Goal: Information Seeking & Learning: Learn about a topic

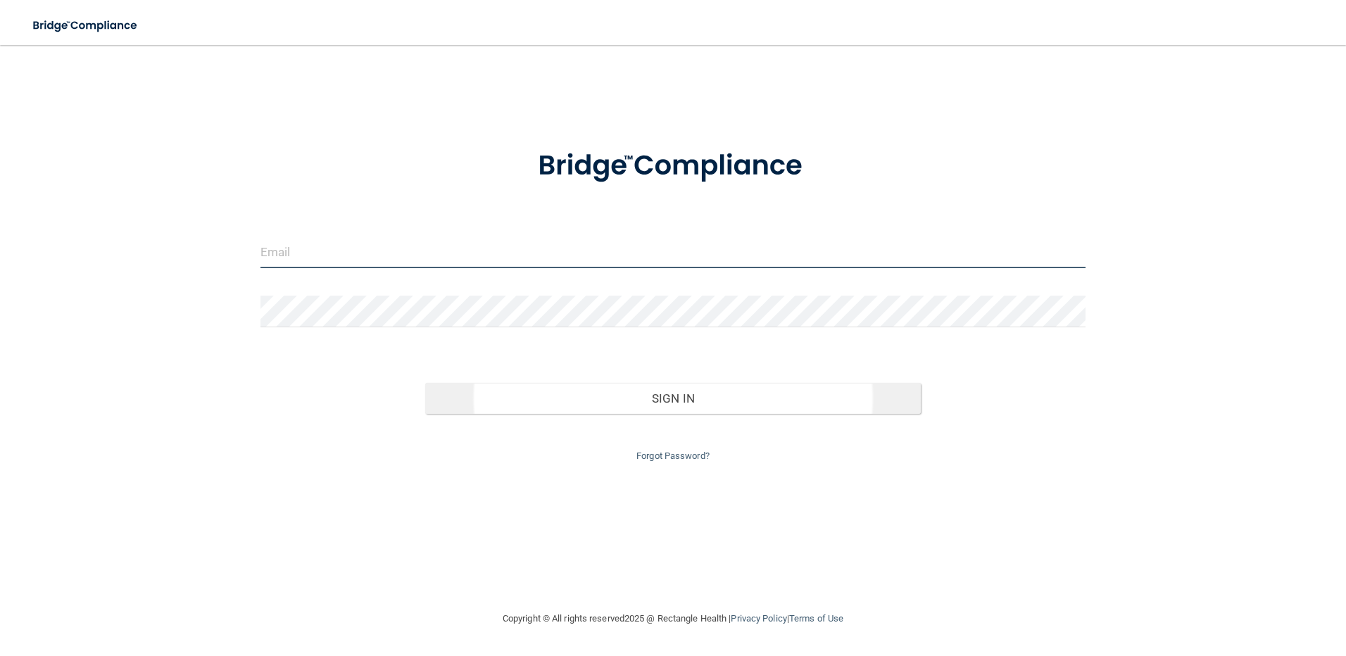
type input "[EMAIL_ADDRESS][DOMAIN_NAME]"
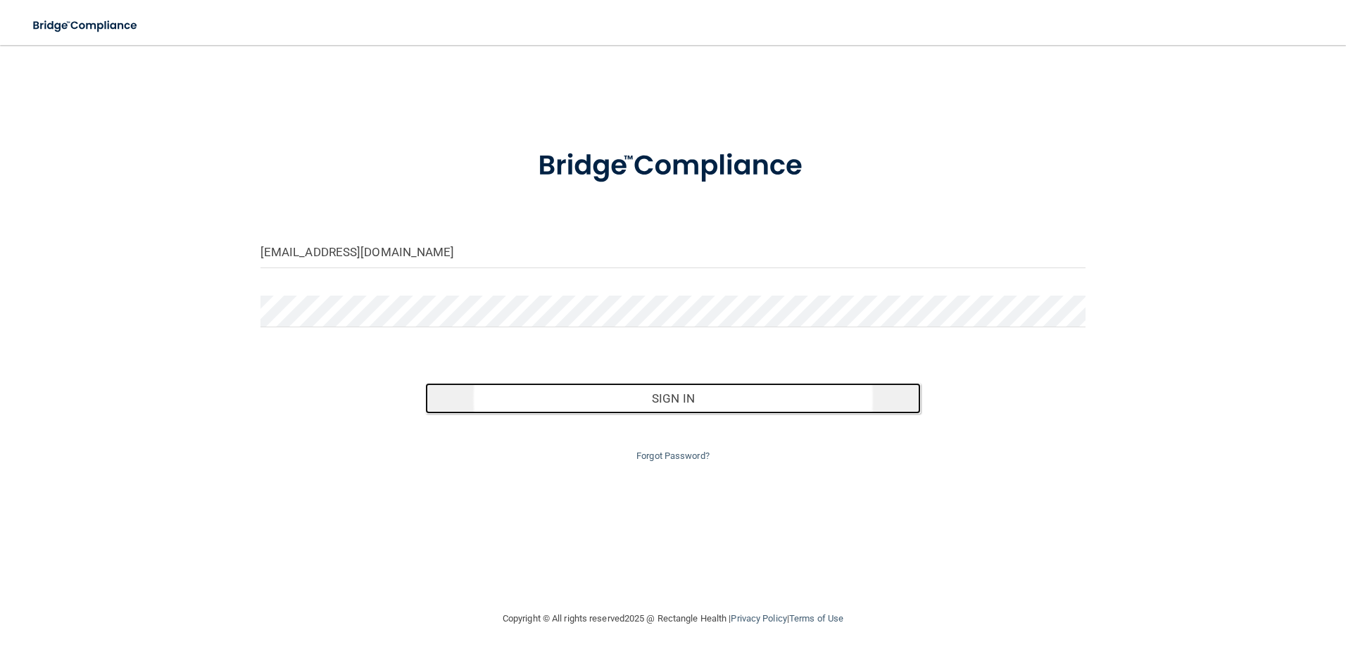
click at [622, 396] on button "Sign In" at bounding box center [673, 398] width 496 height 31
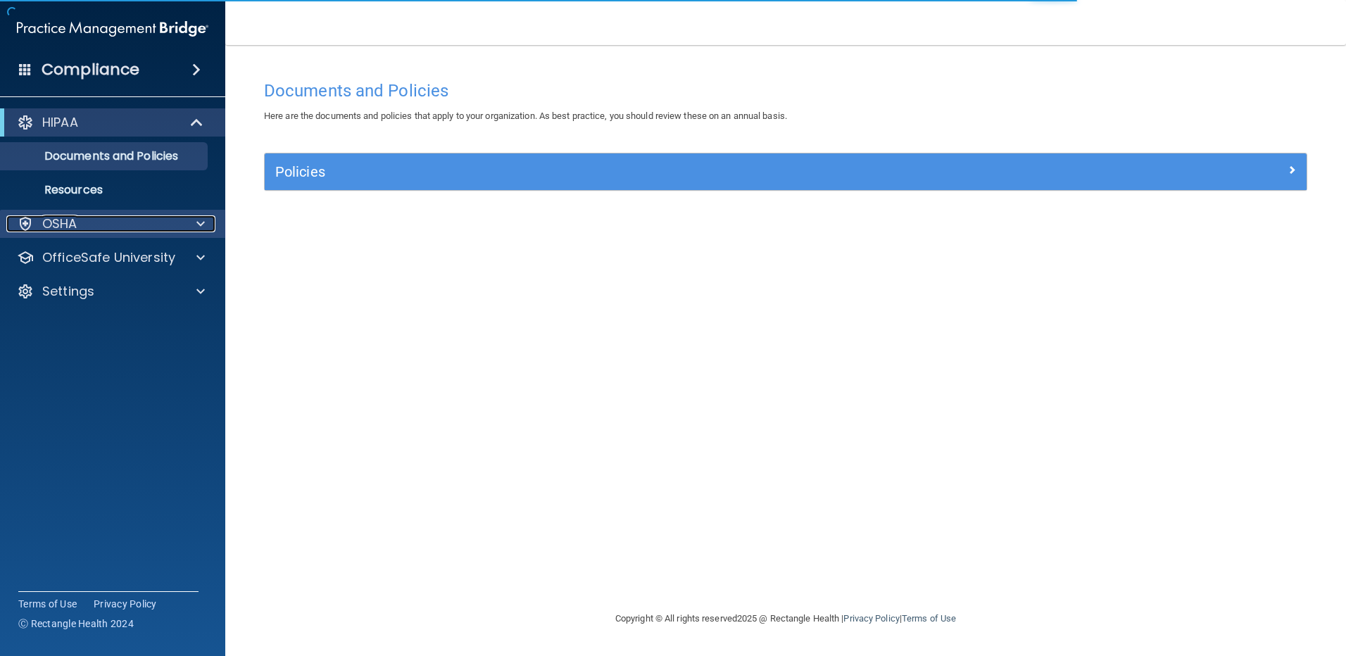
click at [70, 227] on p "OSHA" at bounding box center [59, 223] width 35 height 17
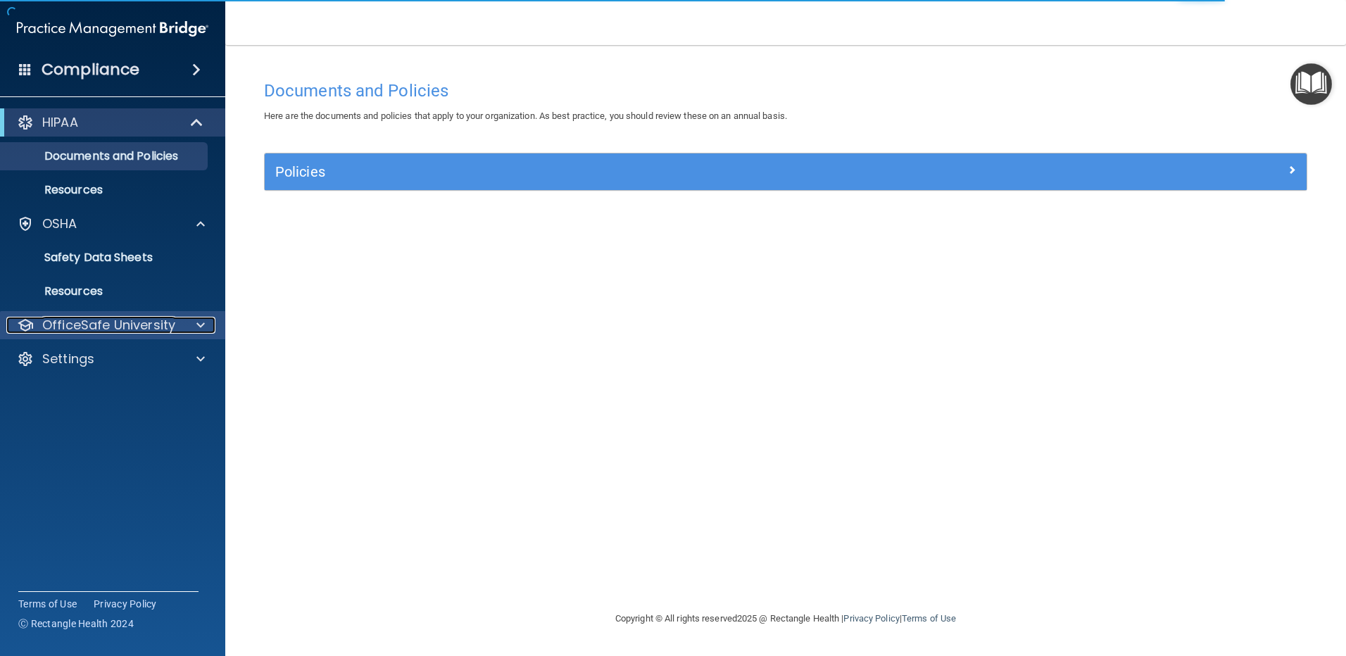
click at [61, 326] on p "OfficeSafe University" at bounding box center [108, 325] width 133 height 17
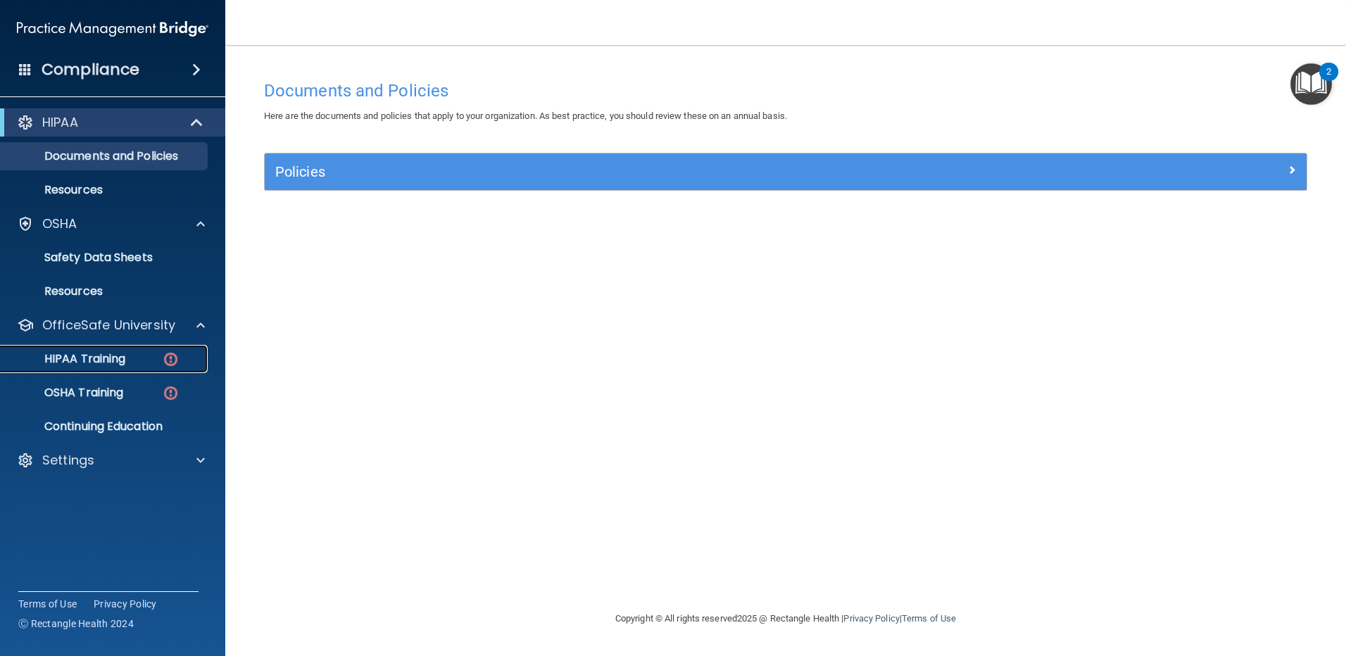
click at [61, 356] on p "HIPAA Training" at bounding box center [67, 359] width 116 height 14
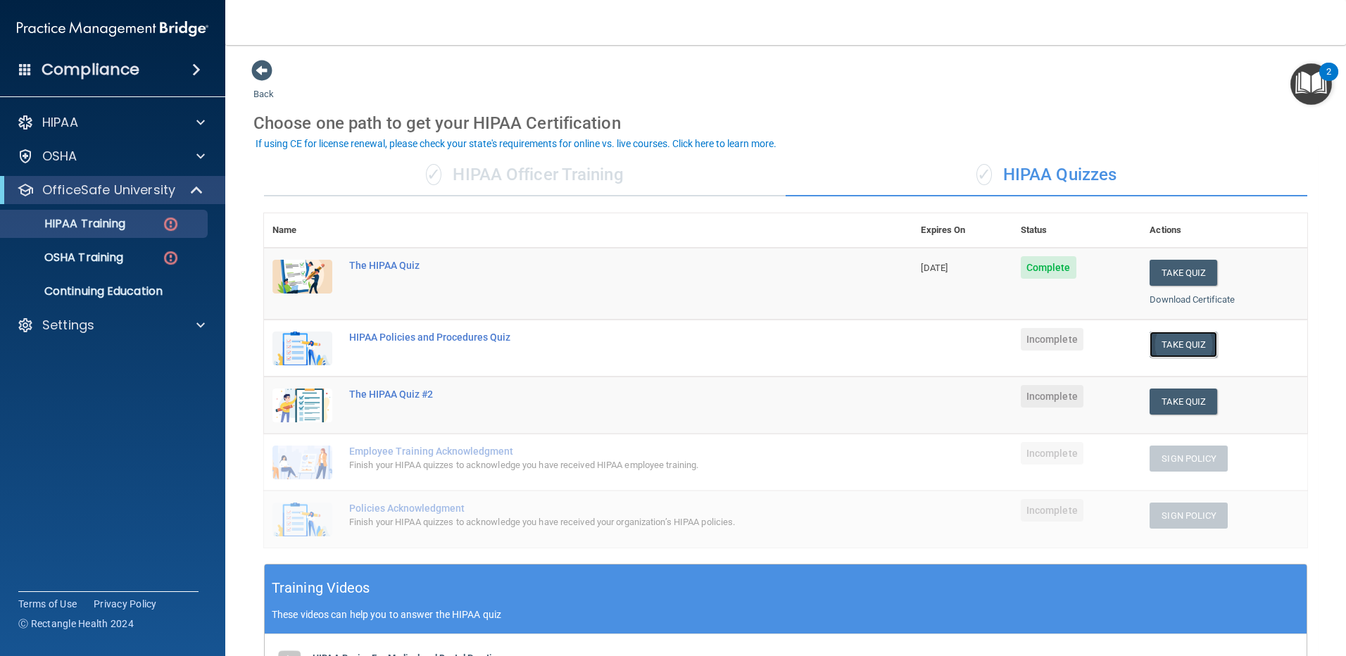
click at [1161, 342] on button "Take Quiz" at bounding box center [1183, 345] width 68 height 26
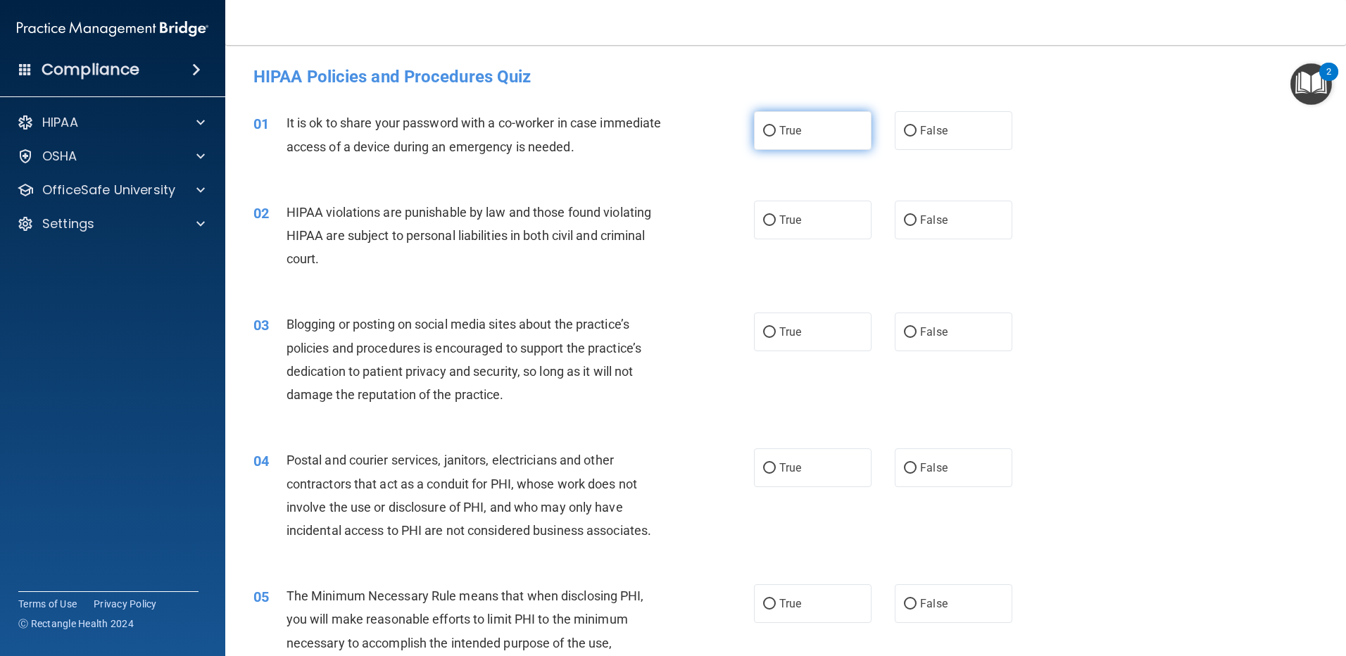
click at [770, 132] on input "True" at bounding box center [769, 131] width 13 height 11
radio input "true"
click at [767, 220] on input "True" at bounding box center [769, 220] width 13 height 11
radio input "true"
click at [763, 329] on input "True" at bounding box center [769, 332] width 13 height 11
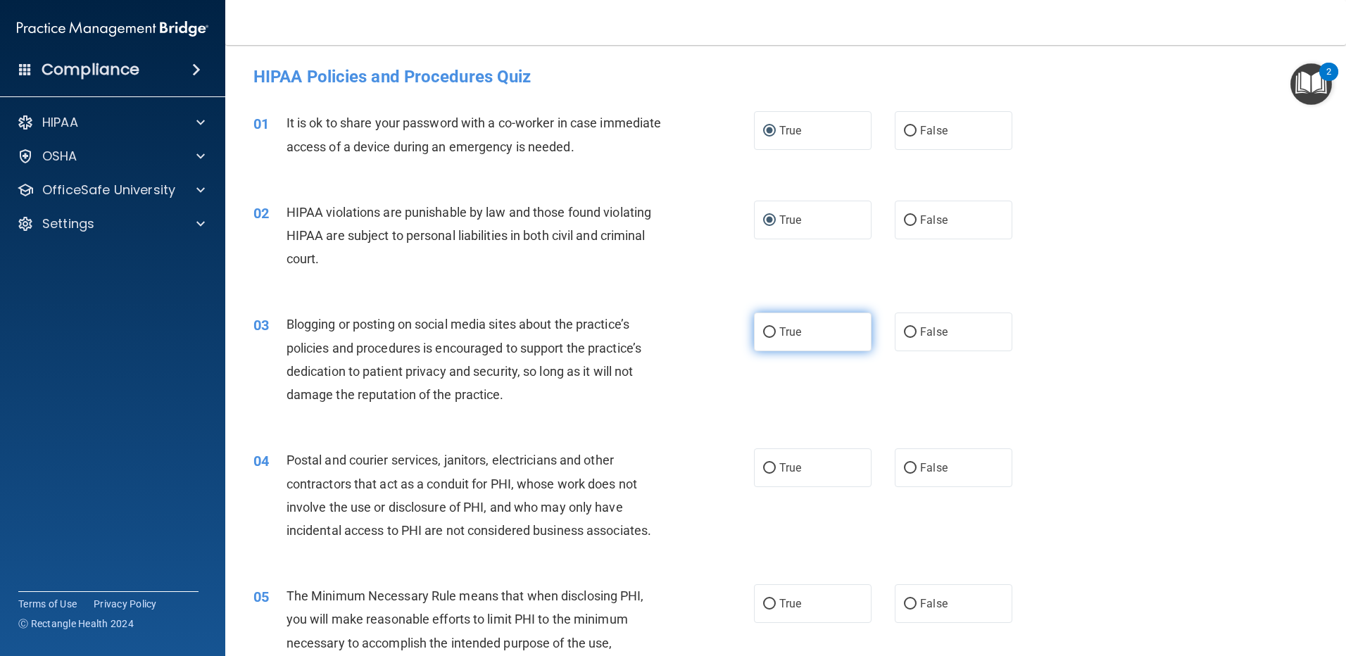
radio input "true"
click at [763, 472] on input "True" at bounding box center [769, 468] width 13 height 11
radio input "true"
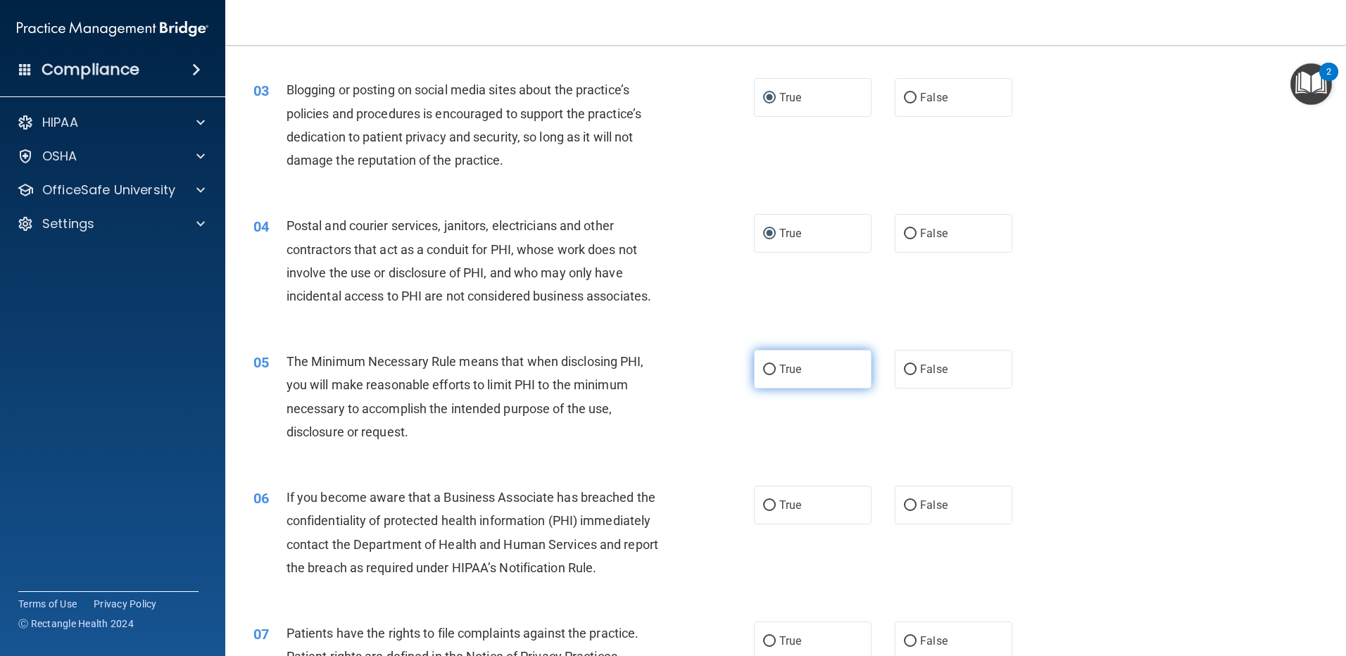
click at [769, 373] on input "True" at bounding box center [769, 370] width 13 height 11
radio input "true"
click at [763, 501] on input "True" at bounding box center [769, 505] width 13 height 11
radio input "true"
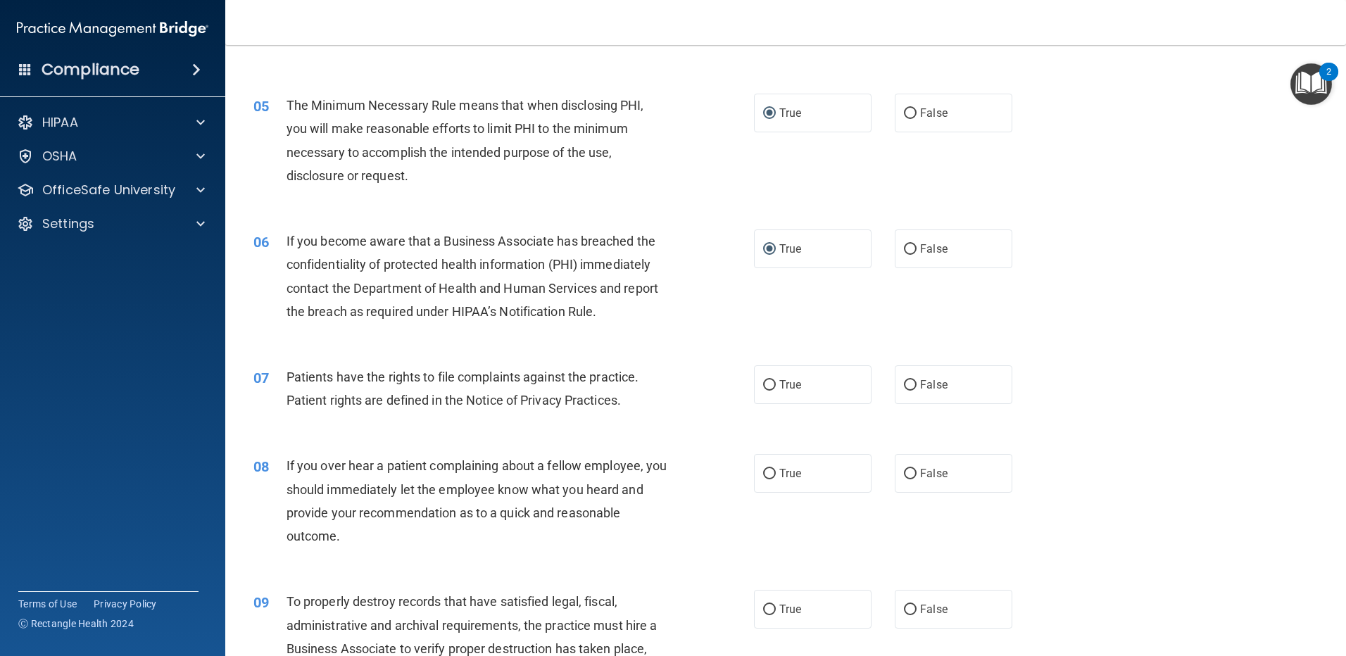
scroll to position [704, 0]
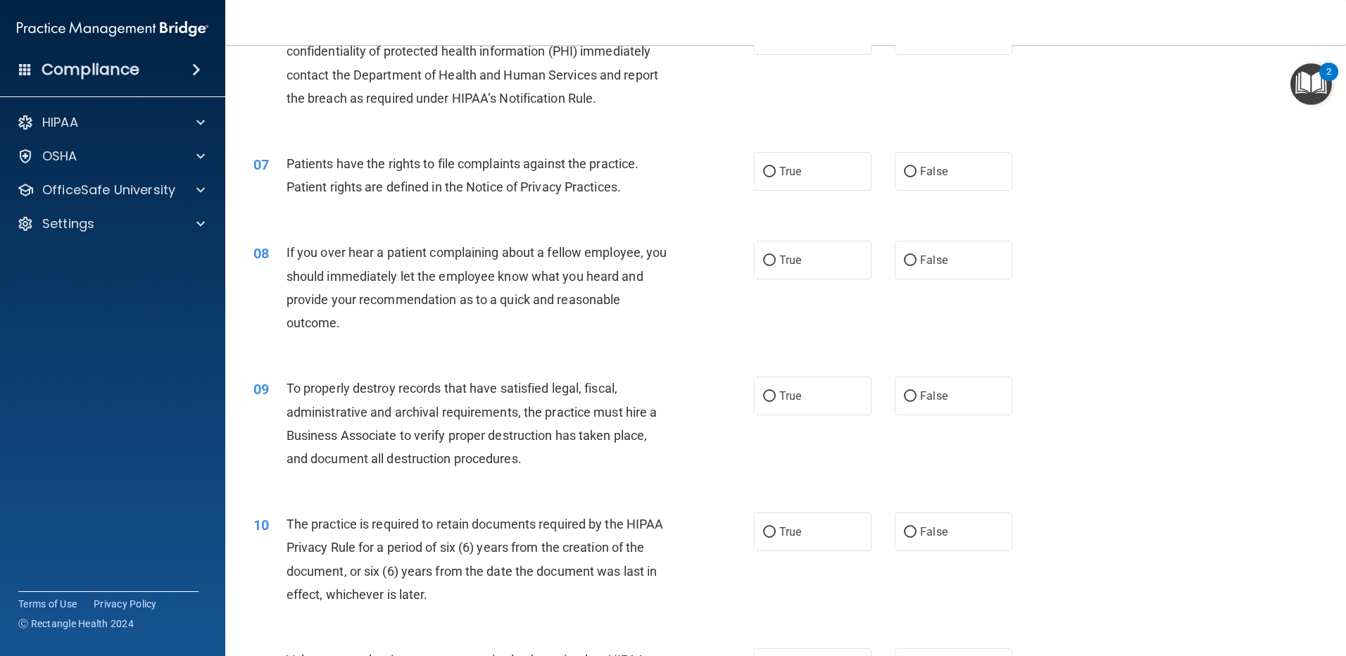
drag, startPoint x: 762, startPoint y: 393, endPoint x: 764, endPoint y: 332, distance: 62.0
click at [763, 391] on input "True" at bounding box center [769, 396] width 13 height 11
radio input "true"
drag, startPoint x: 767, startPoint y: 272, endPoint x: 773, endPoint y: 231, distance: 42.0
click at [767, 270] on label "True" at bounding box center [813, 260] width 118 height 39
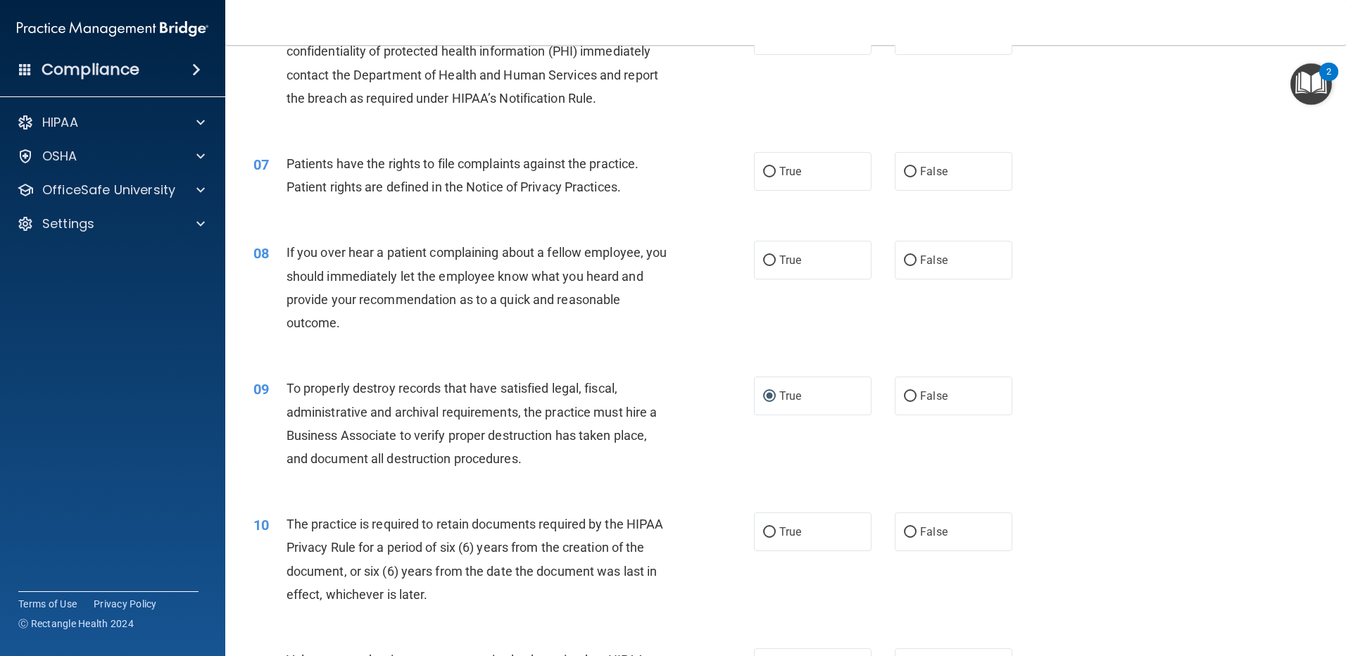
click at [767, 266] on input "True" at bounding box center [769, 261] width 13 height 11
radio input "true"
click at [768, 174] on input "True" at bounding box center [769, 172] width 13 height 11
radio input "true"
click at [769, 531] on input "True" at bounding box center [769, 532] width 13 height 11
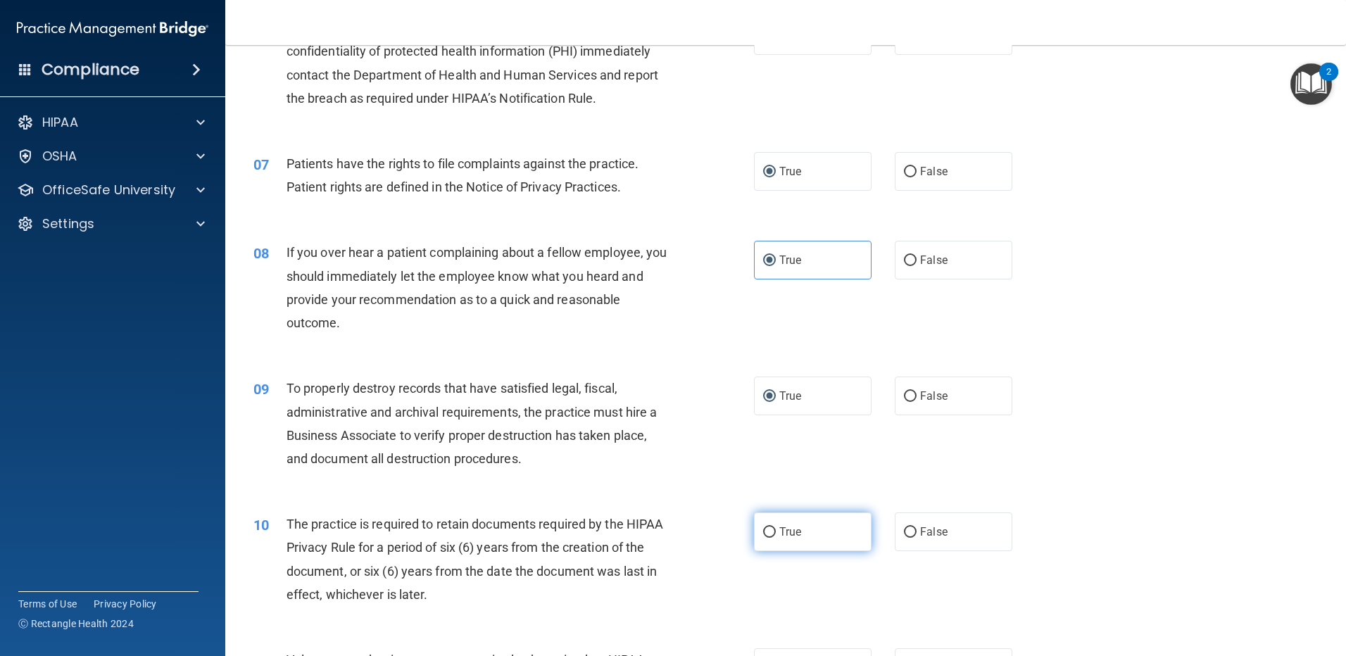
radio input "true"
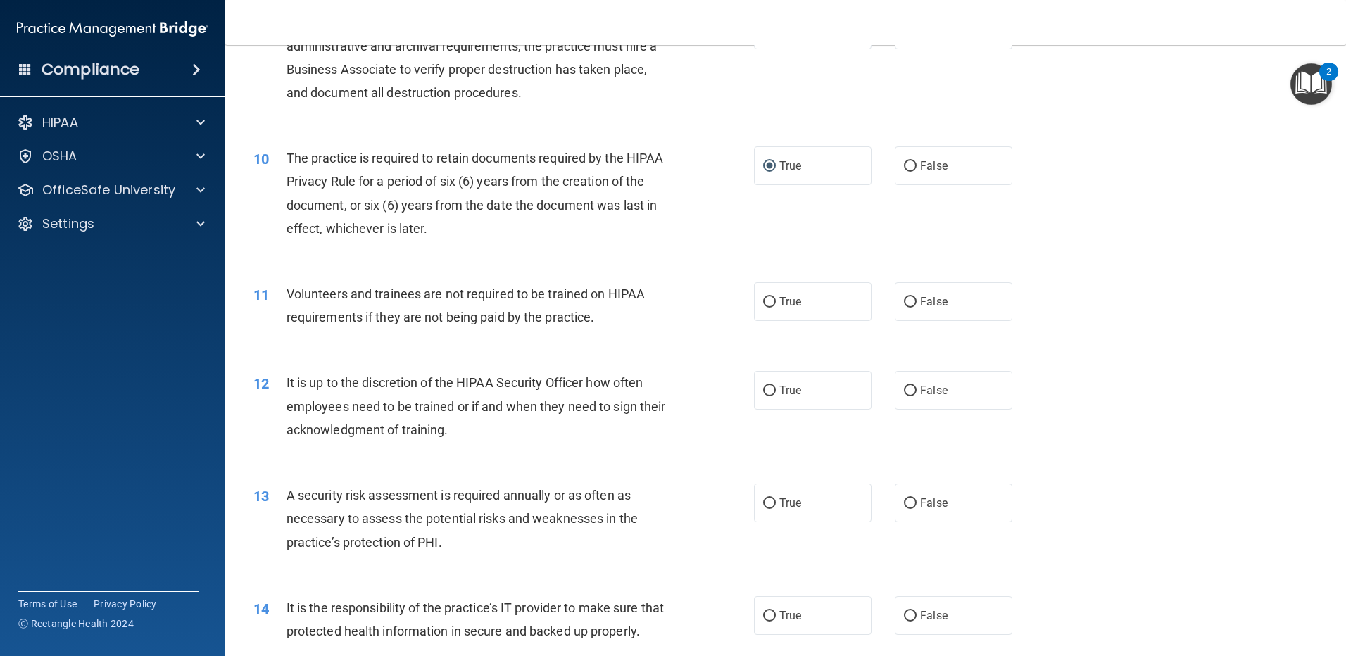
scroll to position [1173, 0]
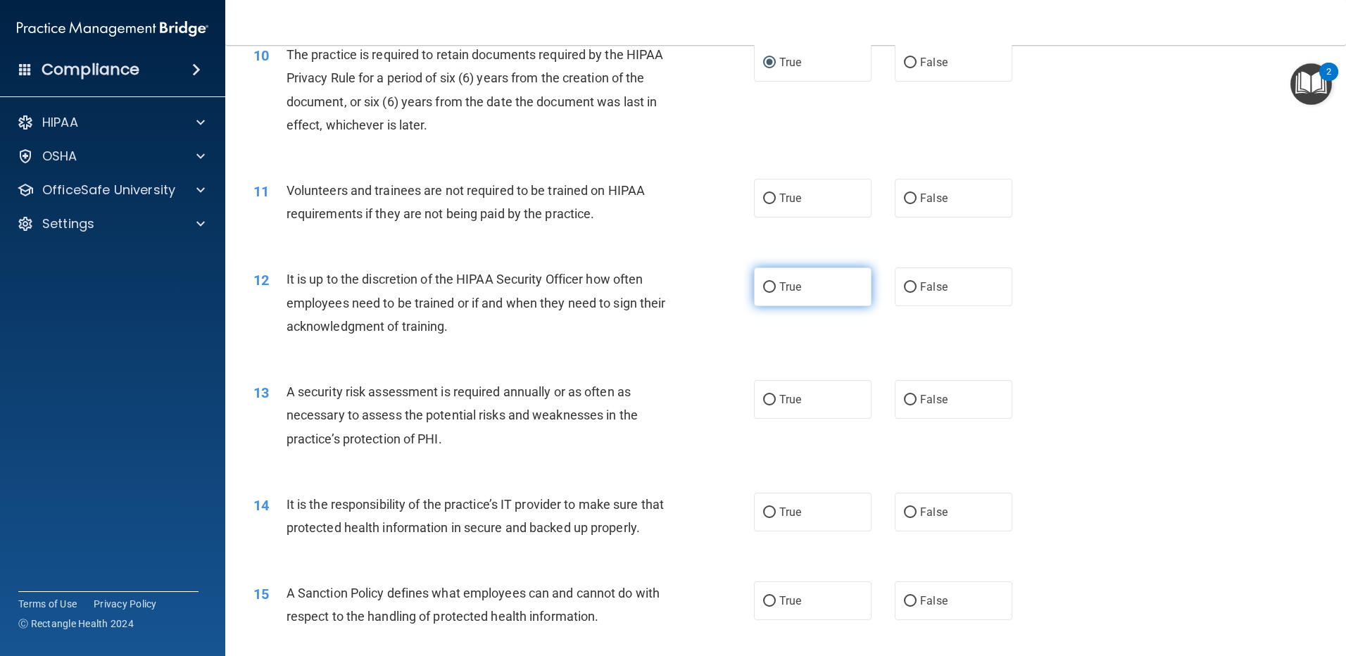
drag, startPoint x: 767, startPoint y: 294, endPoint x: 767, endPoint y: 280, distance: 14.1
click at [767, 283] on label "True" at bounding box center [813, 286] width 118 height 39
drag, startPoint x: 767, startPoint y: 280, endPoint x: 777, endPoint y: 220, distance: 61.4
click at [766, 202] on input "True" at bounding box center [769, 199] width 13 height 11
radio input "true"
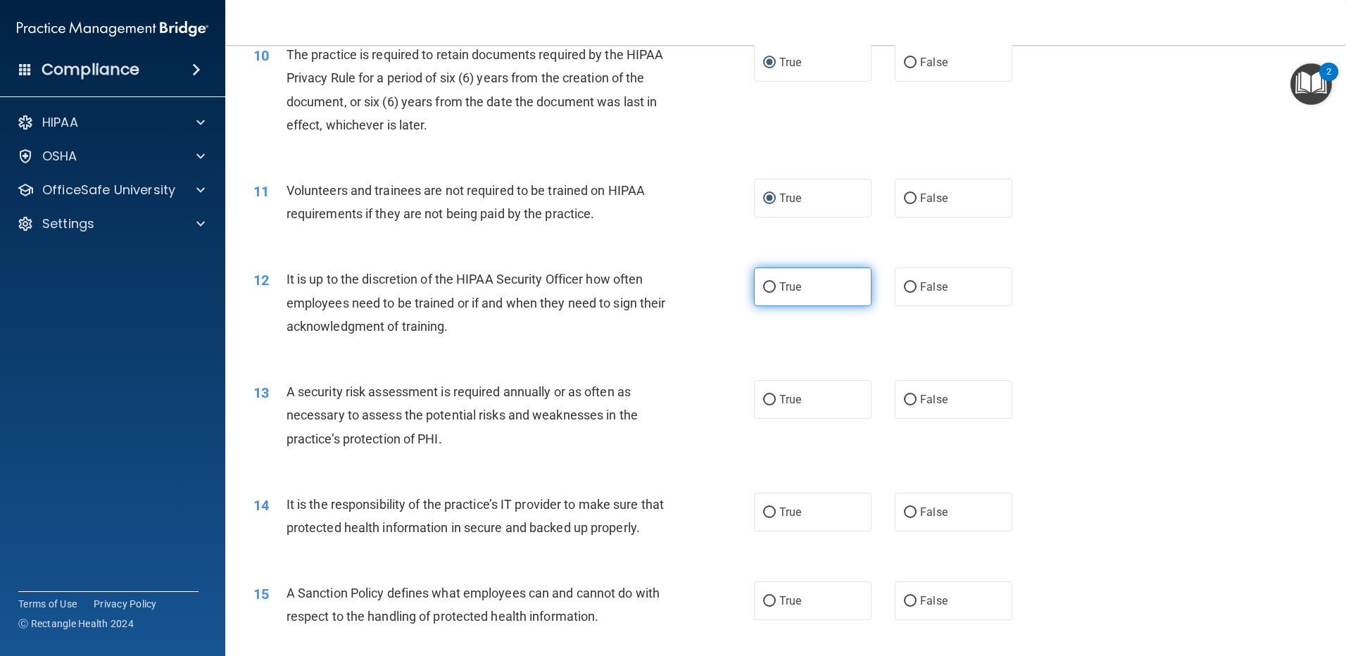
click at [763, 291] on input "True" at bounding box center [769, 287] width 13 height 11
radio input "true"
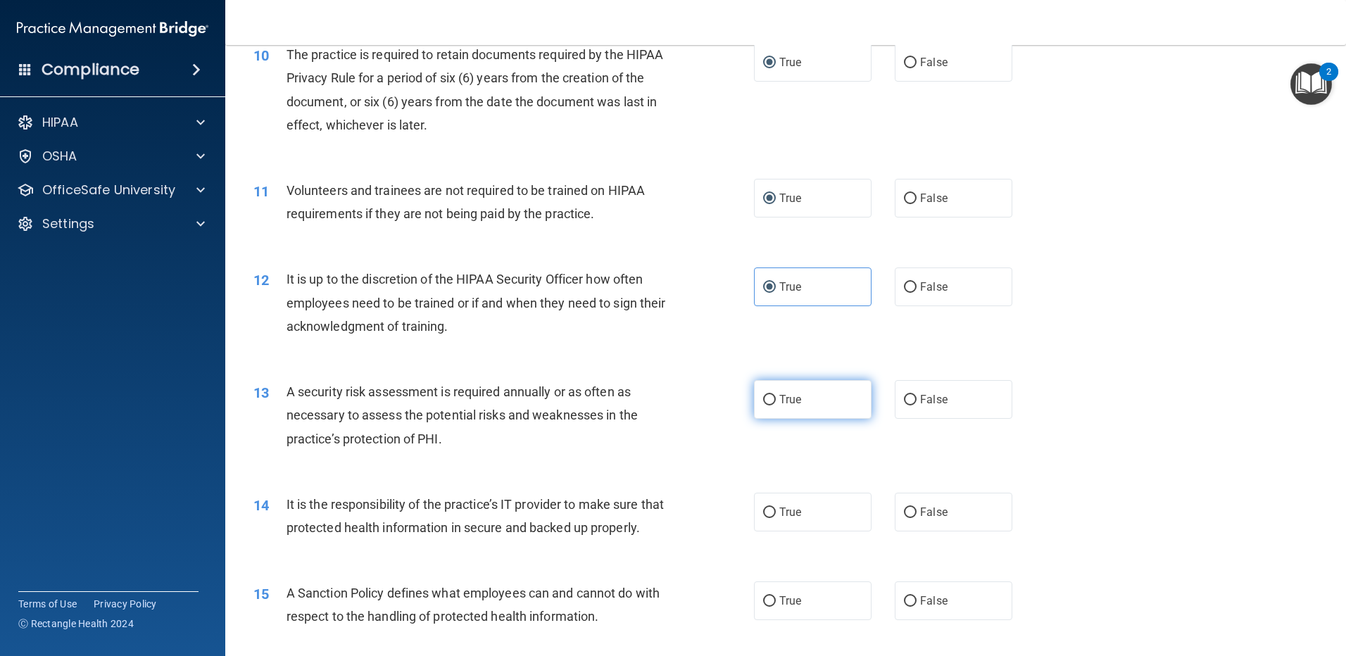
click at [765, 405] on input "True" at bounding box center [769, 400] width 13 height 11
radio input "true"
click at [767, 507] on input "True" at bounding box center [769, 512] width 13 height 11
radio input "true"
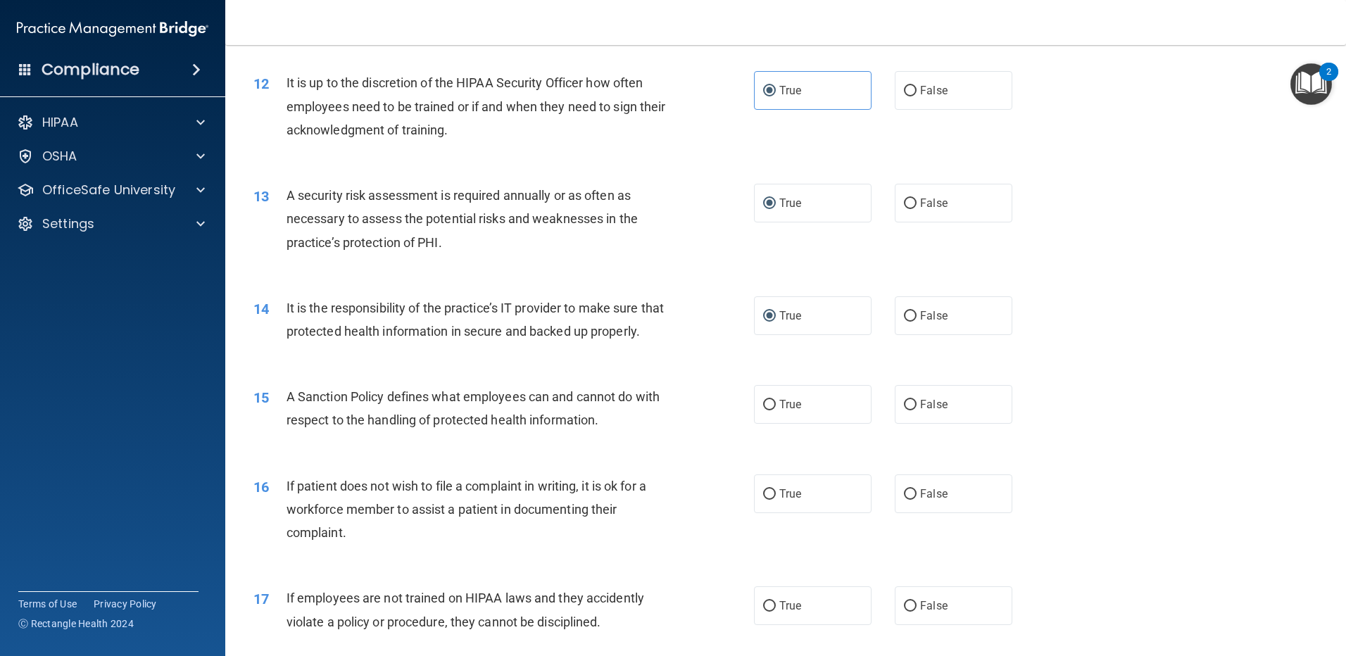
scroll to position [1408, 0]
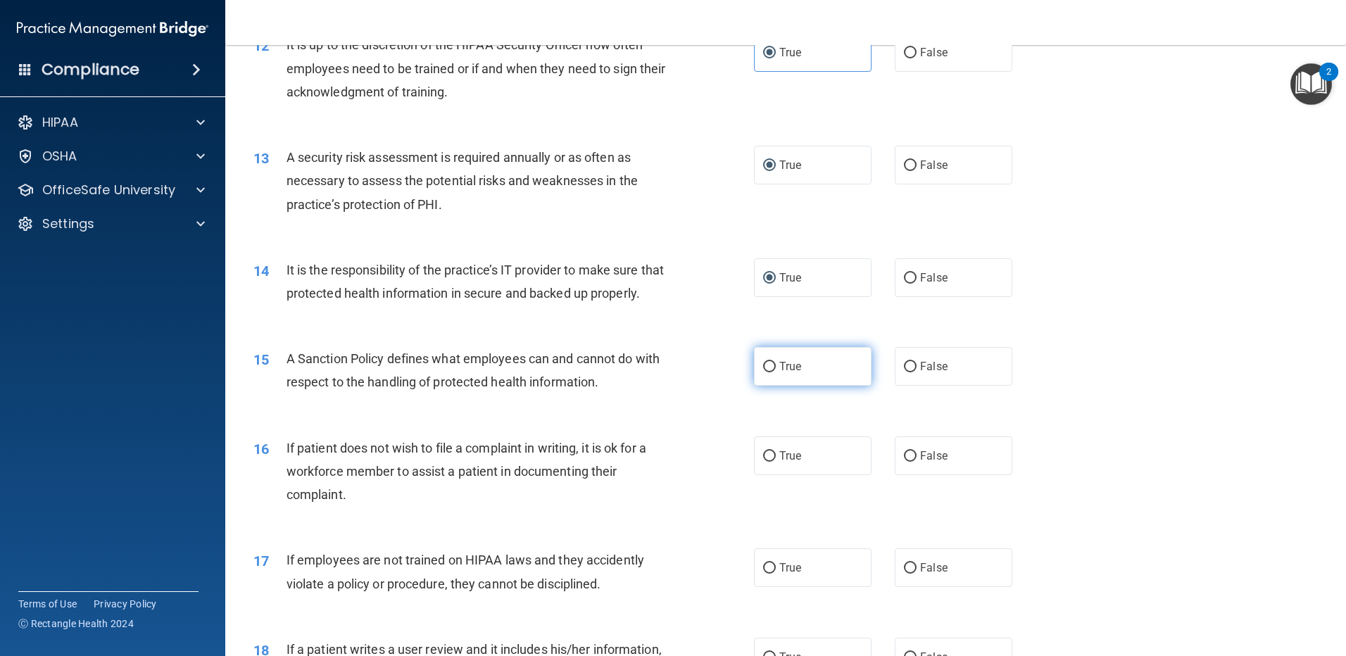
click at [765, 372] on input "True" at bounding box center [769, 367] width 13 height 11
radio input "true"
click at [763, 462] on input "True" at bounding box center [769, 456] width 13 height 11
radio input "true"
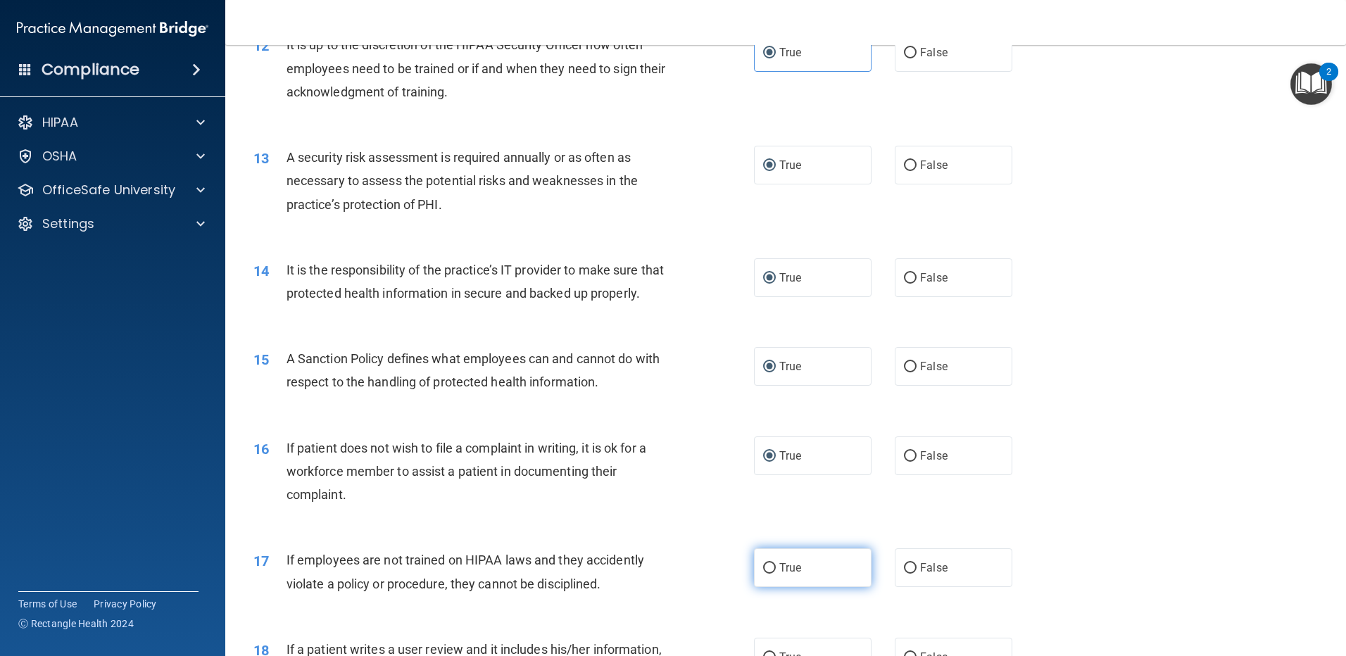
click at [772, 587] on label "True" at bounding box center [813, 567] width 118 height 39
click at [772, 574] on input "True" at bounding box center [769, 568] width 13 height 11
radio input "true"
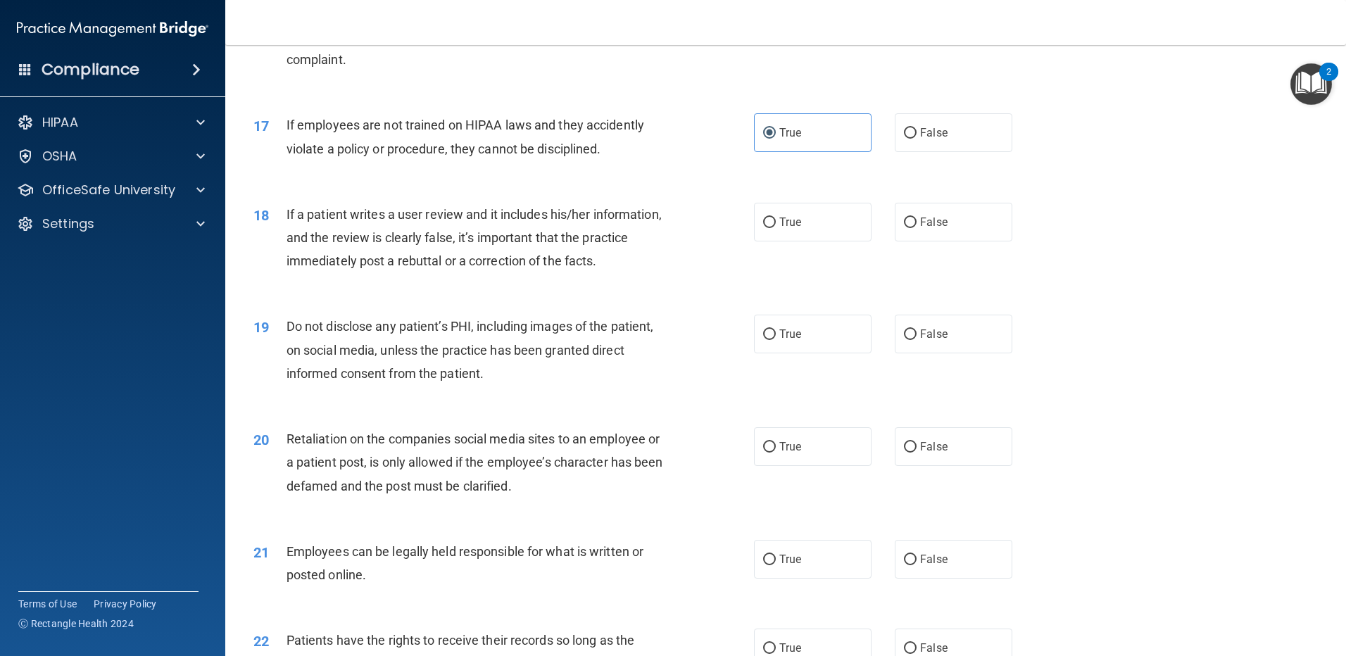
scroll to position [1877, 0]
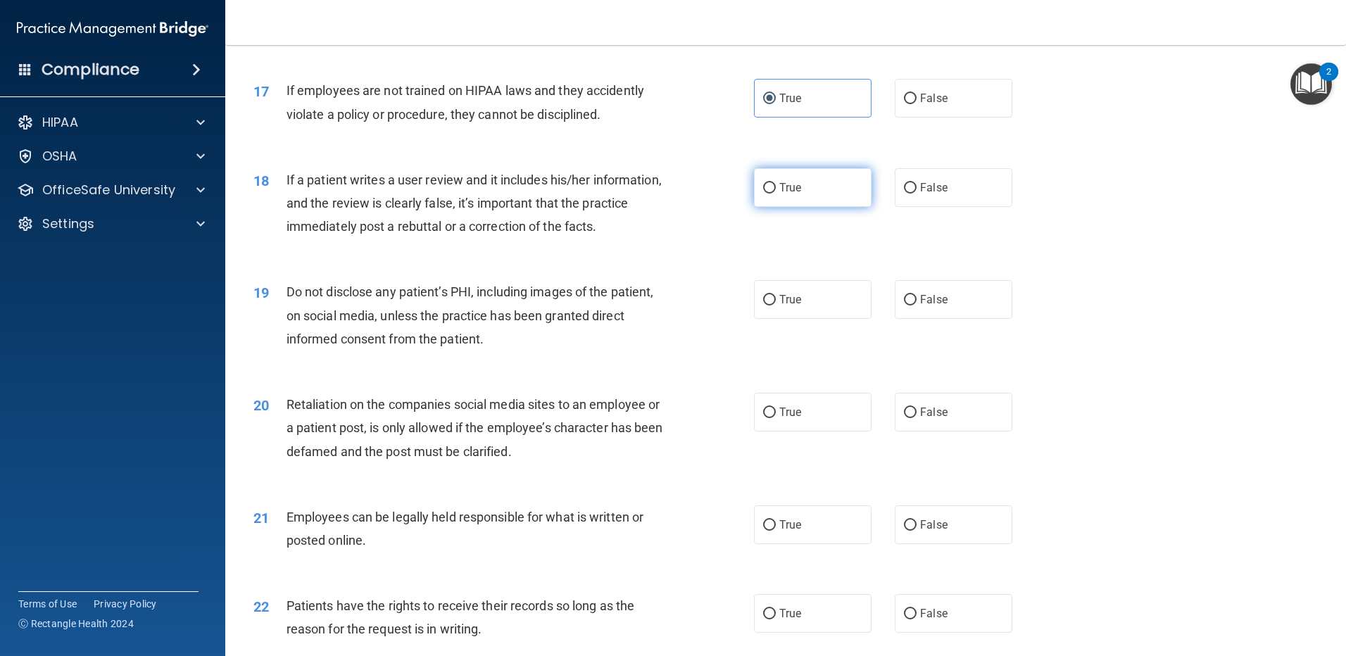
click at [767, 194] on input "True" at bounding box center [769, 188] width 13 height 11
radio input "true"
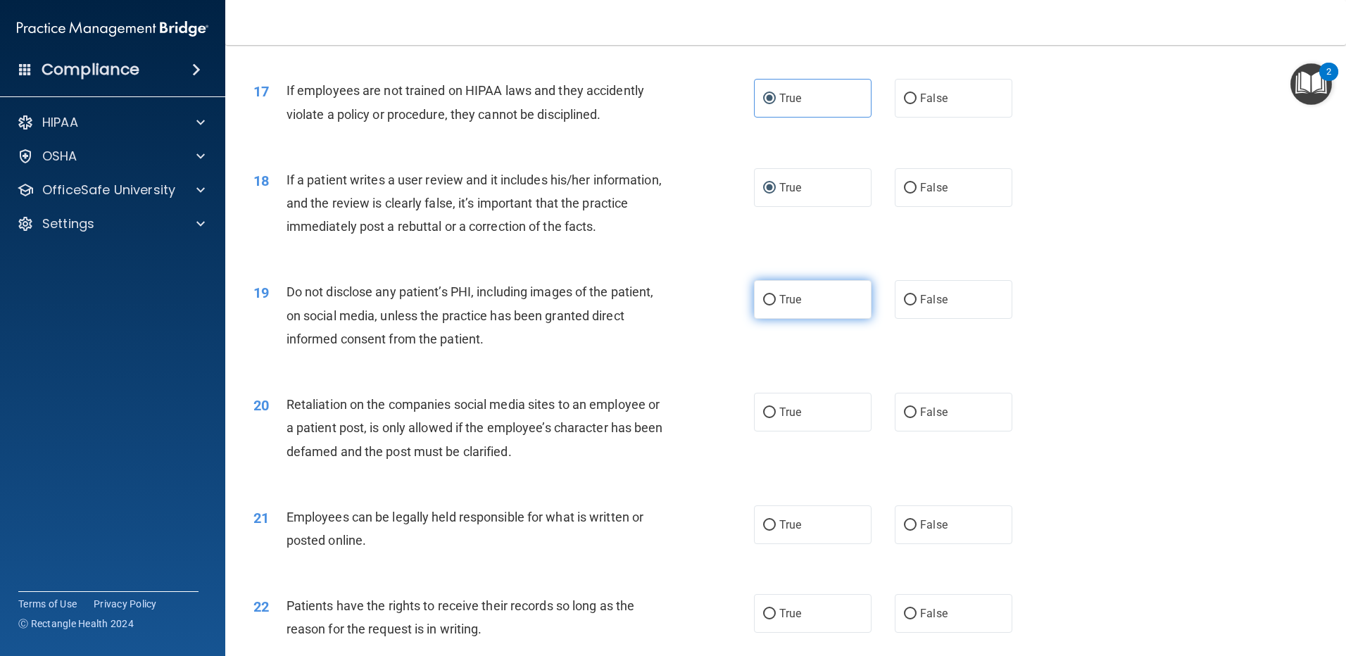
click at [763, 305] on input "True" at bounding box center [769, 300] width 13 height 11
radio input "true"
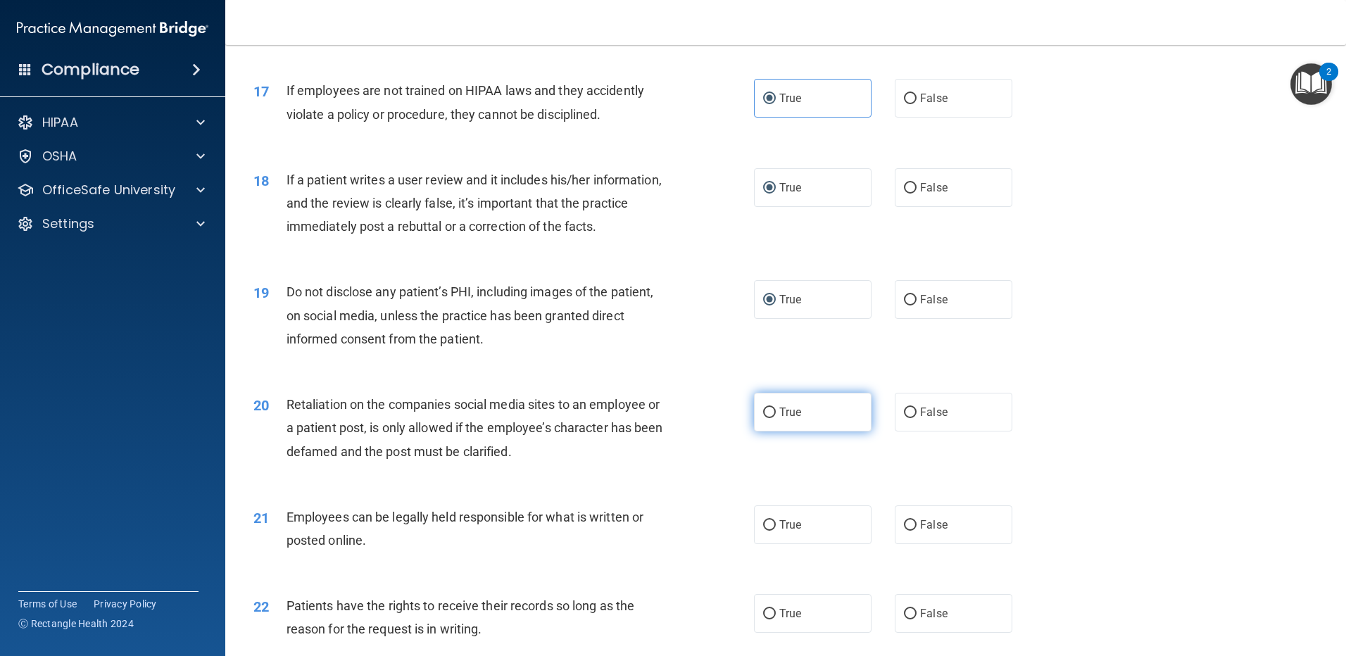
click at [764, 431] on label "True" at bounding box center [813, 412] width 118 height 39
click at [764, 418] on input "True" at bounding box center [769, 413] width 13 height 11
radio input "true"
click at [768, 531] on input "True" at bounding box center [769, 525] width 13 height 11
radio input "true"
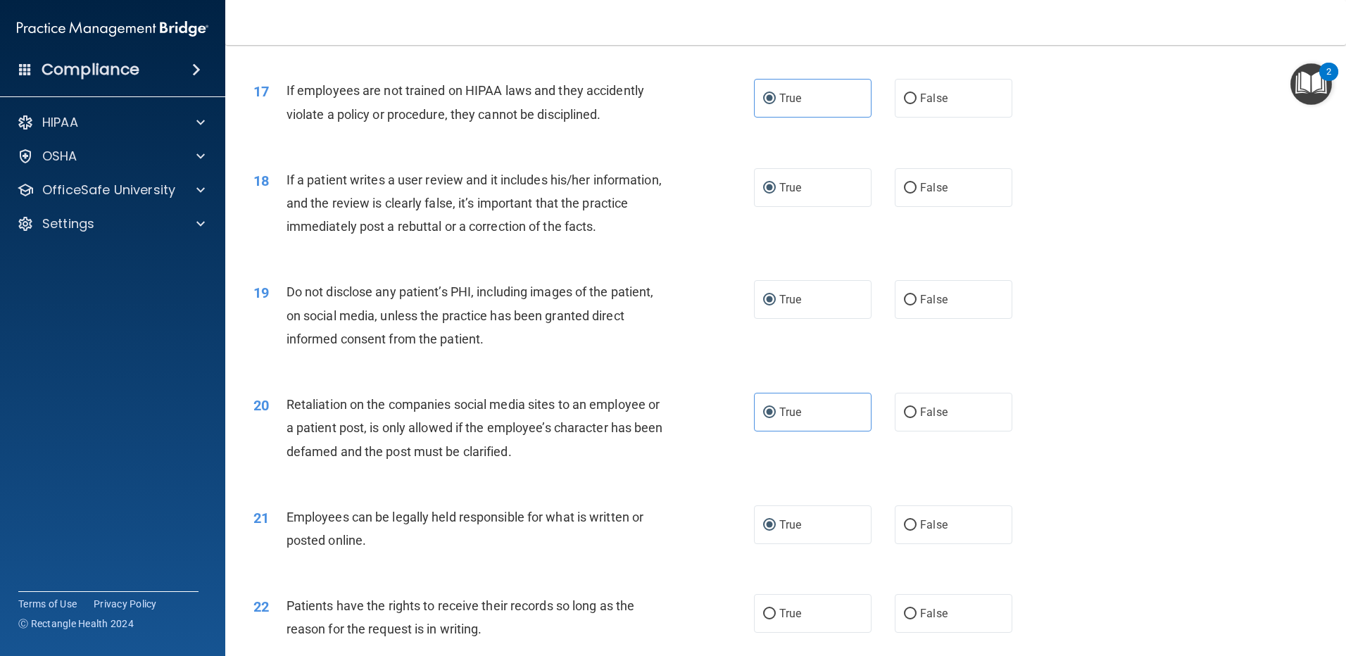
scroll to position [2346, 0]
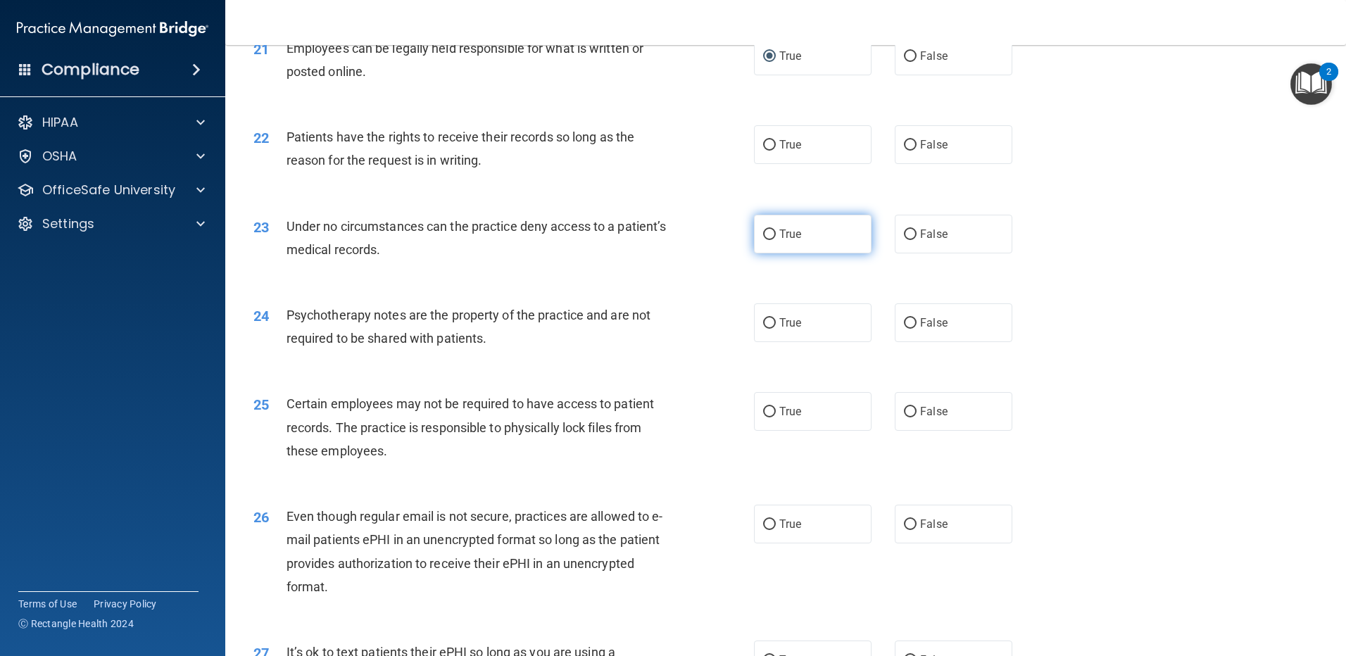
click at [767, 240] on input "True" at bounding box center [769, 234] width 13 height 11
radio input "true"
click at [763, 151] on input "True" at bounding box center [769, 145] width 13 height 11
radio input "true"
drag, startPoint x: 762, startPoint y: 348, endPoint x: 966, endPoint y: 285, distance: 213.7
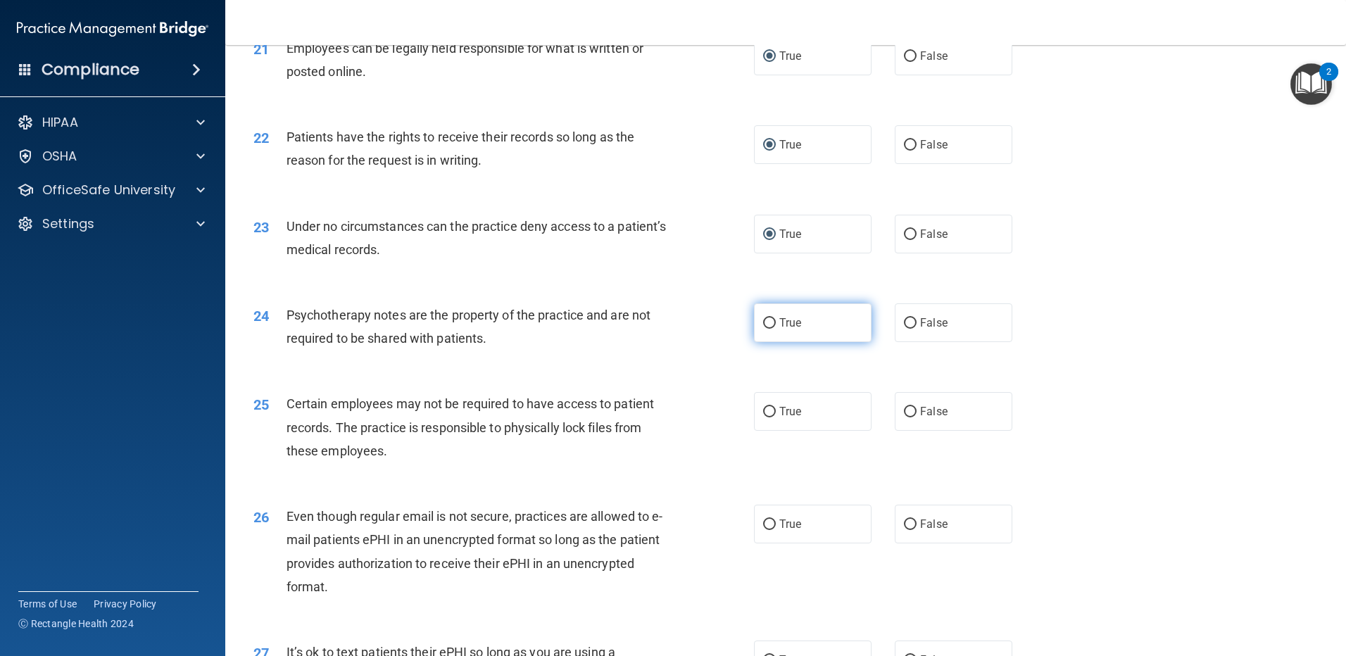
click at [763, 329] on input "True" at bounding box center [769, 323] width 13 height 11
radio input "true"
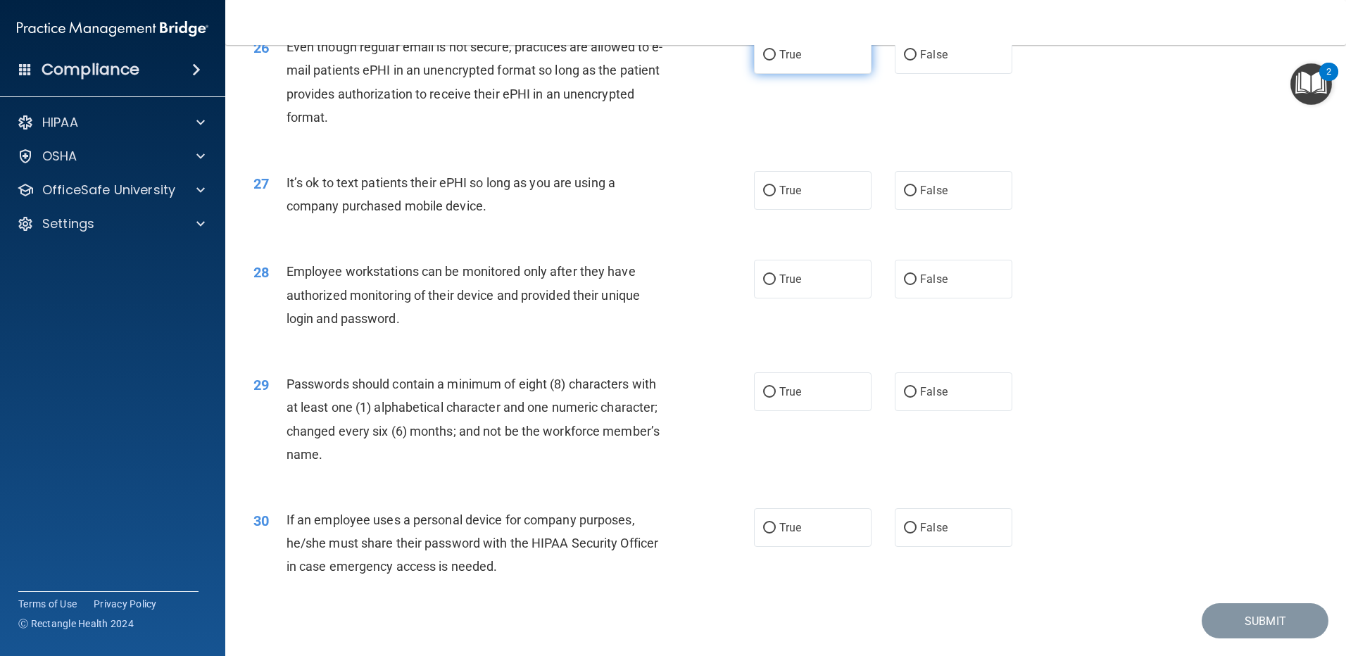
click at [772, 74] on label "True" at bounding box center [813, 54] width 118 height 39
click at [772, 61] on input "True" at bounding box center [769, 55] width 13 height 11
radio input "true"
click at [771, 206] on label "True" at bounding box center [813, 190] width 118 height 39
click at [771, 196] on input "True" at bounding box center [769, 191] width 13 height 11
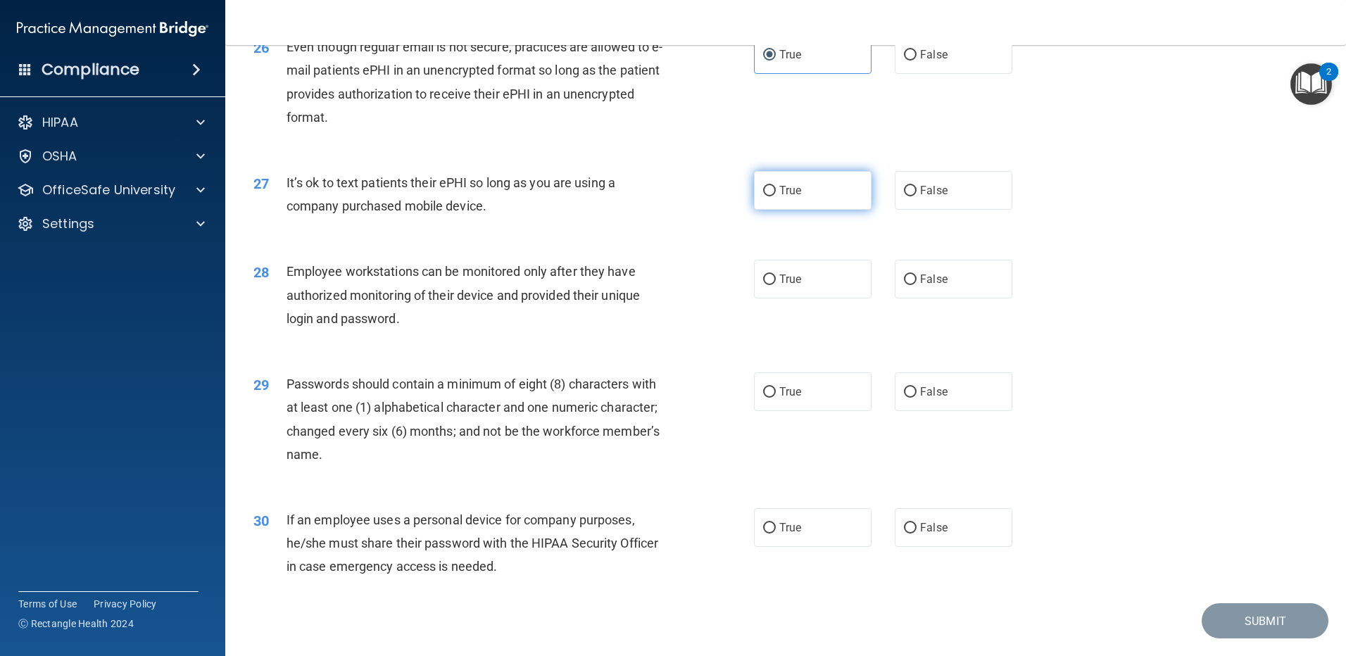
radio input "true"
click at [763, 285] on input "True" at bounding box center [769, 280] width 13 height 11
radio input "true"
click at [769, 398] on input "True" at bounding box center [769, 392] width 13 height 11
radio input "true"
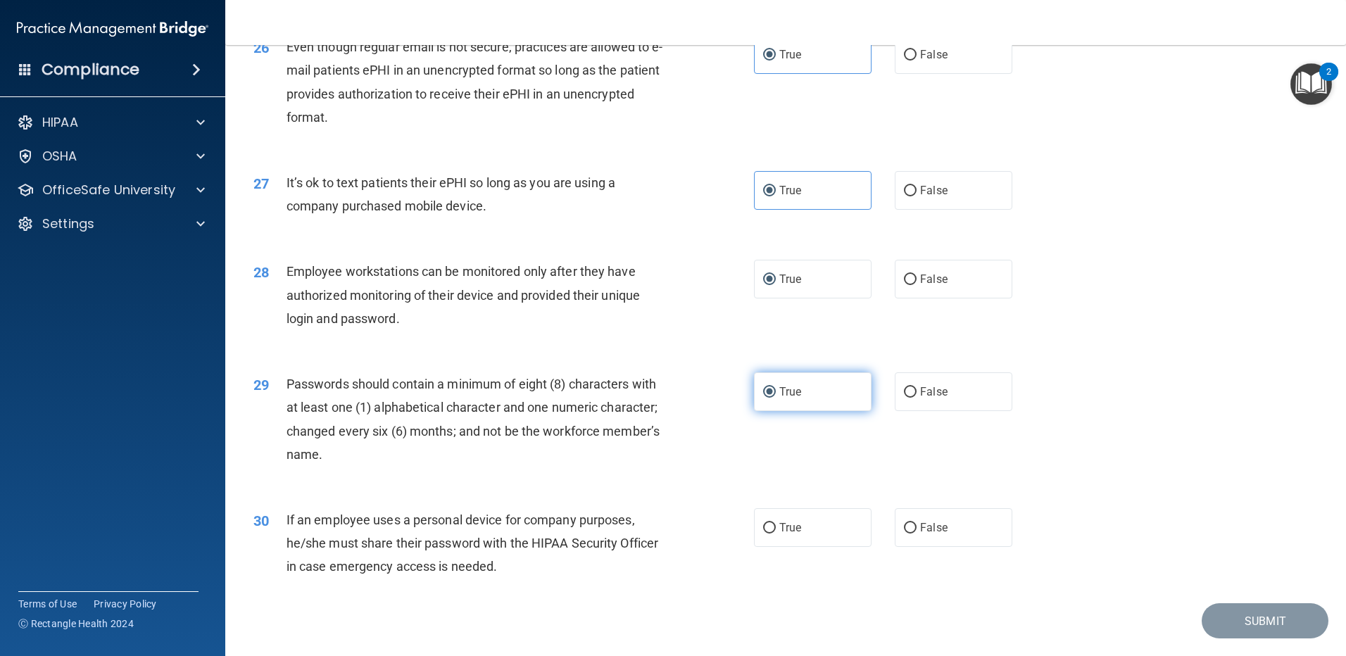
scroll to position [2877, 0]
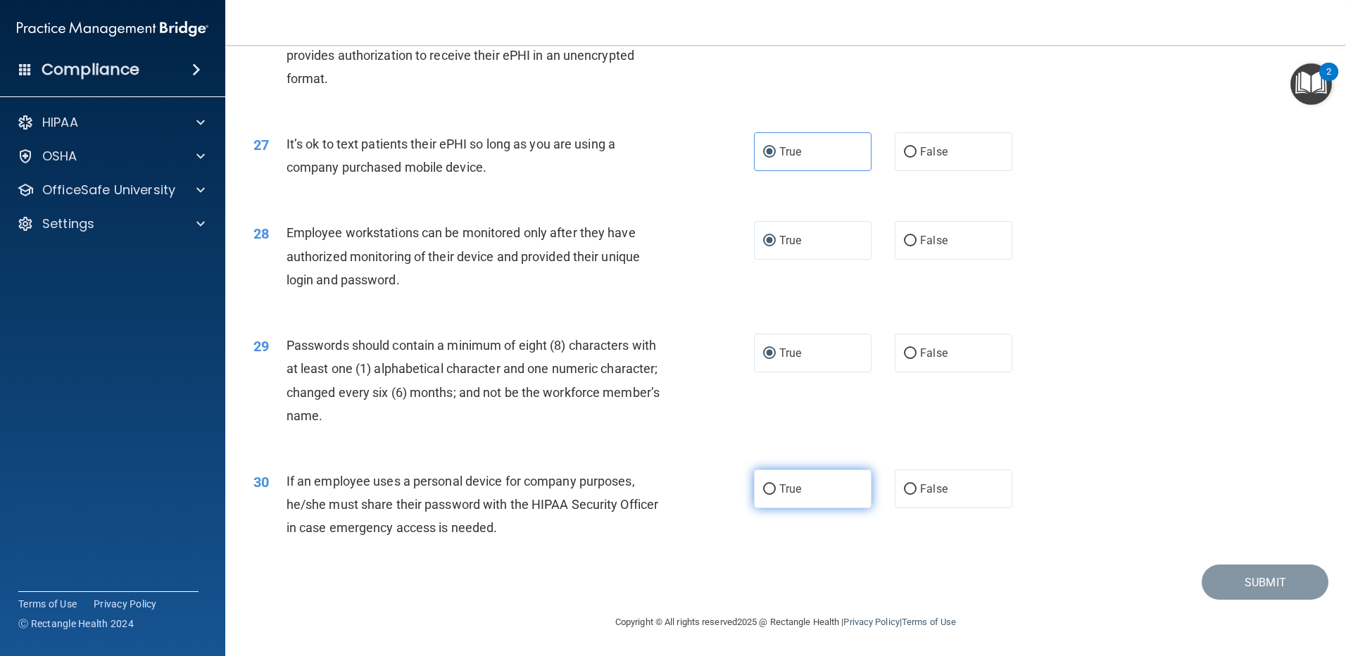
click at [766, 484] on input "True" at bounding box center [769, 489] width 13 height 11
radio input "true"
click at [1268, 469] on div "30 If an employee uses a personal device for company purposes, he/she must shar…" at bounding box center [785, 508] width 1085 height 113
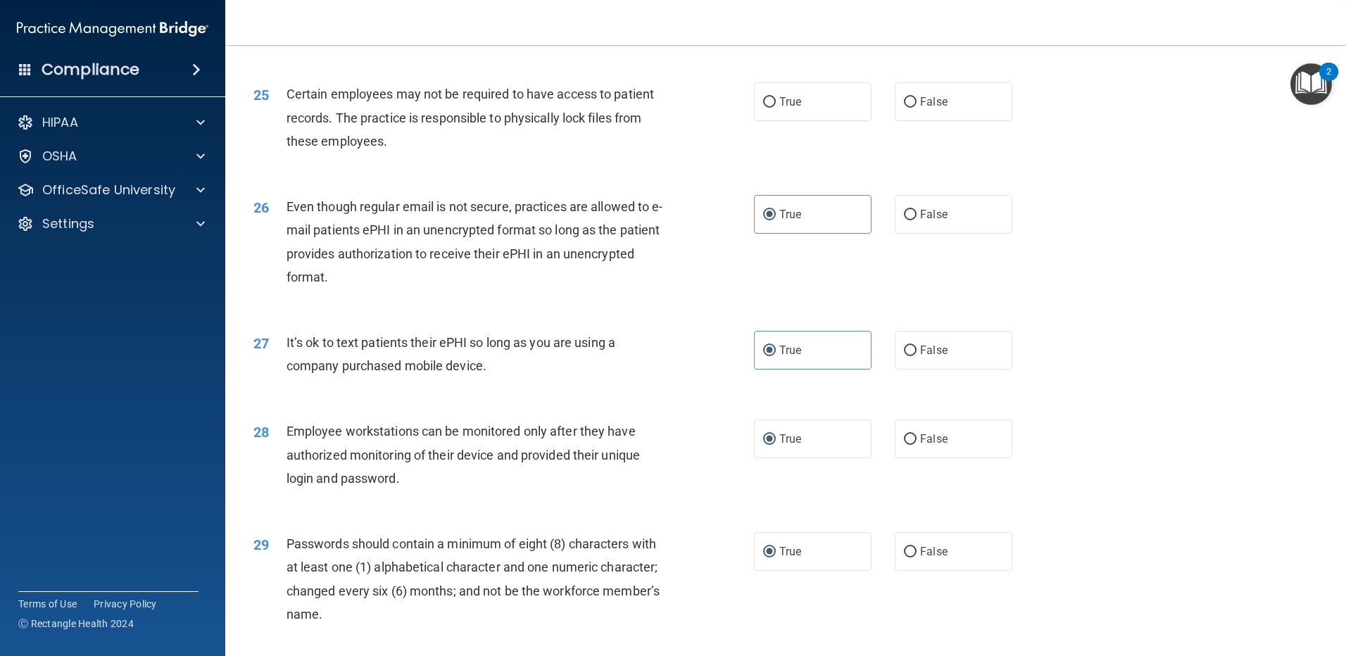
scroll to position [2643, 0]
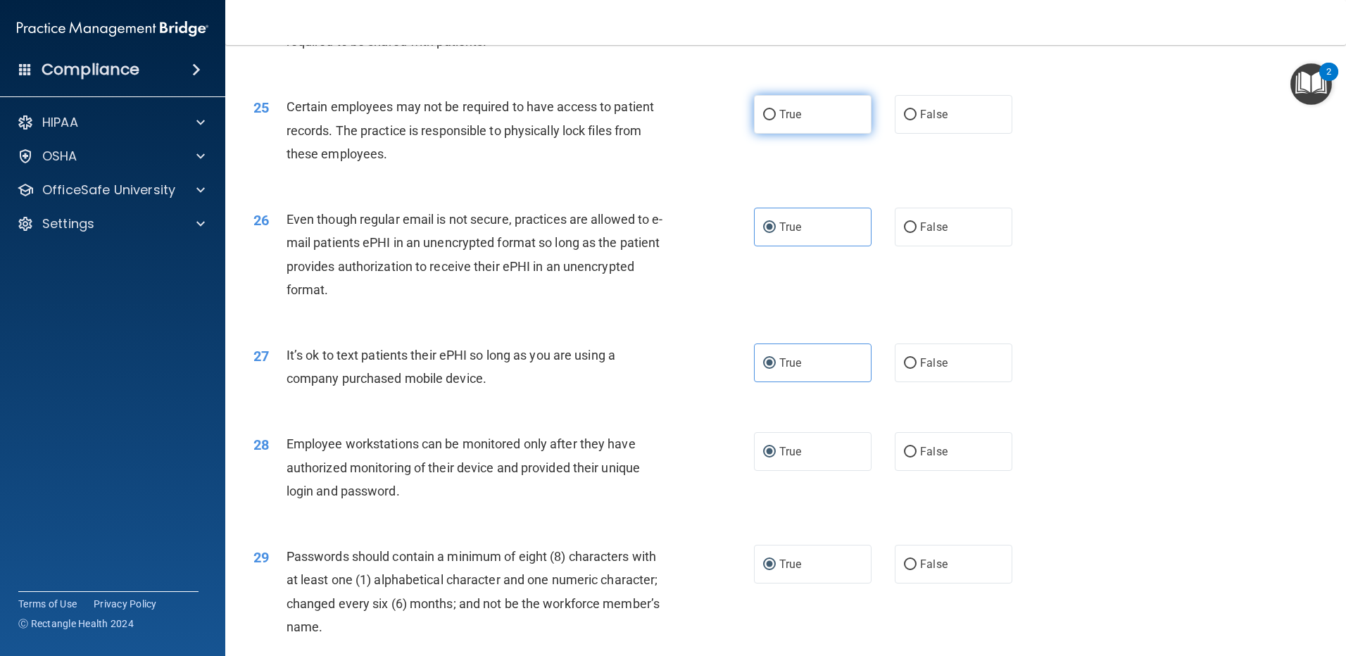
click at [763, 120] on input "True" at bounding box center [769, 115] width 13 height 11
radio input "true"
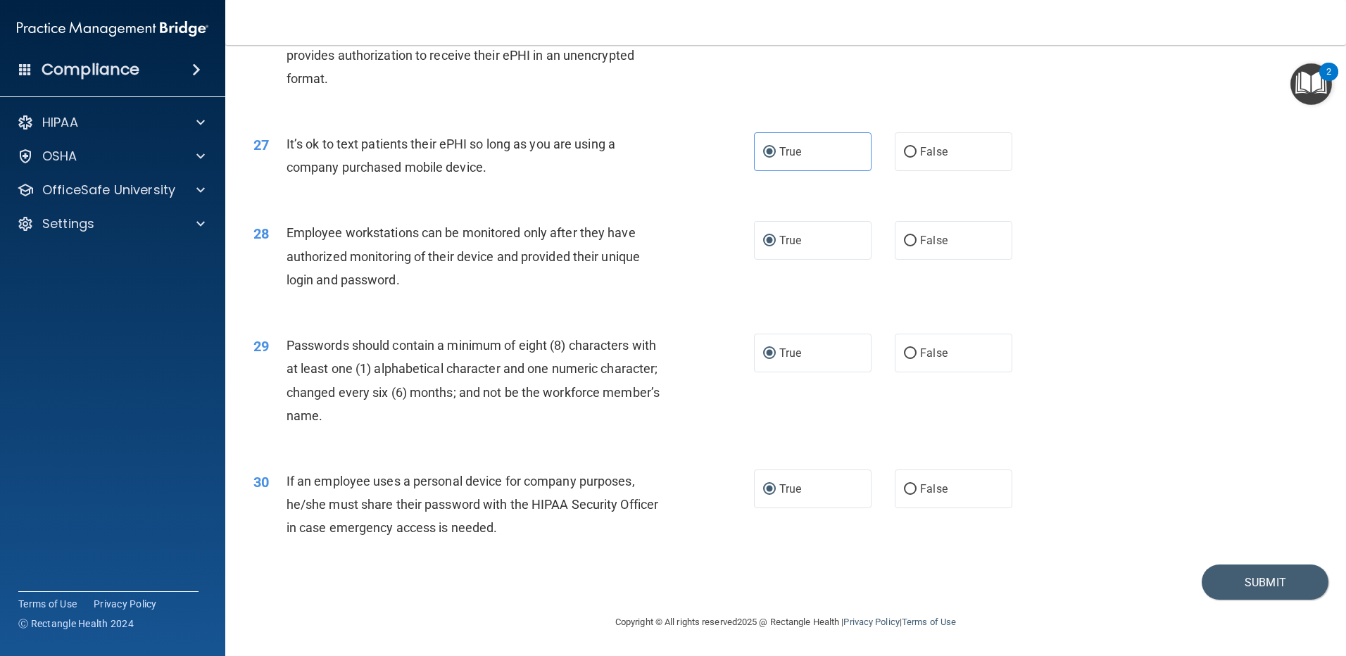
scroll to position [2877, 0]
click at [1214, 584] on button "Submit" at bounding box center [1265, 583] width 127 height 36
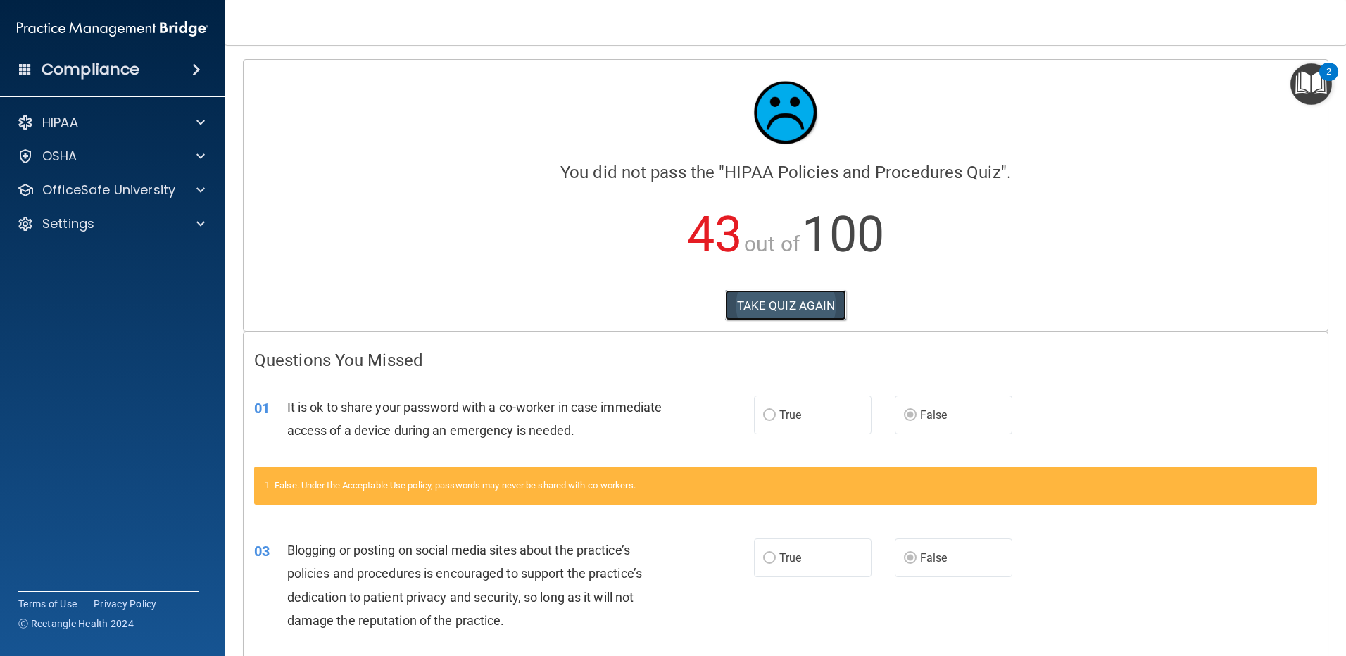
click at [750, 306] on button "TAKE QUIZ AGAIN" at bounding box center [786, 305] width 122 height 31
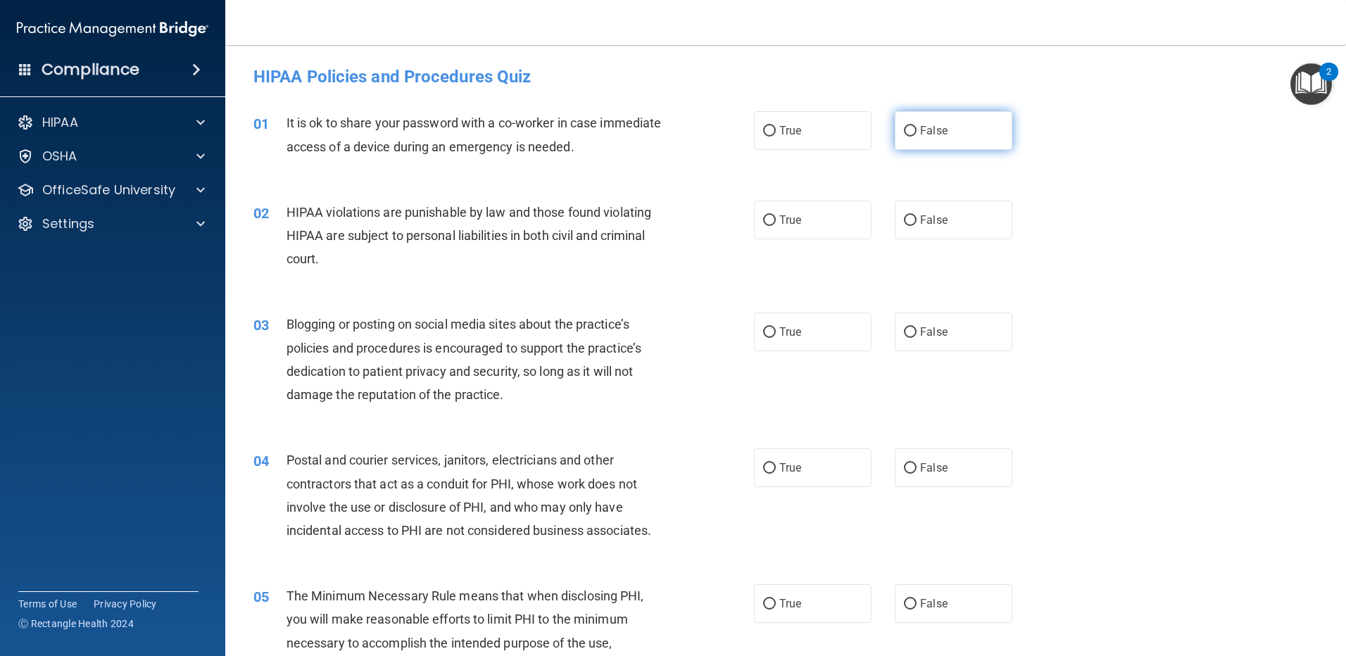
click at [911, 132] on label "False" at bounding box center [954, 130] width 118 height 39
click at [911, 132] on input "False" at bounding box center [910, 131] width 13 height 11
radio input "true"
click at [771, 219] on label "True" at bounding box center [813, 220] width 118 height 39
click at [771, 219] on input "True" at bounding box center [769, 220] width 13 height 11
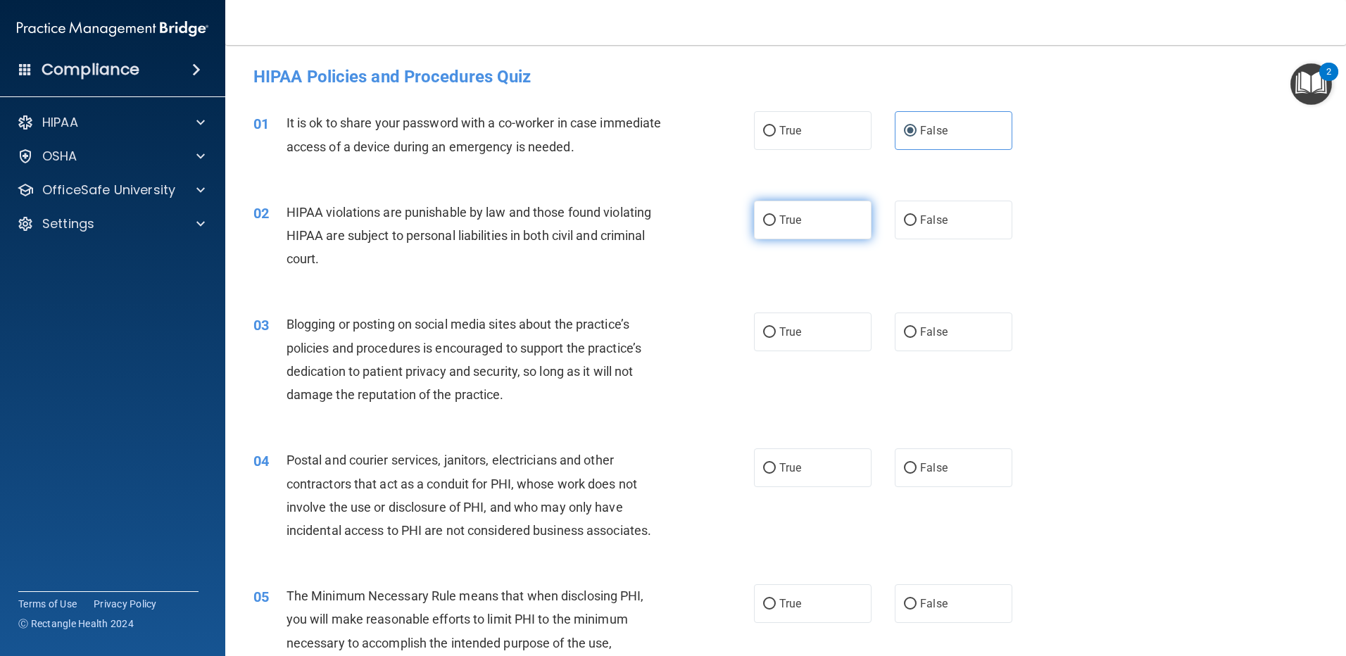
radio input "true"
click at [909, 336] on input "False" at bounding box center [910, 332] width 13 height 11
radio input "true"
click at [769, 469] on input "True" at bounding box center [769, 468] width 13 height 11
radio input "true"
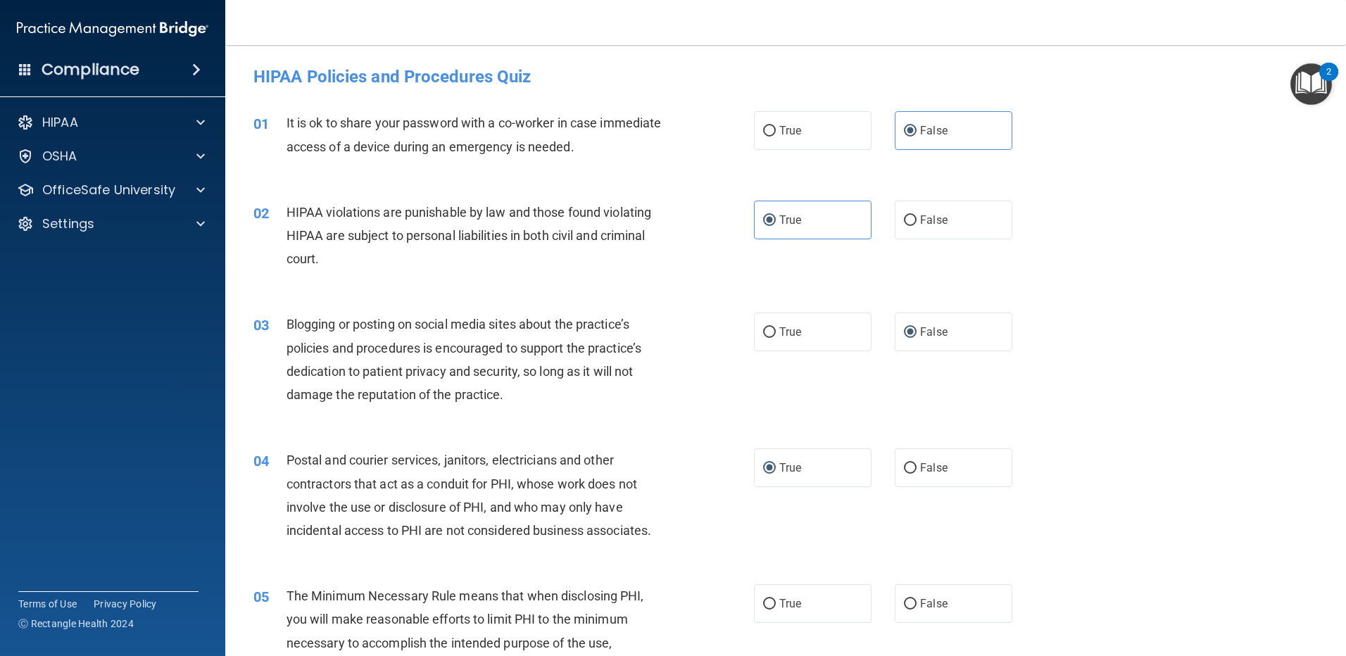
scroll to position [234, 0]
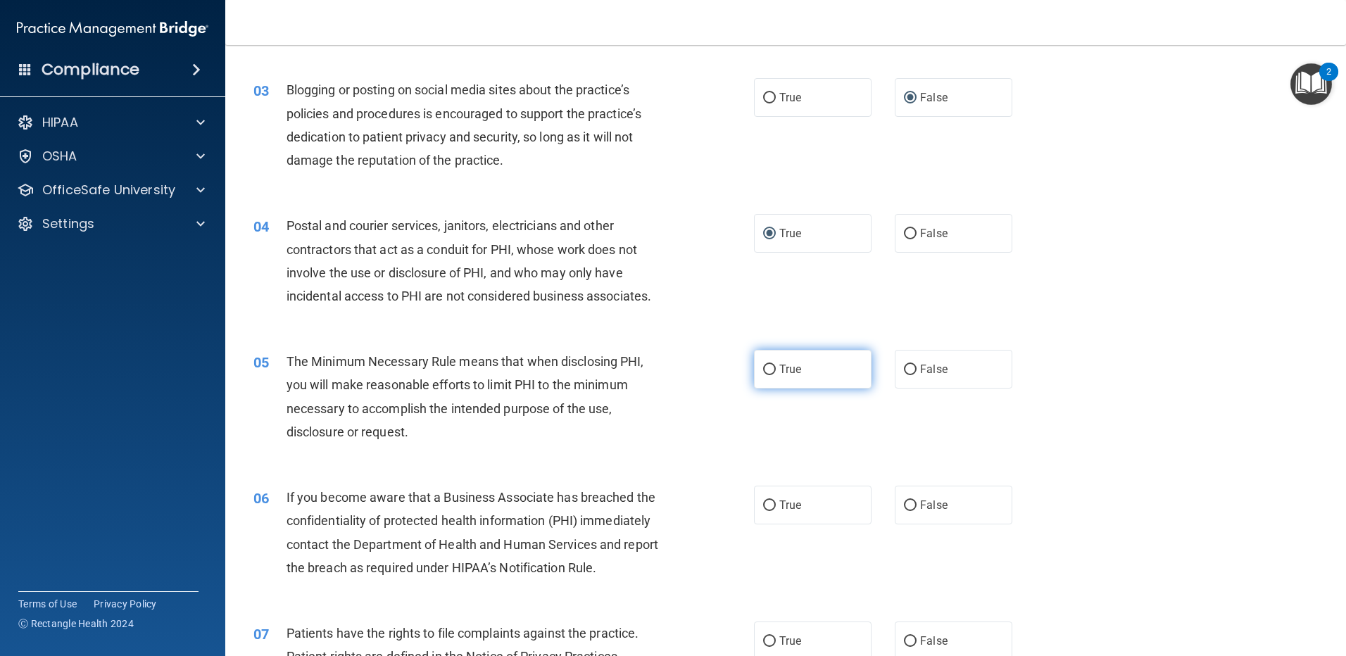
click at [779, 372] on span "True" at bounding box center [790, 368] width 22 height 13
click at [774, 372] on input "True" at bounding box center [769, 370] width 13 height 11
radio input "true"
click at [907, 502] on input "False" at bounding box center [910, 505] width 13 height 11
radio input "true"
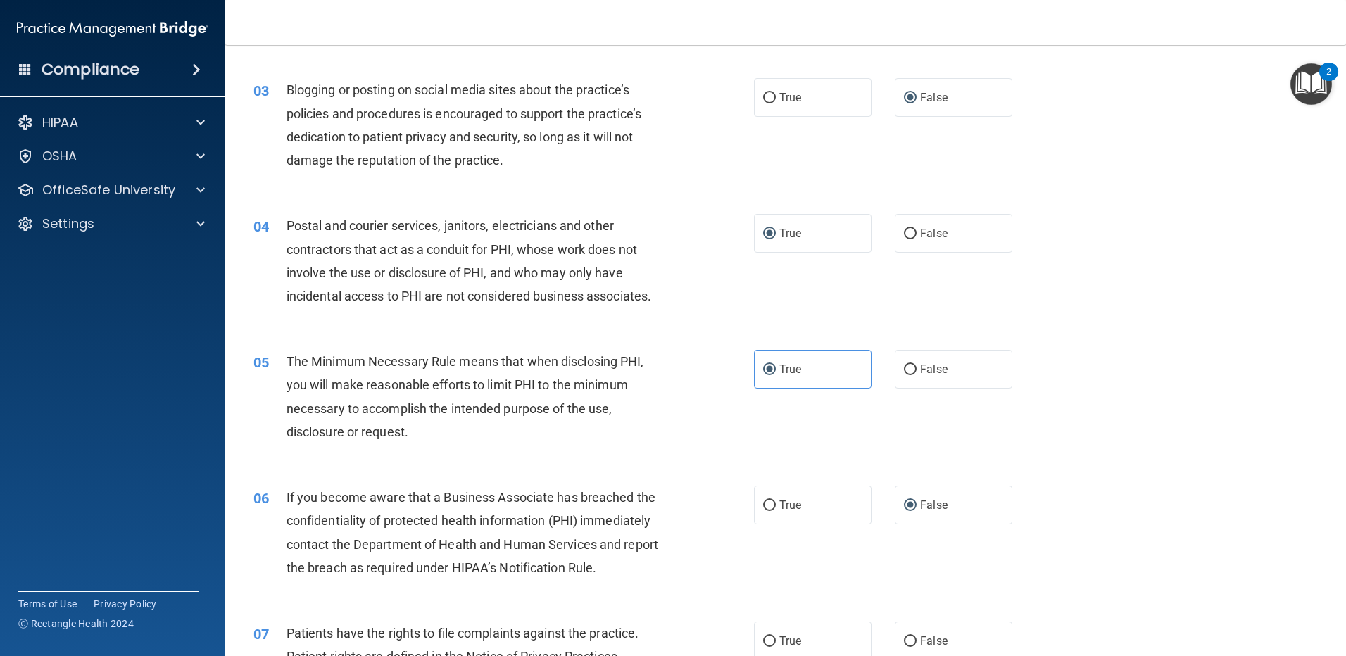
scroll to position [469, 0]
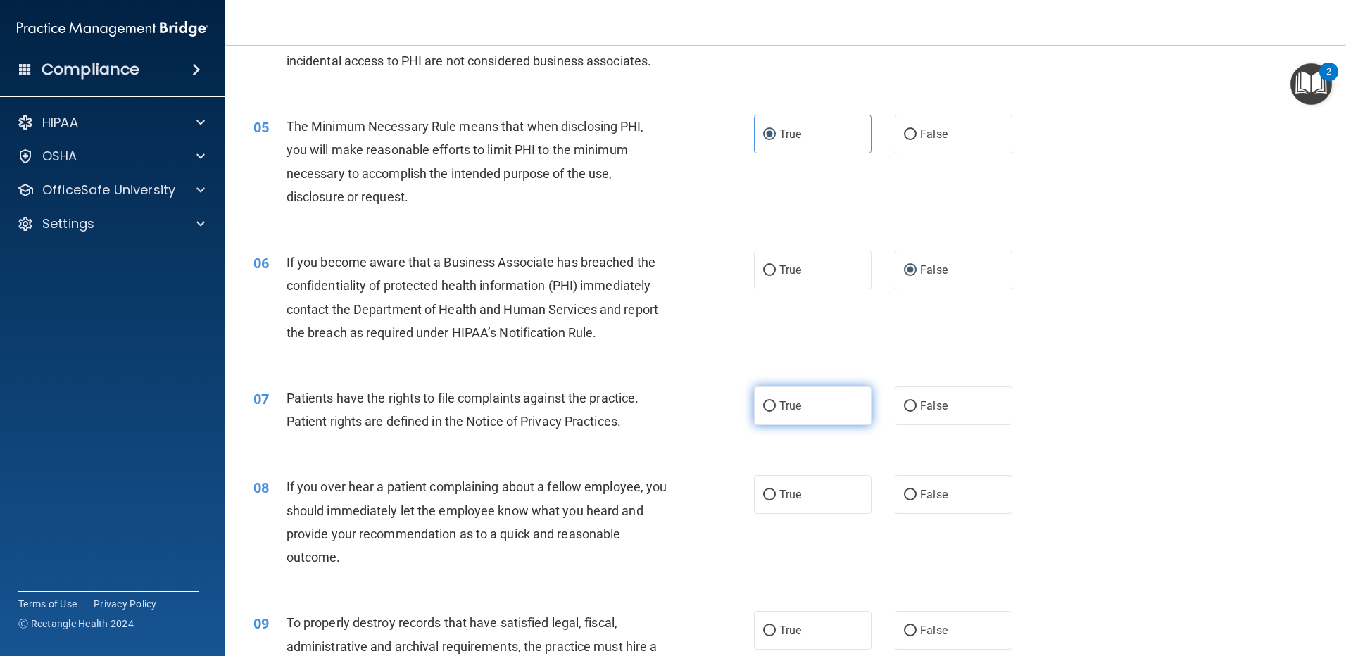
click at [768, 411] on input "True" at bounding box center [769, 406] width 13 height 11
radio input "true"
click at [906, 491] on input "False" at bounding box center [910, 495] width 13 height 11
radio input "true"
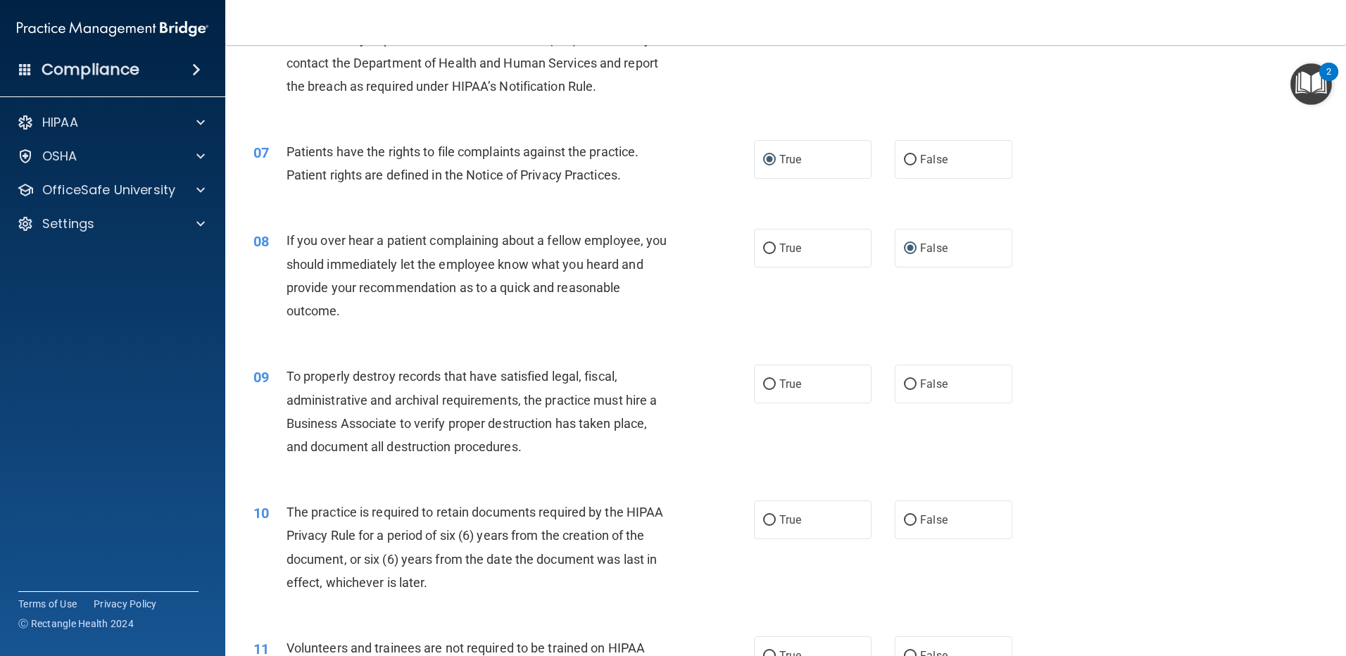
scroll to position [704, 0]
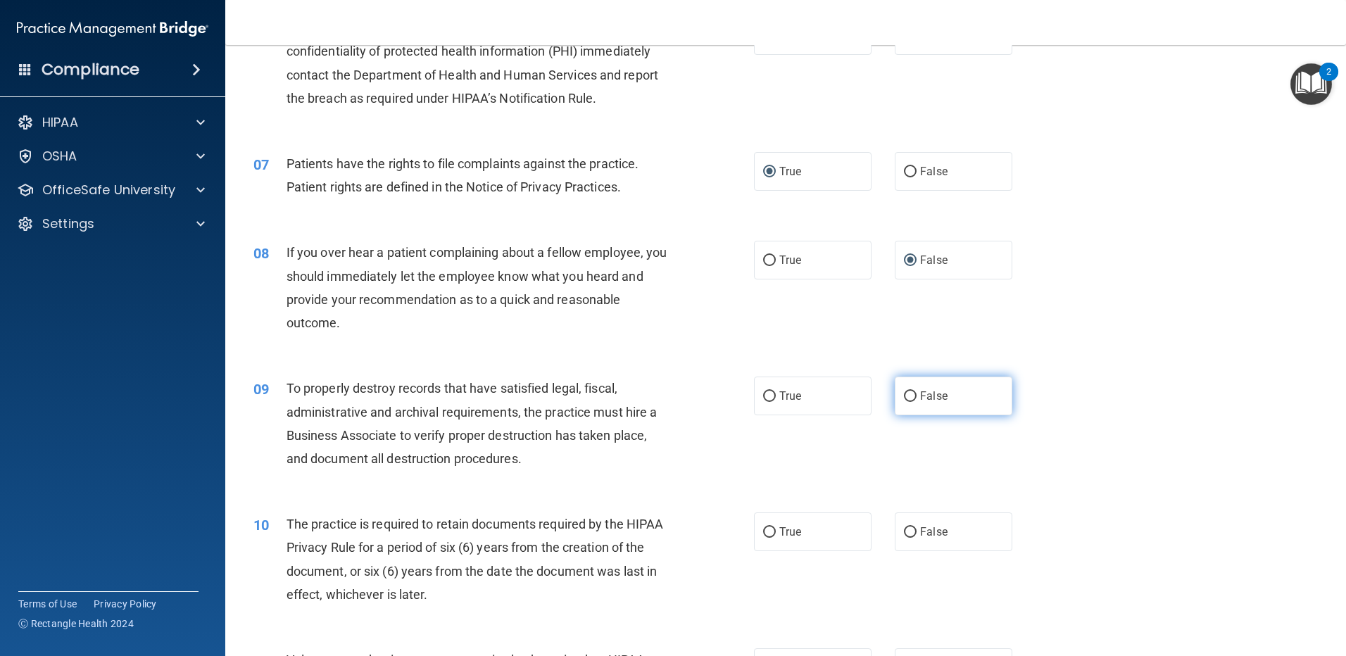
click at [906, 396] on input "False" at bounding box center [910, 396] width 13 height 11
radio input "true"
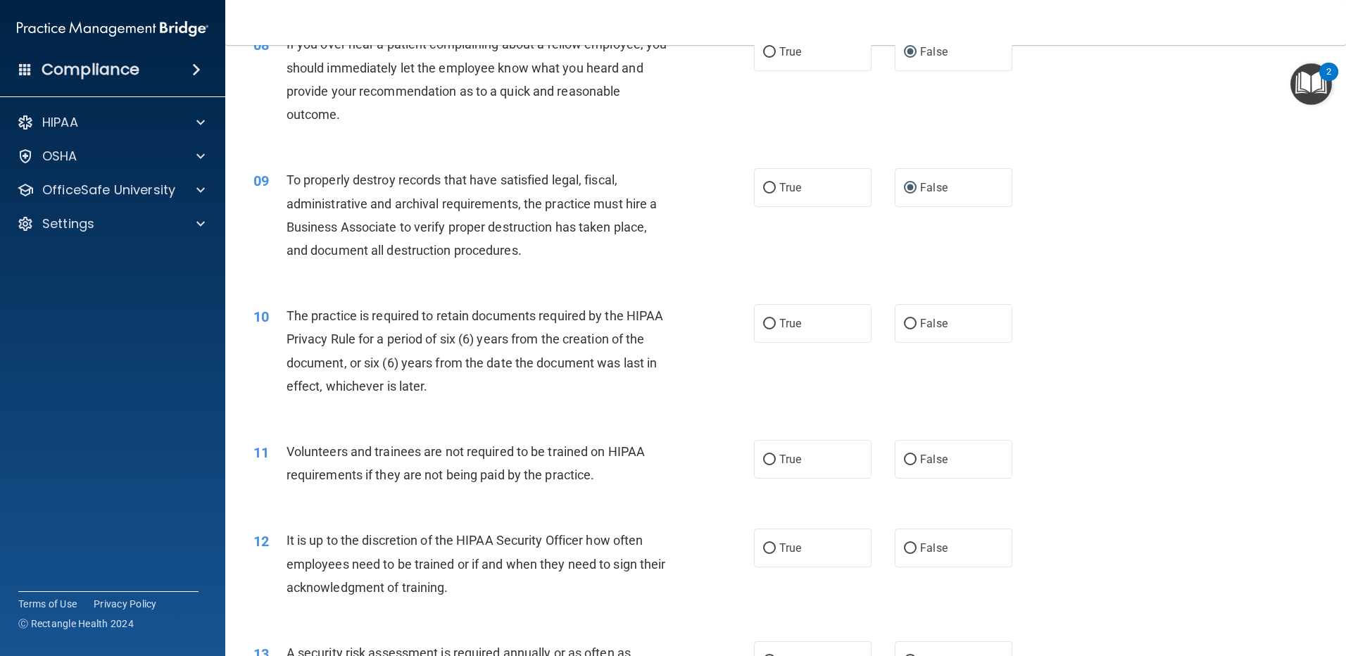
scroll to position [938, 0]
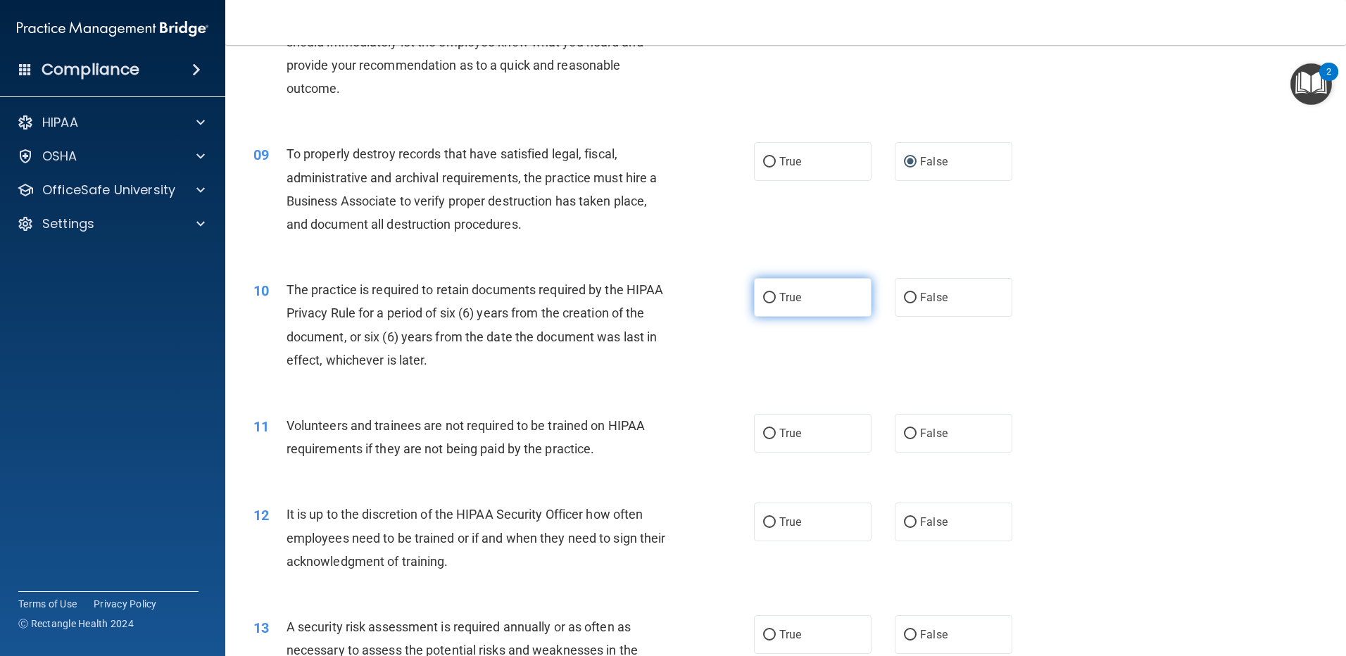
click at [779, 298] on span "True" at bounding box center [790, 297] width 22 height 13
click at [776, 298] on input "True" at bounding box center [769, 298] width 13 height 11
radio input "true"
click at [902, 442] on label "False" at bounding box center [954, 433] width 118 height 39
click at [904, 439] on input "False" at bounding box center [910, 434] width 13 height 11
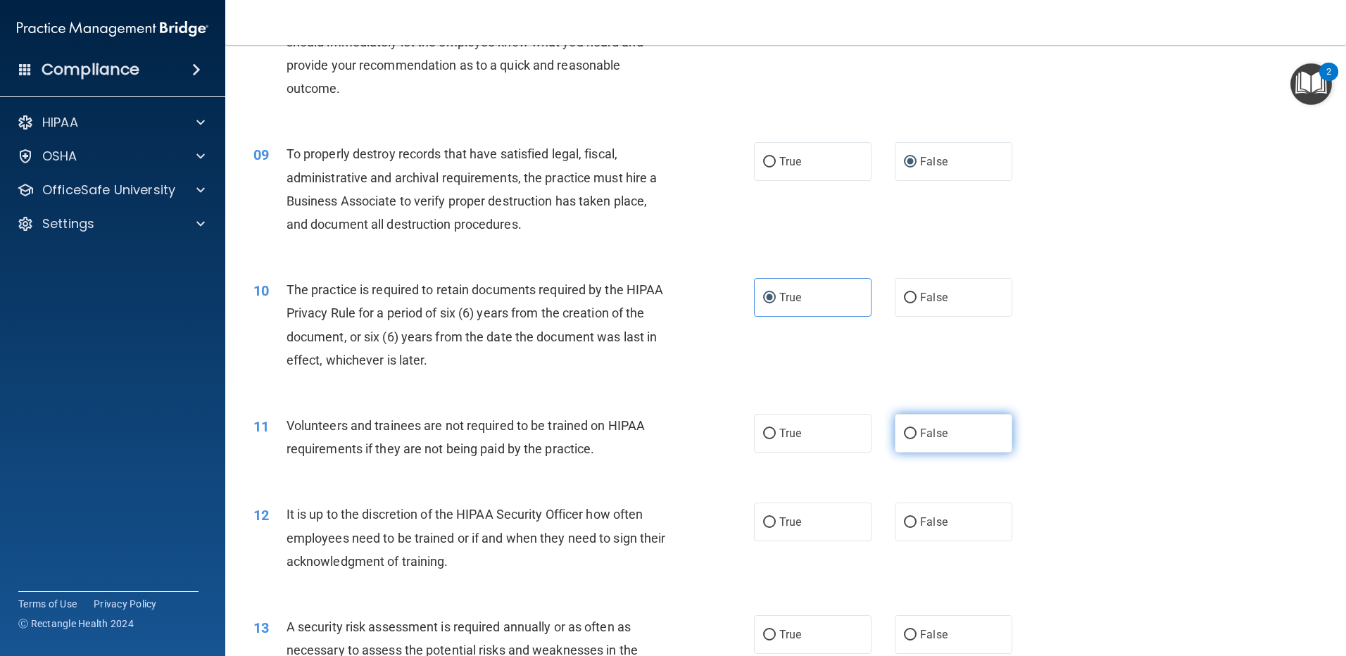
radio input "true"
click at [907, 525] on input "False" at bounding box center [910, 522] width 13 height 11
radio input "true"
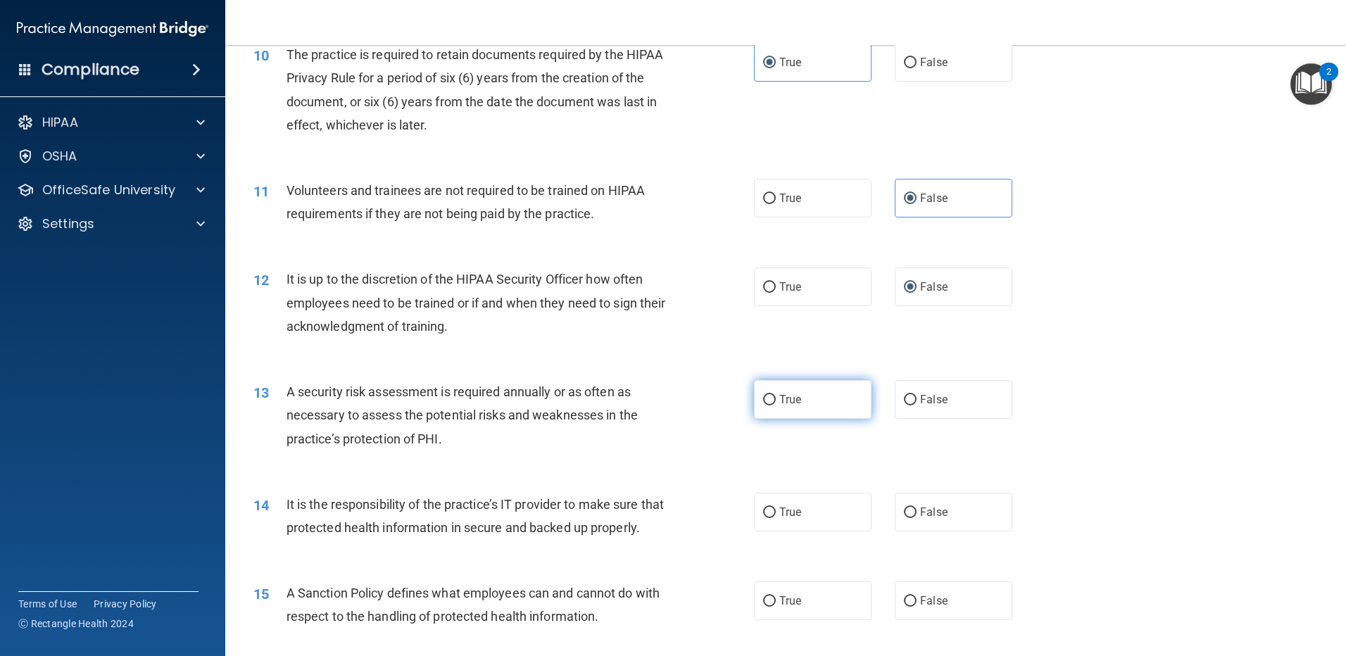
click at [764, 409] on label "True" at bounding box center [813, 399] width 118 height 39
click at [764, 405] on input "True" at bounding box center [769, 400] width 13 height 11
radio input "true"
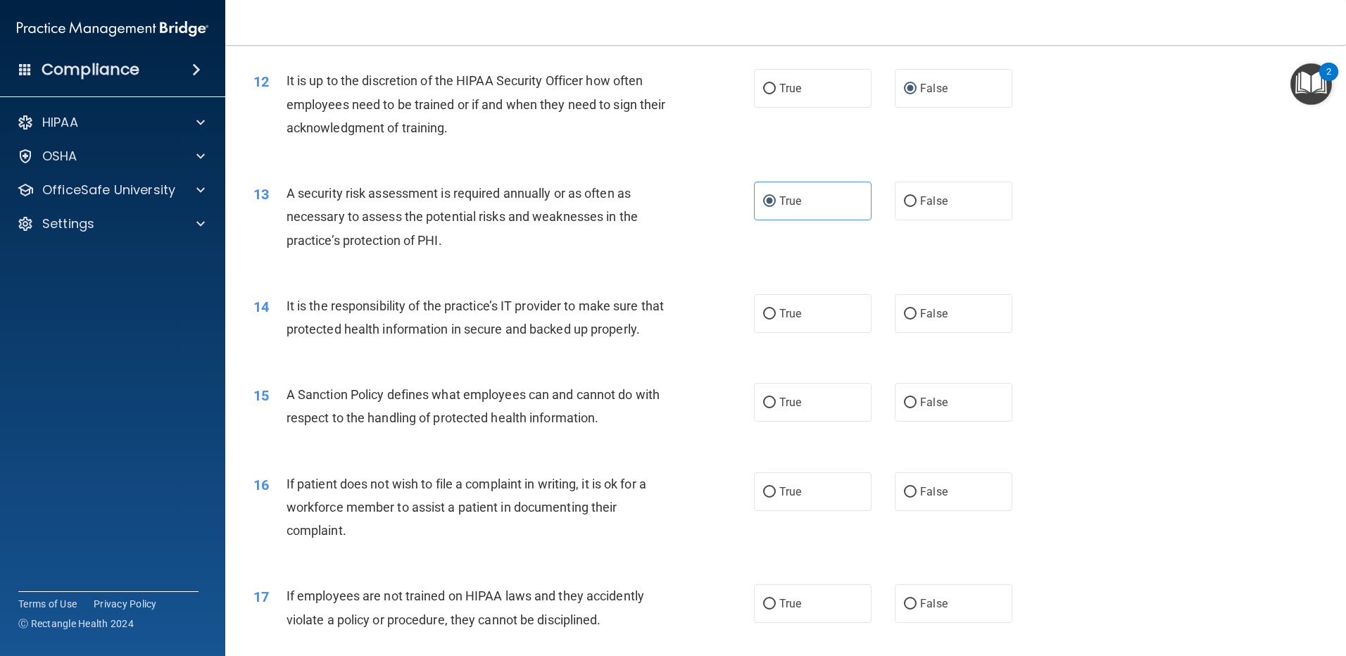
scroll to position [1408, 0]
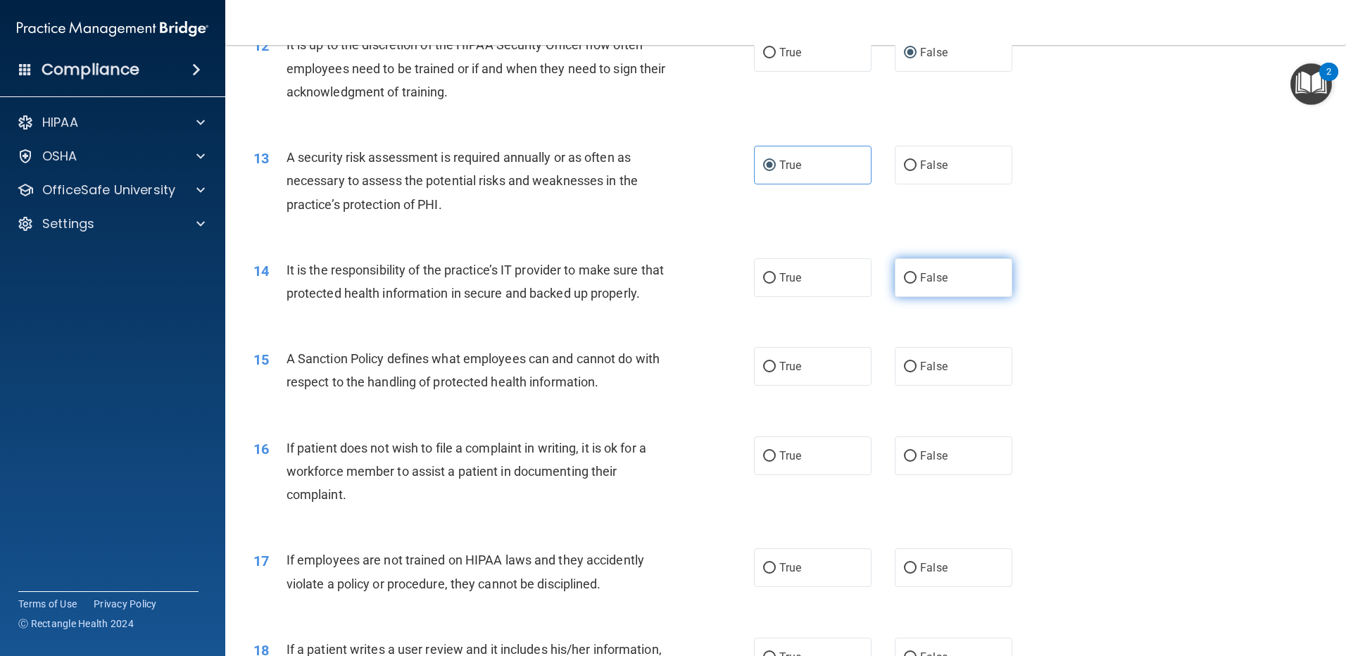
click at [904, 277] on input "False" at bounding box center [910, 278] width 13 height 11
radio input "true"
click at [904, 372] on input "False" at bounding box center [910, 367] width 13 height 11
radio input "true"
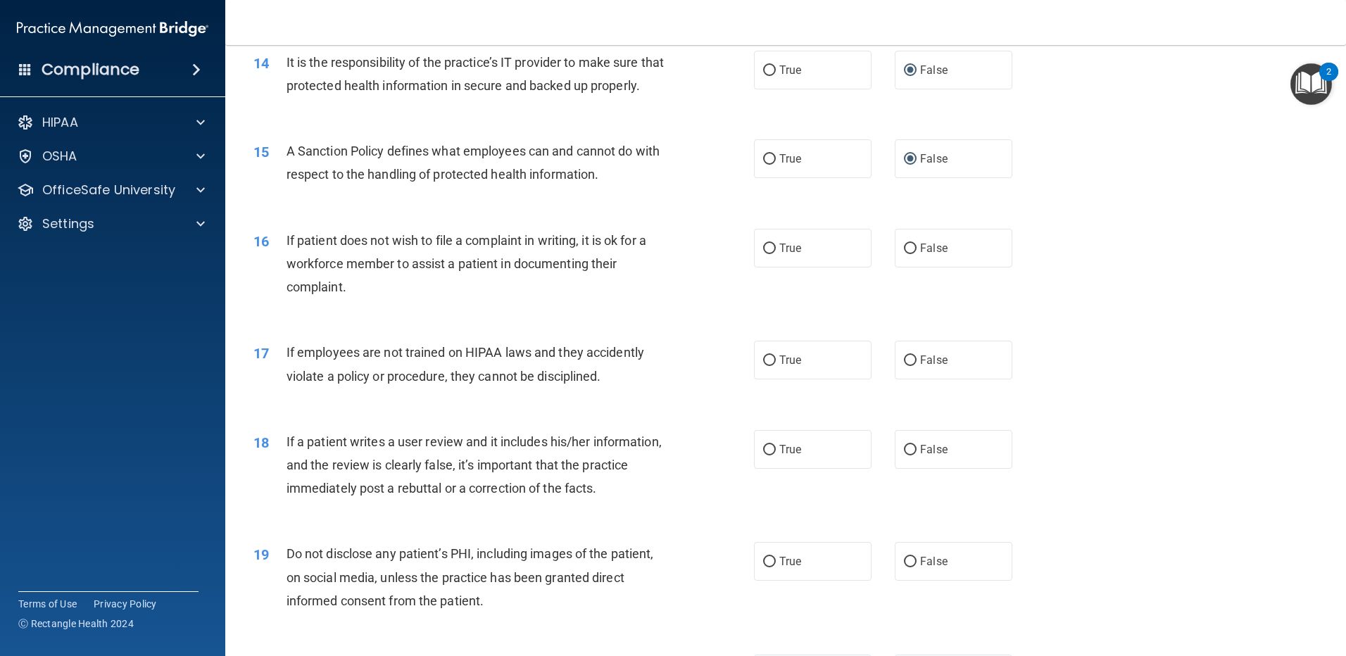
scroll to position [1642, 0]
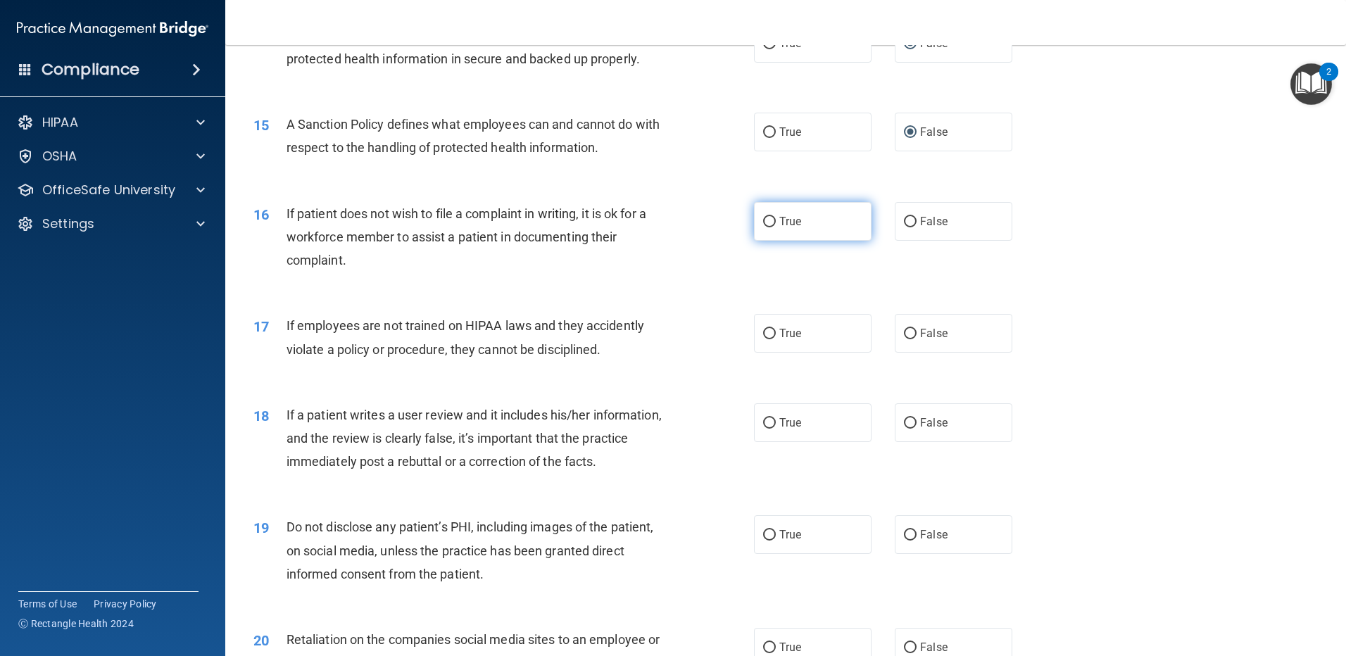
click at [763, 227] on input "True" at bounding box center [769, 222] width 13 height 11
radio input "true"
click at [909, 339] on input "False" at bounding box center [910, 334] width 13 height 11
radio input "true"
click at [912, 442] on label "False" at bounding box center [954, 422] width 118 height 39
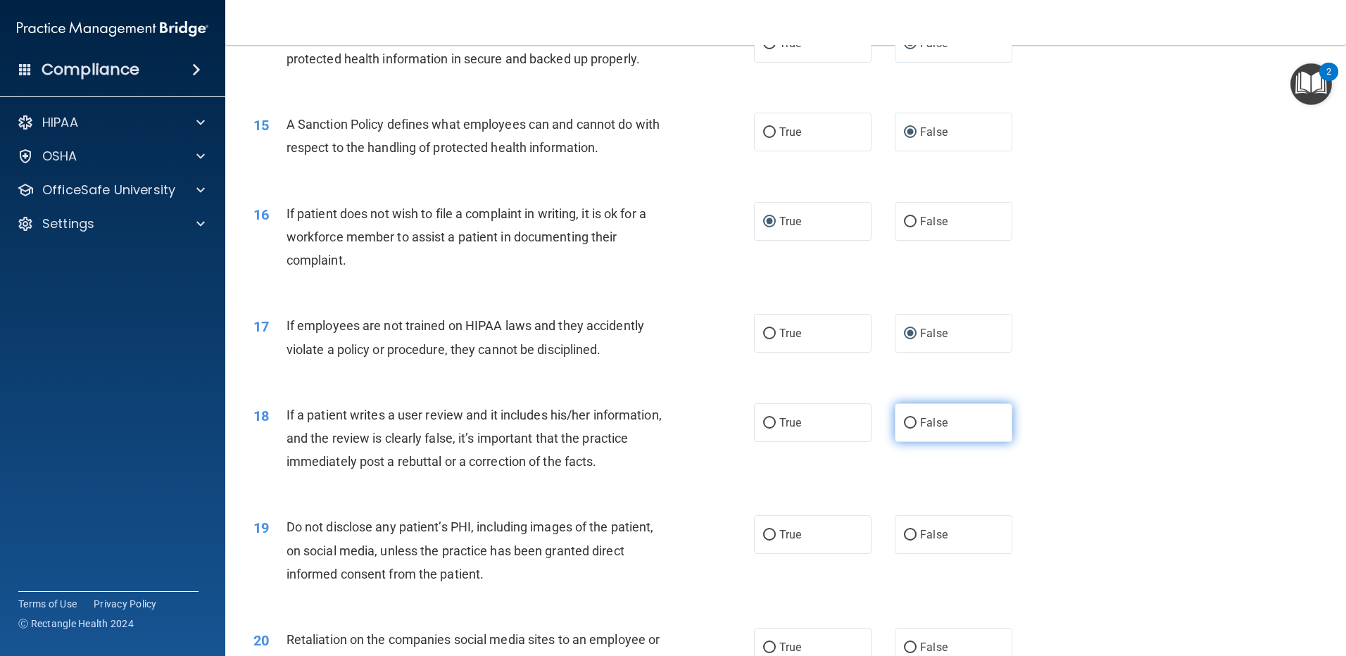
click at [912, 429] on input "False" at bounding box center [910, 423] width 13 height 11
radio input "true"
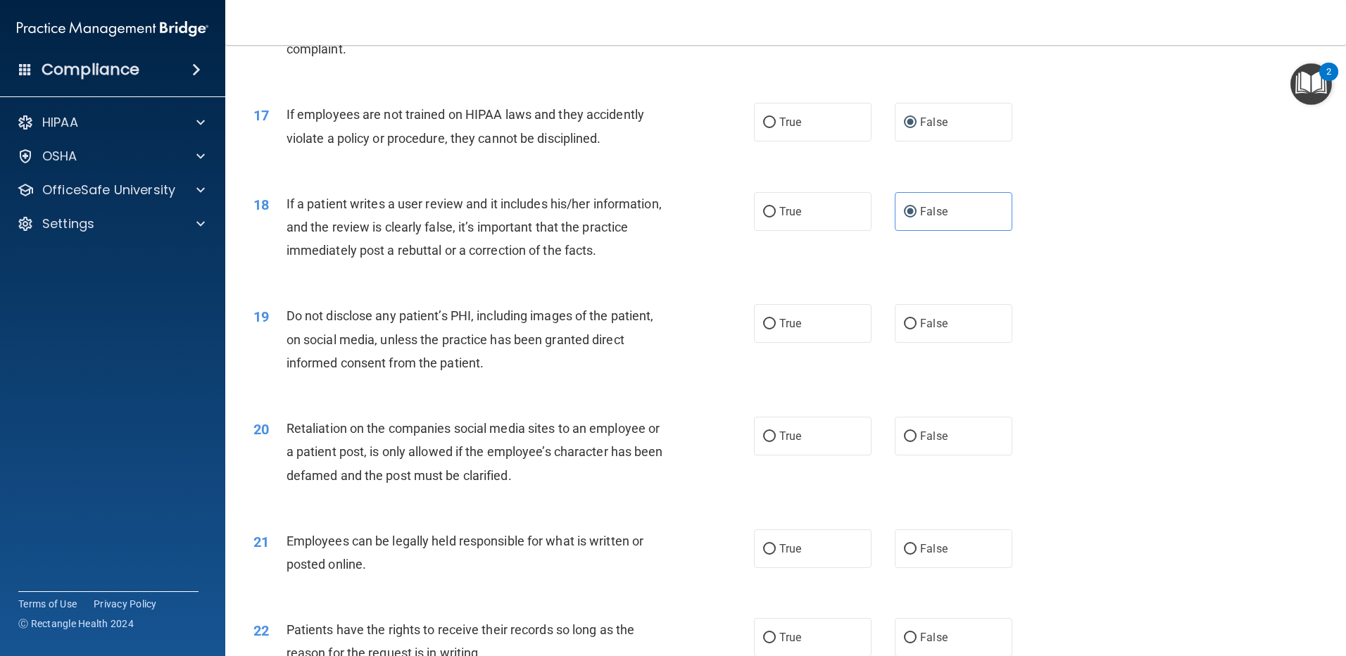
scroll to position [1877, 0]
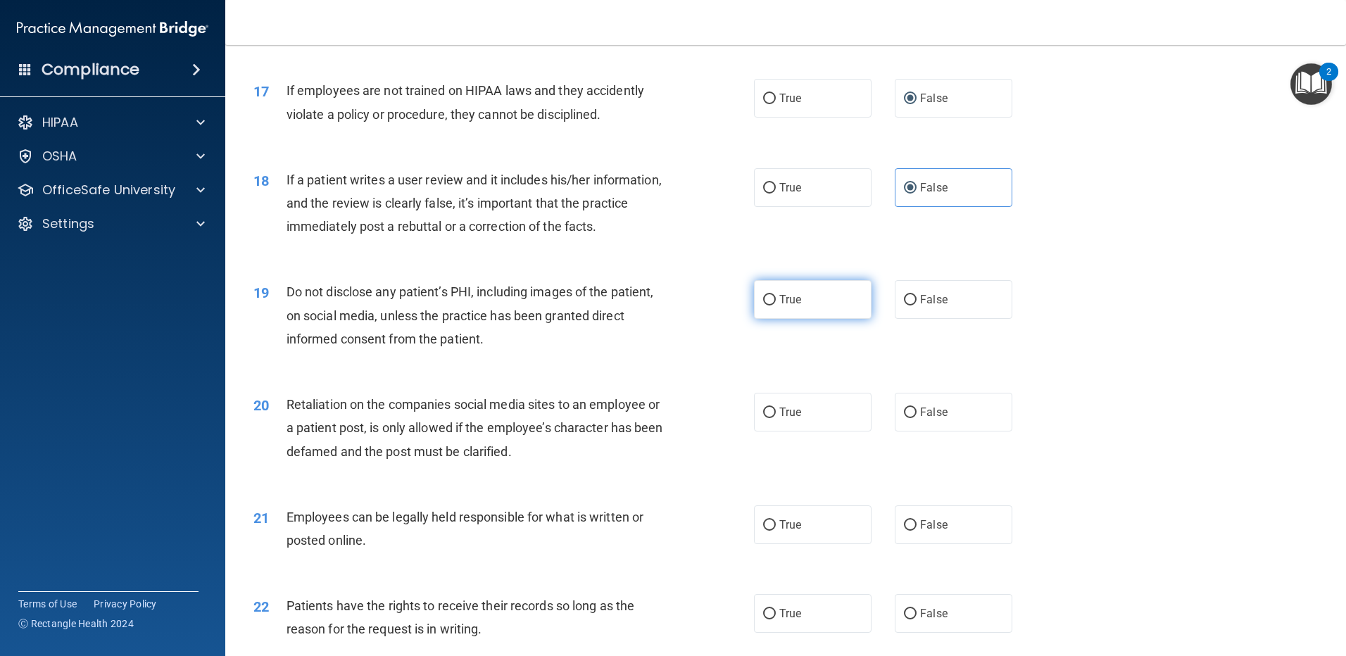
click at [764, 305] on input "True" at bounding box center [769, 300] width 13 height 11
radio input "true"
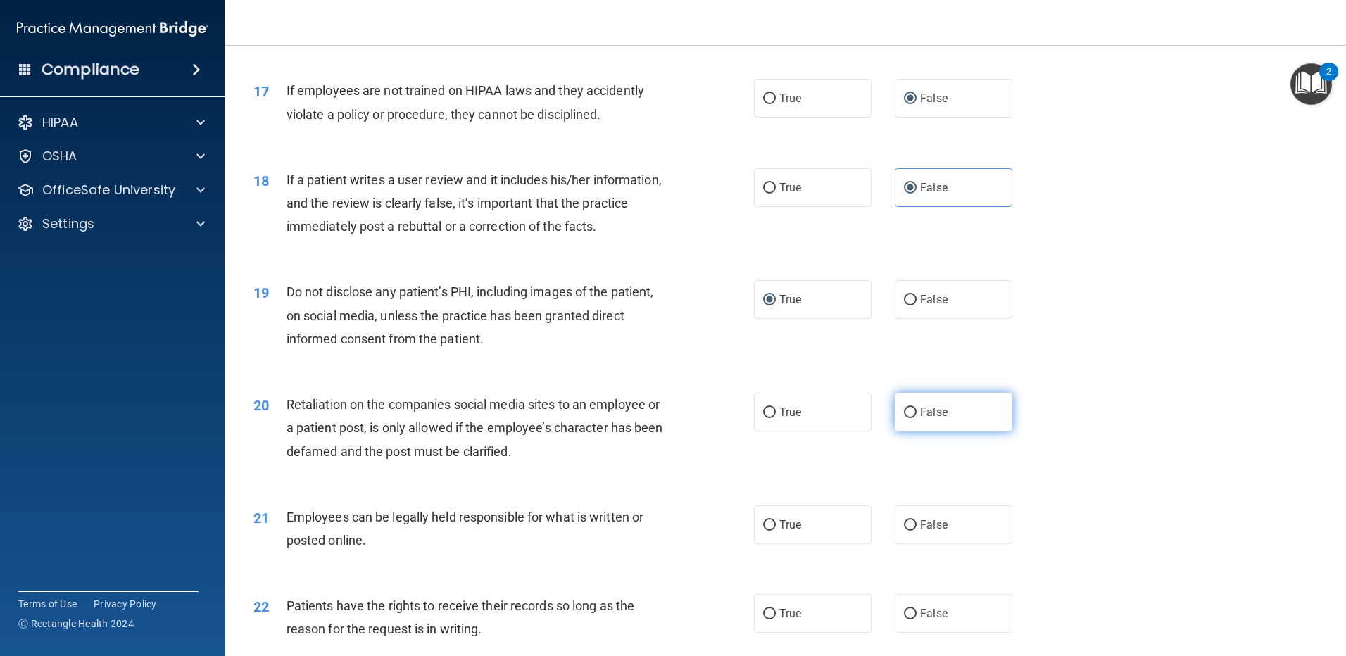
click at [920, 419] on span "False" at bounding box center [933, 411] width 27 height 13
click at [915, 418] on input "False" at bounding box center [910, 413] width 13 height 11
radio input "true"
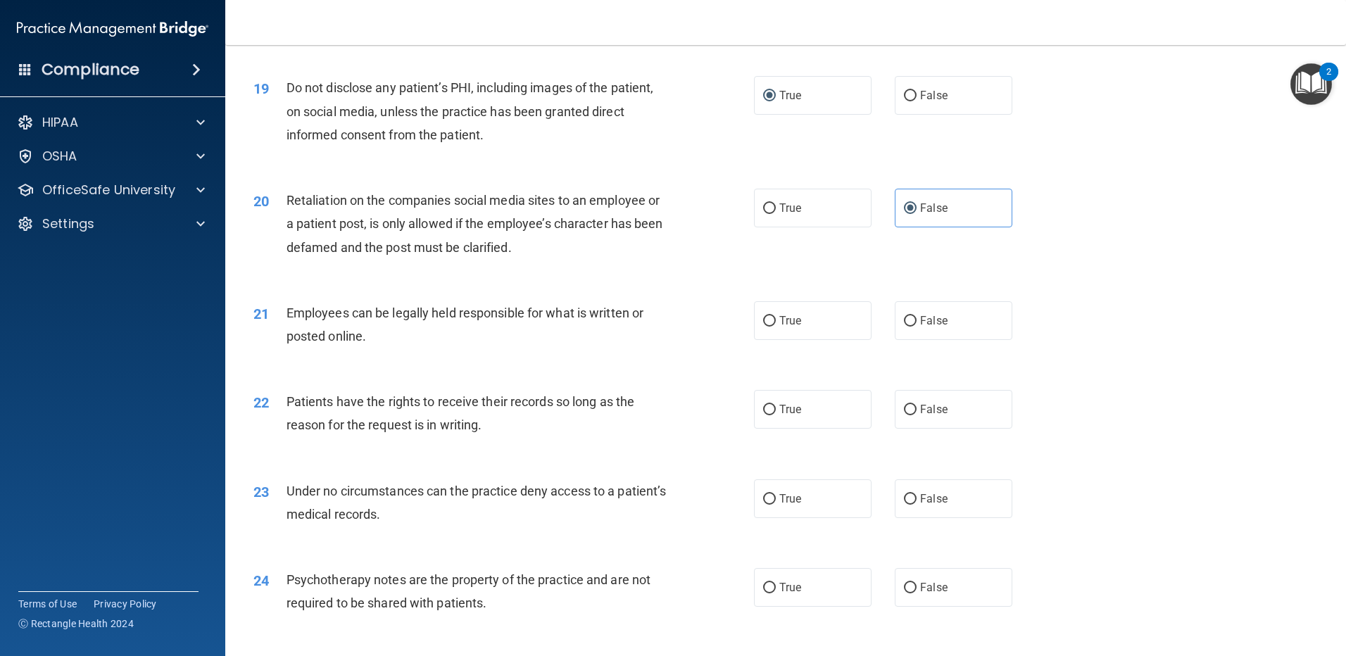
scroll to position [2112, 0]
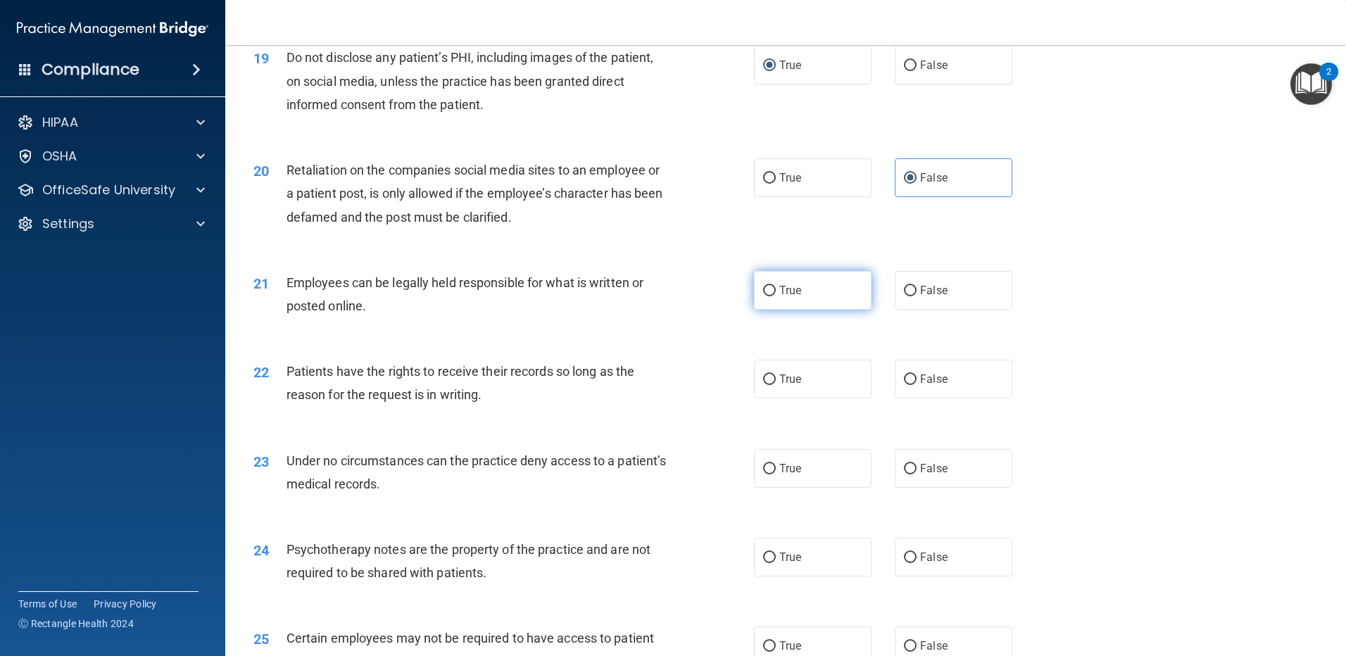
click at [782, 297] on span "True" at bounding box center [790, 290] width 22 height 13
click at [776, 296] on input "True" at bounding box center [769, 291] width 13 height 11
radio input "true"
click at [904, 385] on input "False" at bounding box center [910, 379] width 13 height 11
radio input "true"
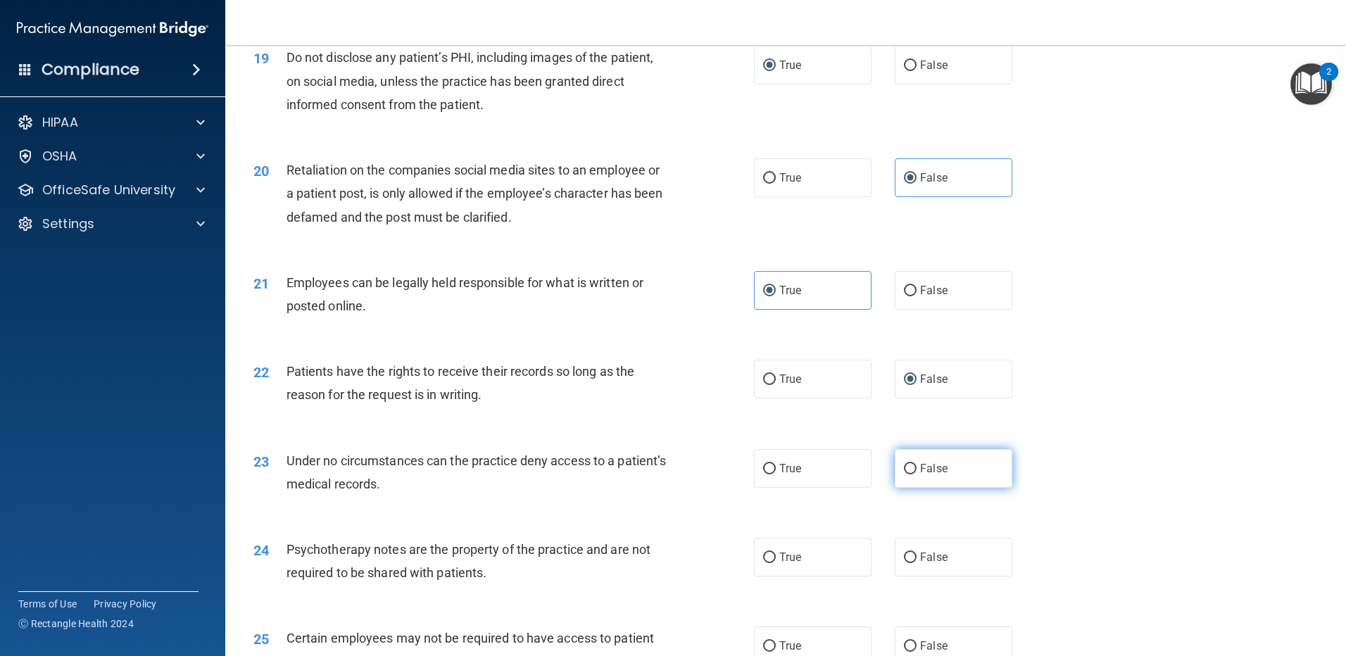
click at [912, 488] on label "False" at bounding box center [954, 468] width 118 height 39
click at [912, 474] on input "False" at bounding box center [910, 469] width 13 height 11
radio input "true"
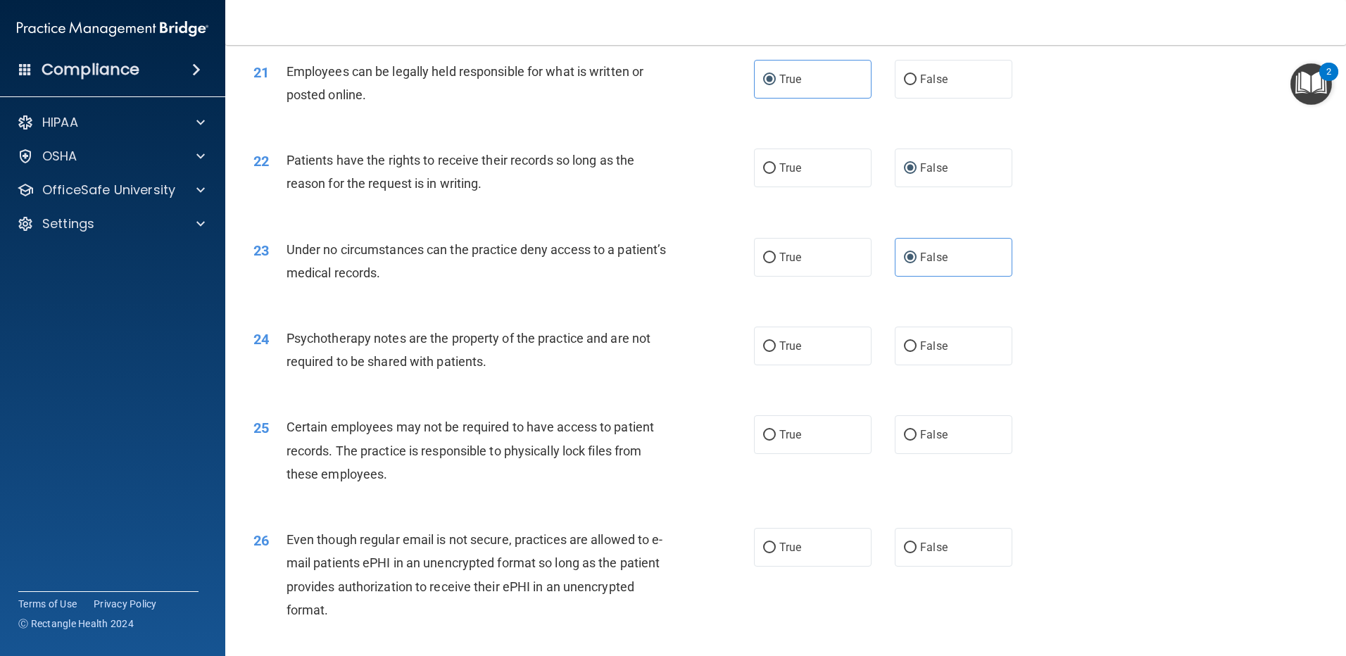
scroll to position [2346, 0]
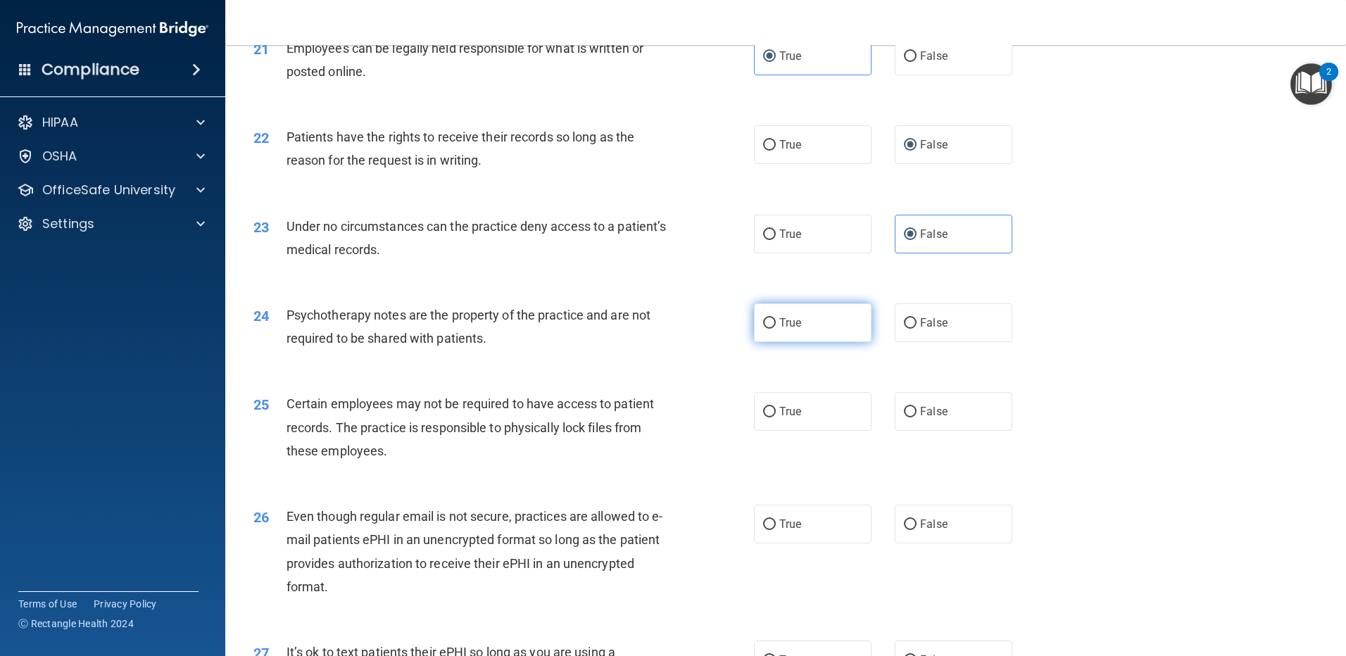
click at [797, 342] on label "True" at bounding box center [813, 322] width 118 height 39
click at [776, 329] on input "True" at bounding box center [769, 323] width 13 height 11
radio input "true"
click at [796, 418] on span "True" at bounding box center [790, 411] width 22 height 13
click at [776, 417] on input "True" at bounding box center [769, 412] width 13 height 11
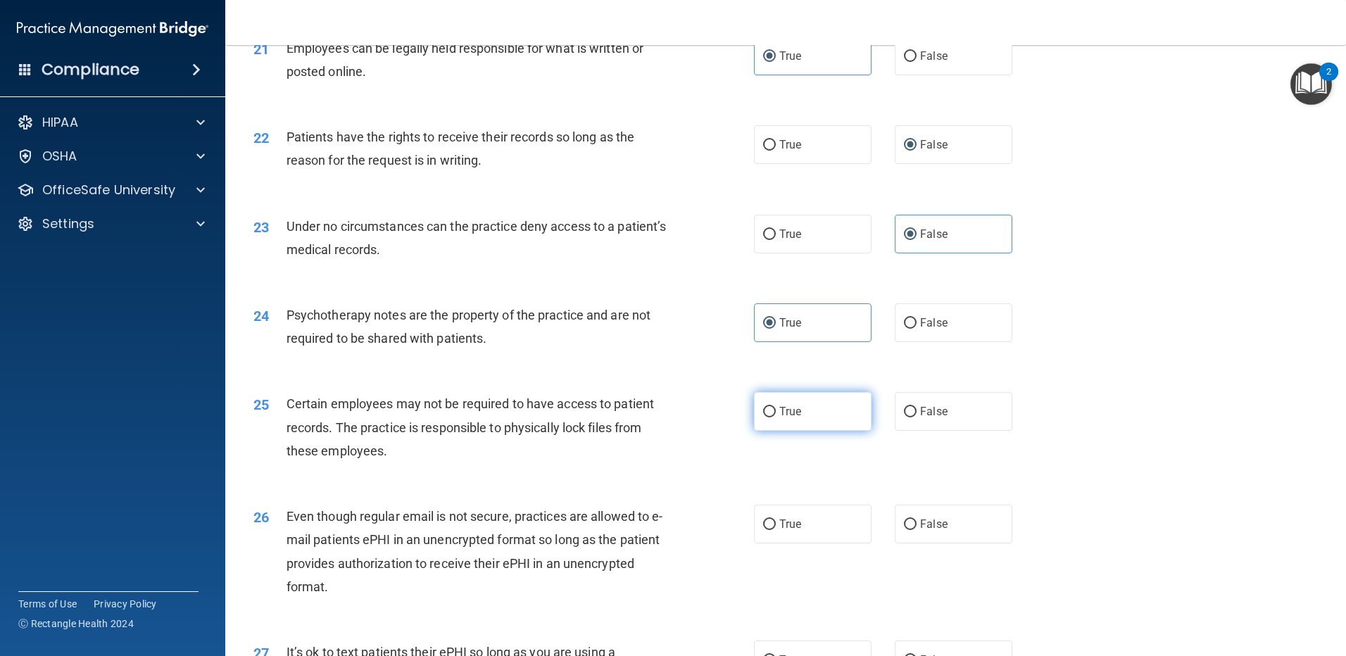
radio input "true"
click at [799, 543] on label "True" at bounding box center [813, 524] width 118 height 39
click at [776, 530] on input "True" at bounding box center [769, 524] width 13 height 11
radio input "true"
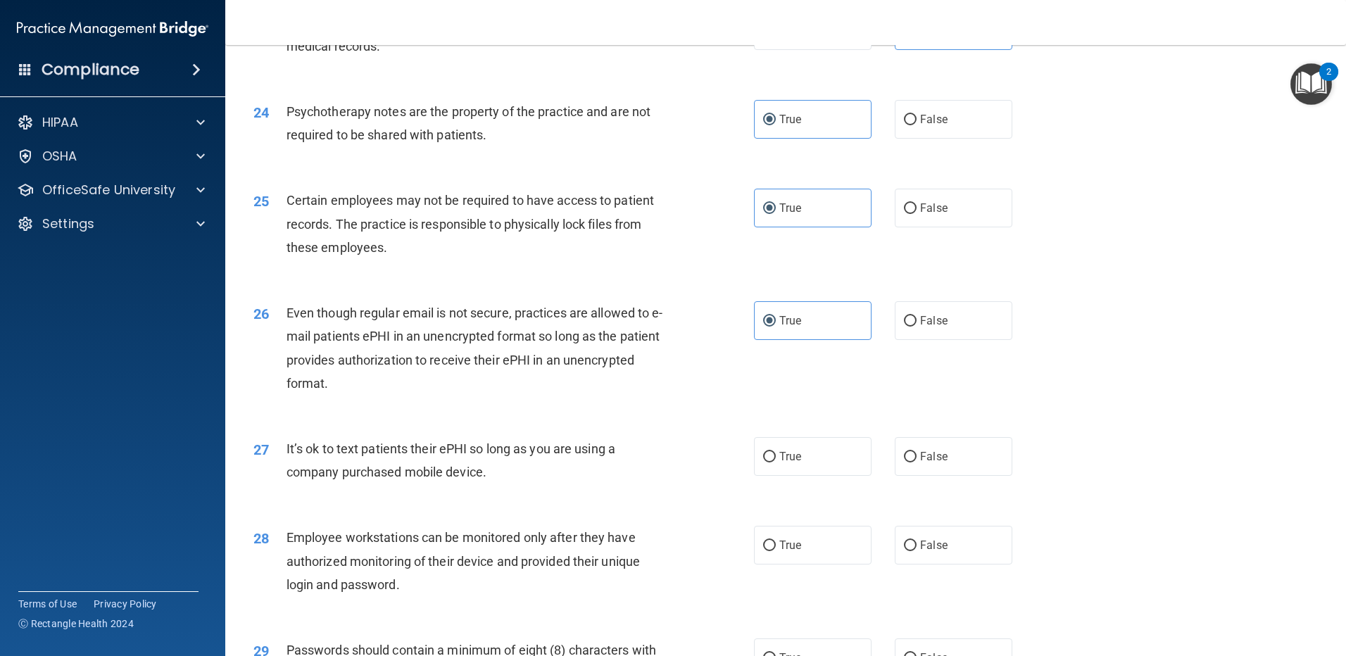
scroll to position [2581, 0]
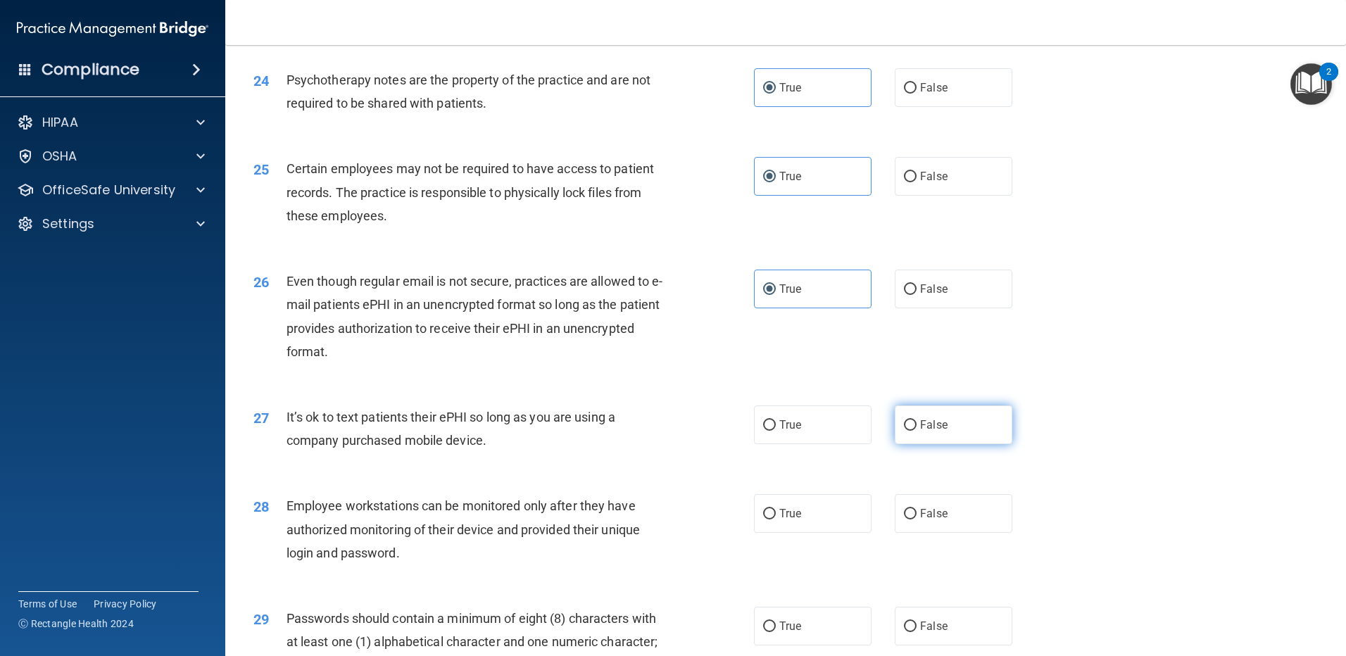
click at [920, 431] on span "False" at bounding box center [933, 424] width 27 height 13
click at [916, 431] on input "False" at bounding box center [910, 425] width 13 height 11
radio input "true"
click at [919, 533] on label "False" at bounding box center [954, 513] width 118 height 39
click at [916, 519] on input "False" at bounding box center [910, 514] width 13 height 11
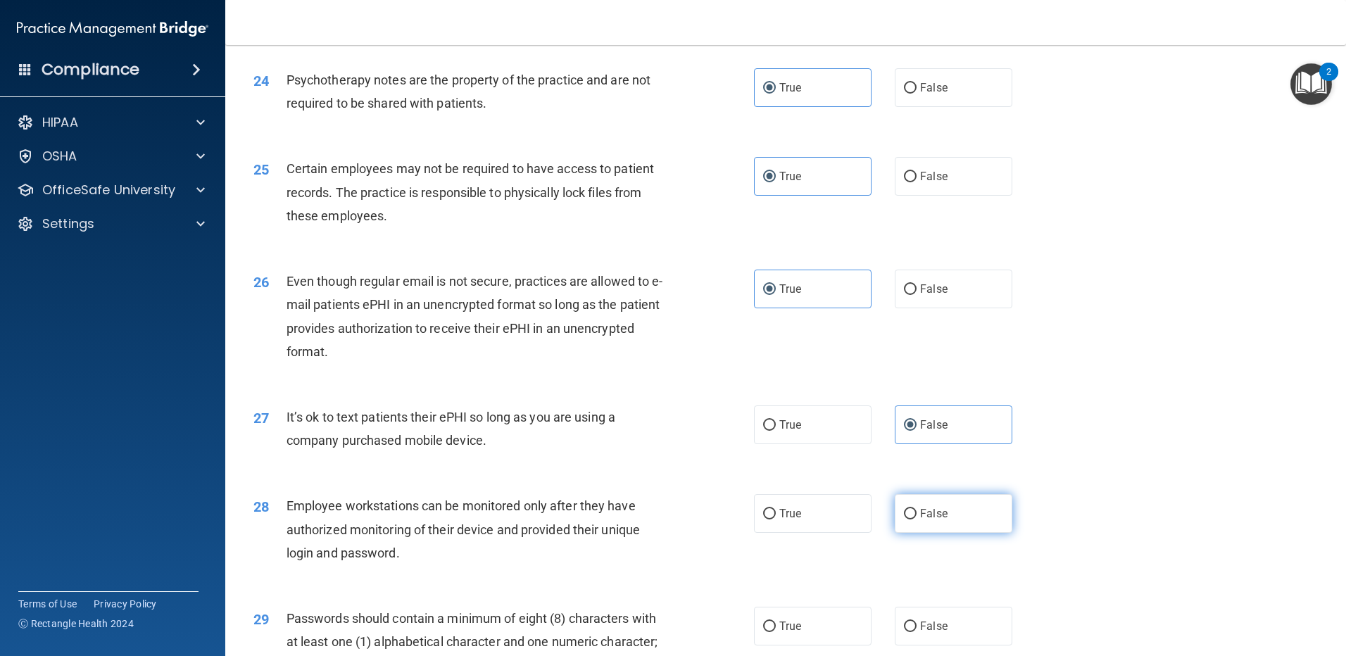
radio input "true"
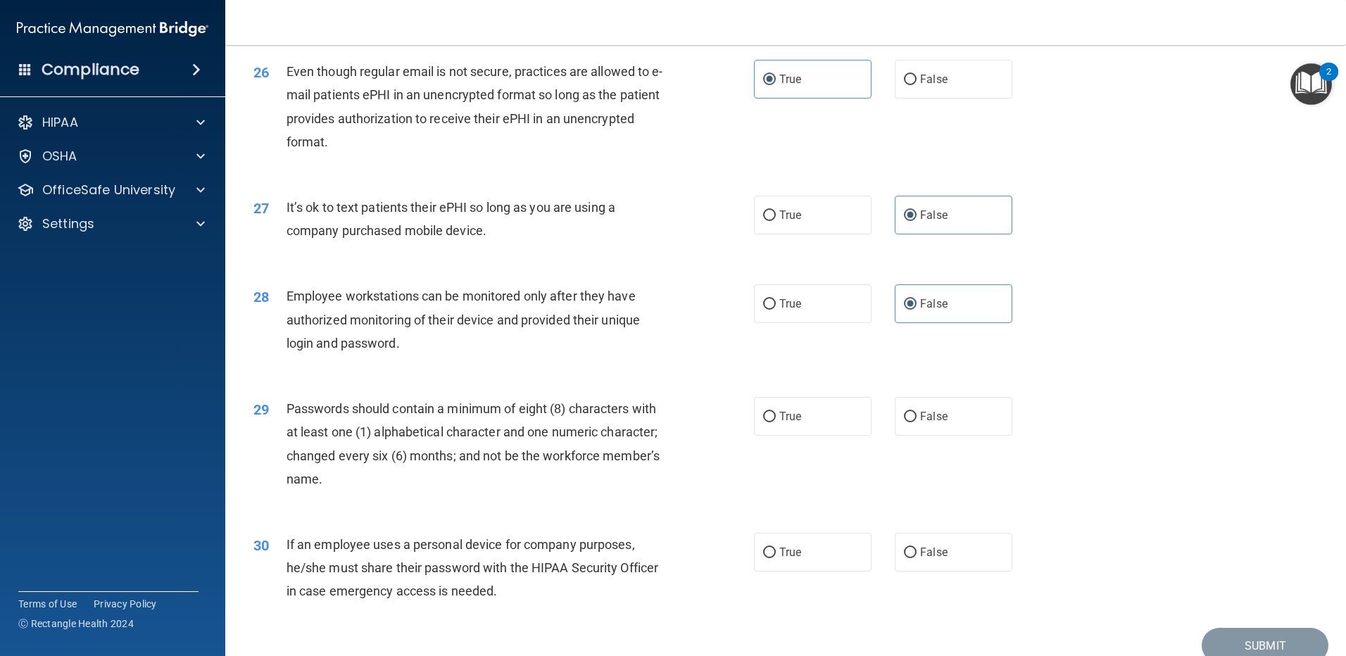
scroll to position [2816, 0]
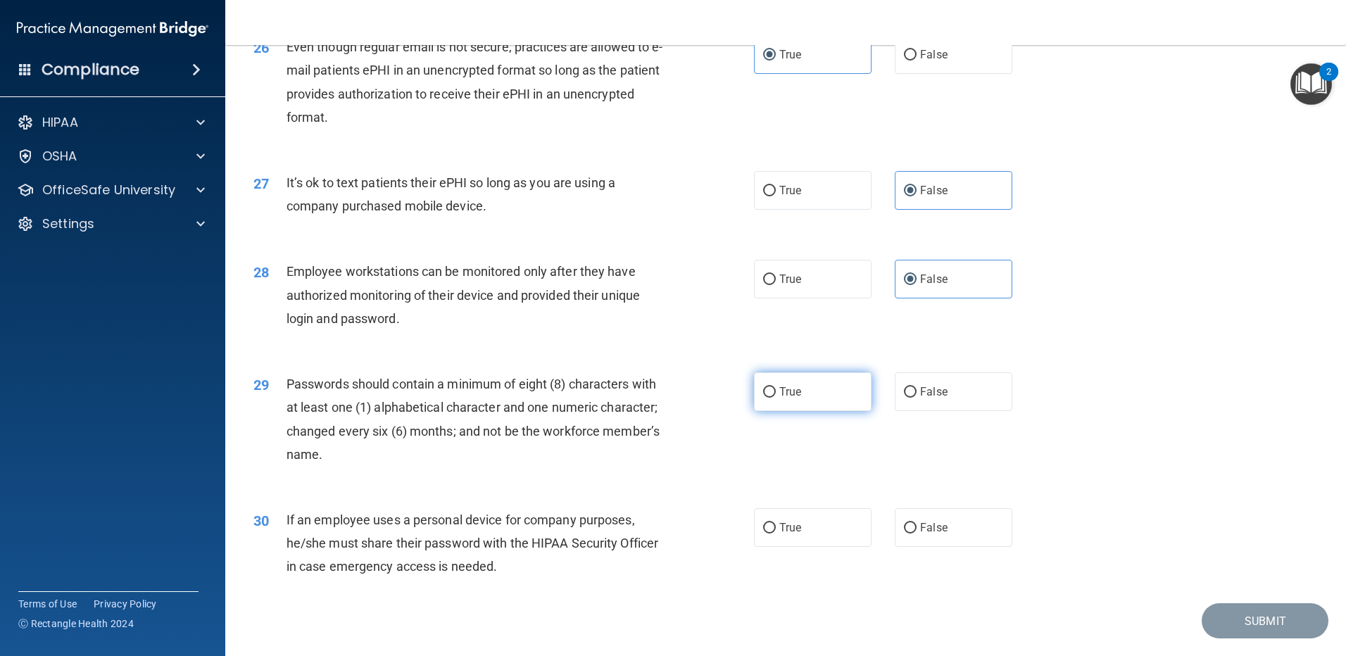
click at [772, 411] on label "True" at bounding box center [813, 391] width 118 height 39
click at [772, 398] on input "True" at bounding box center [769, 392] width 13 height 11
radio input "true"
click at [920, 534] on span "False" at bounding box center [933, 527] width 27 height 13
click at [916, 534] on input "False" at bounding box center [910, 528] width 13 height 11
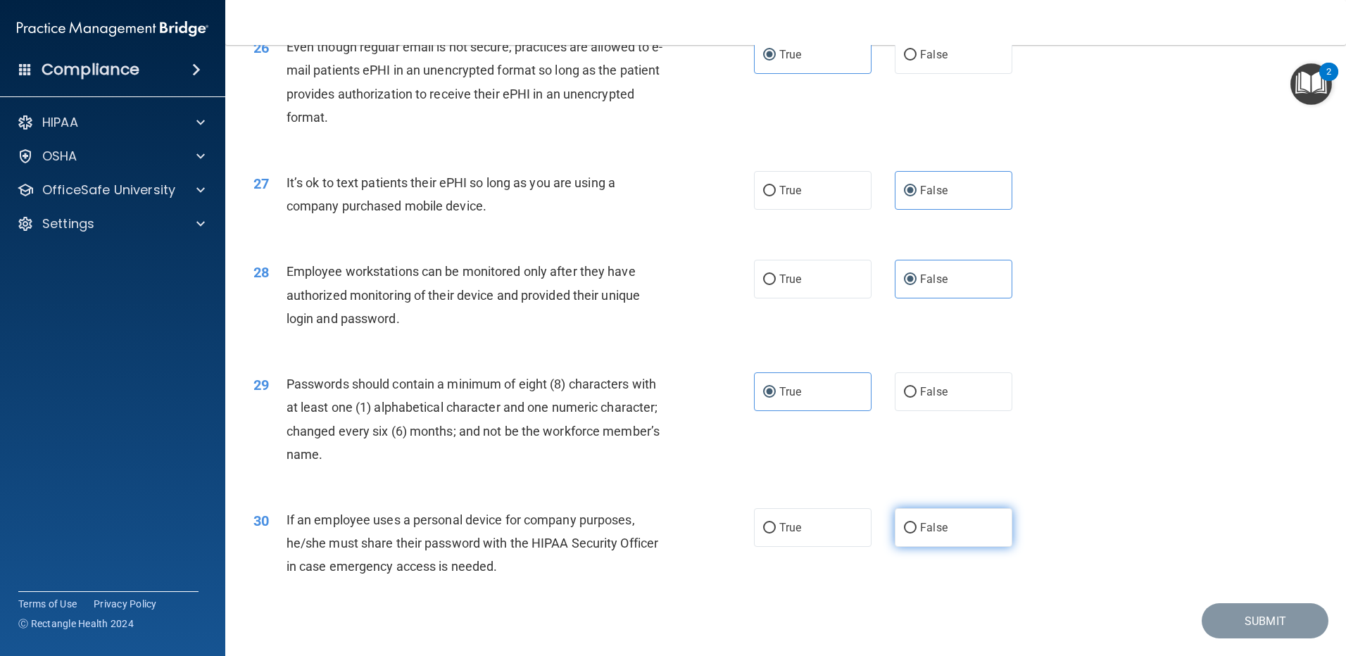
radio input "true"
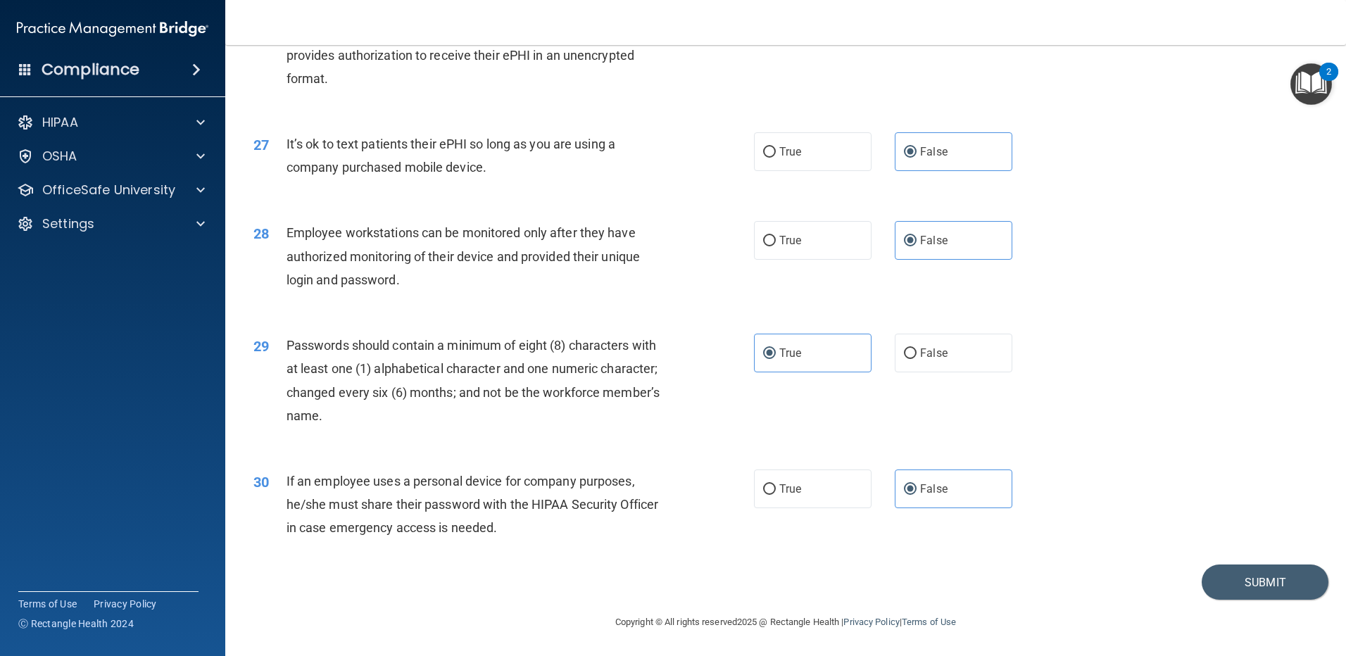
scroll to position [2877, 0]
click at [1239, 588] on button "Submit" at bounding box center [1265, 583] width 127 height 36
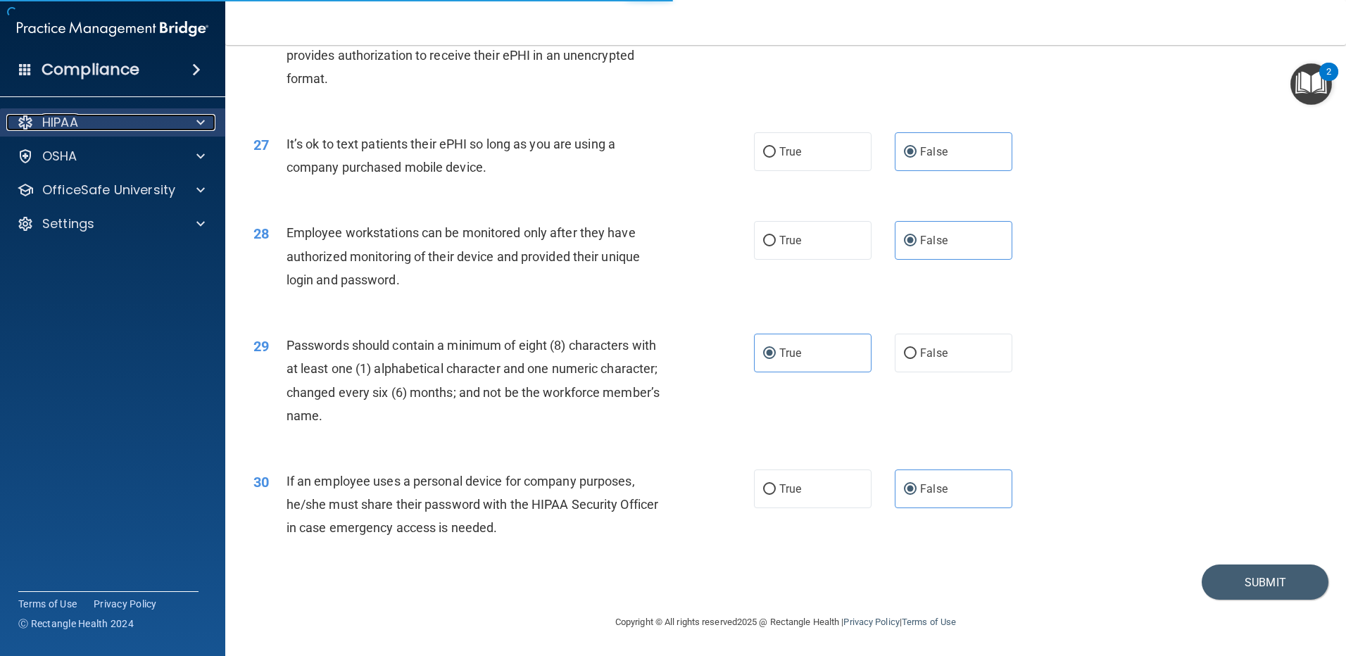
click at [172, 130] on div "HIPAA" at bounding box center [93, 122] width 175 height 17
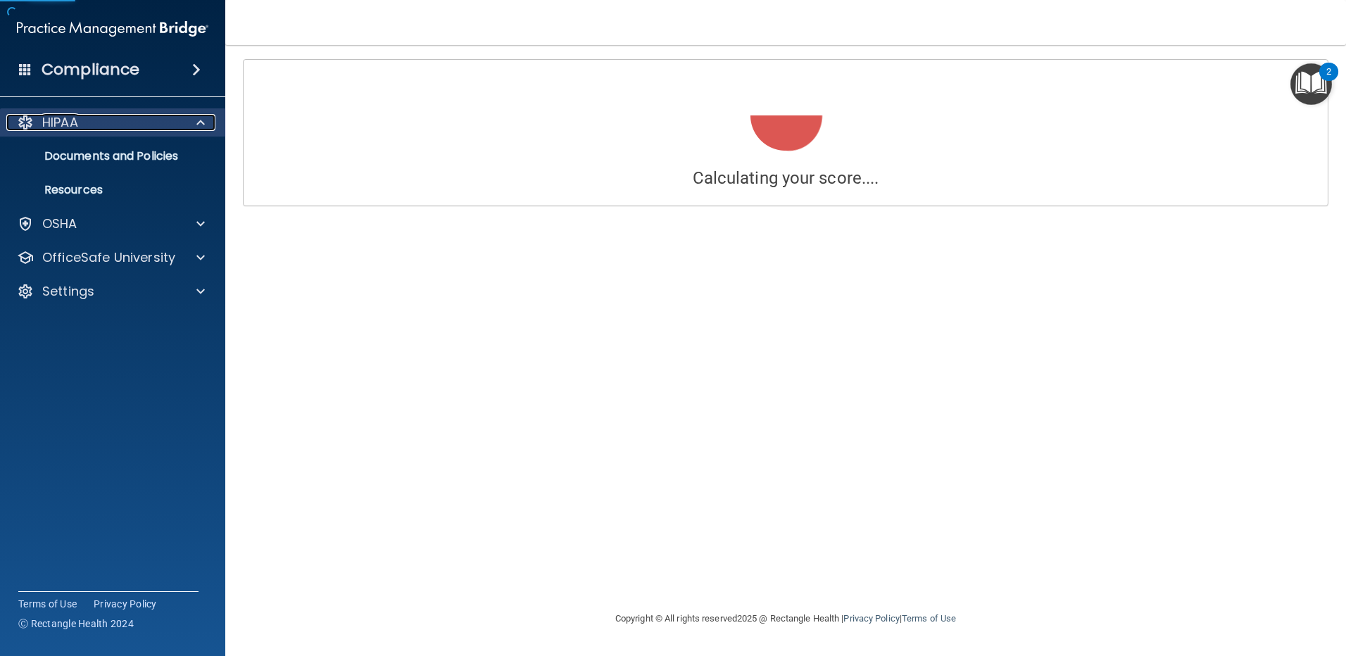
click at [172, 130] on div "HIPAA" at bounding box center [93, 122] width 175 height 17
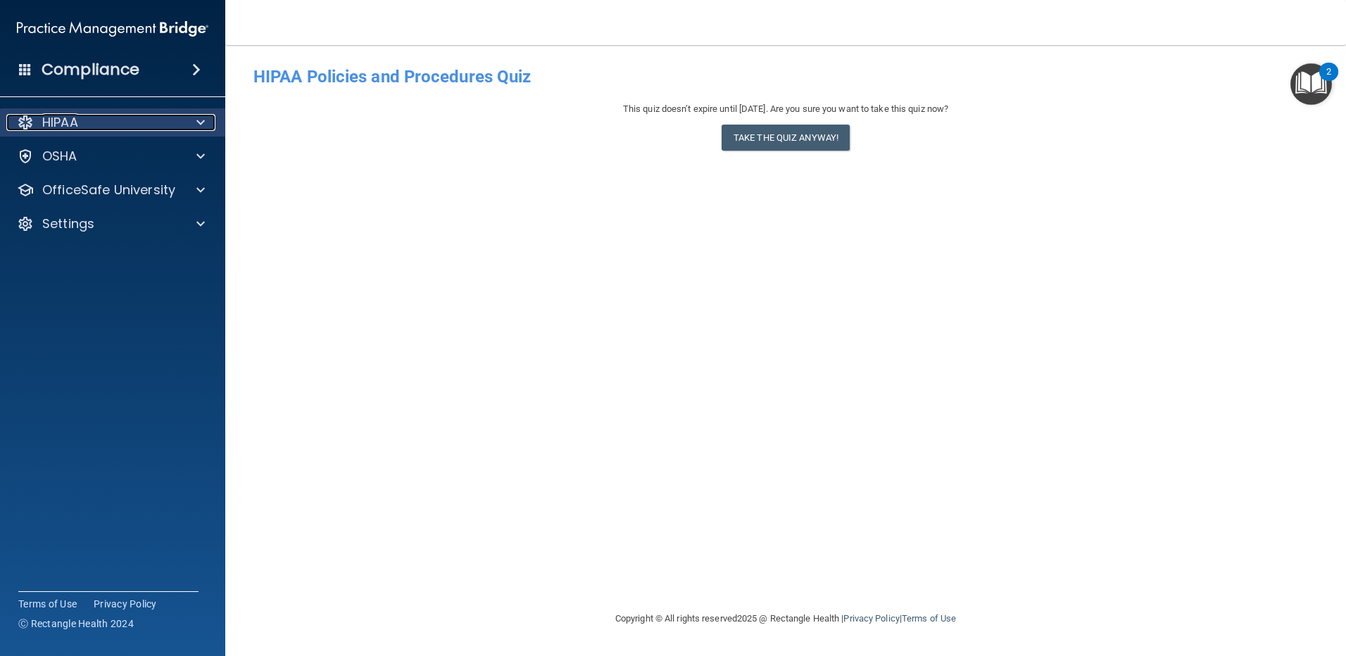
click at [75, 123] on p "HIPAA" at bounding box center [60, 122] width 36 height 17
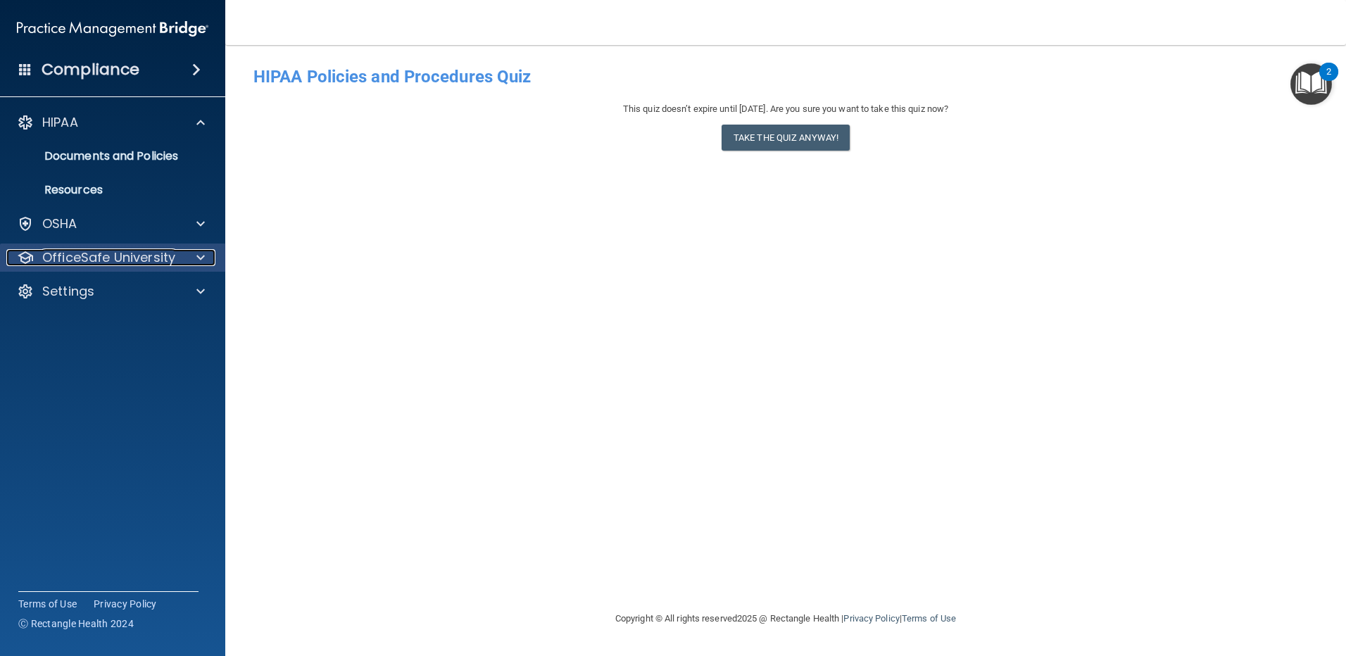
click at [67, 263] on p "OfficeSafe University" at bounding box center [108, 257] width 133 height 17
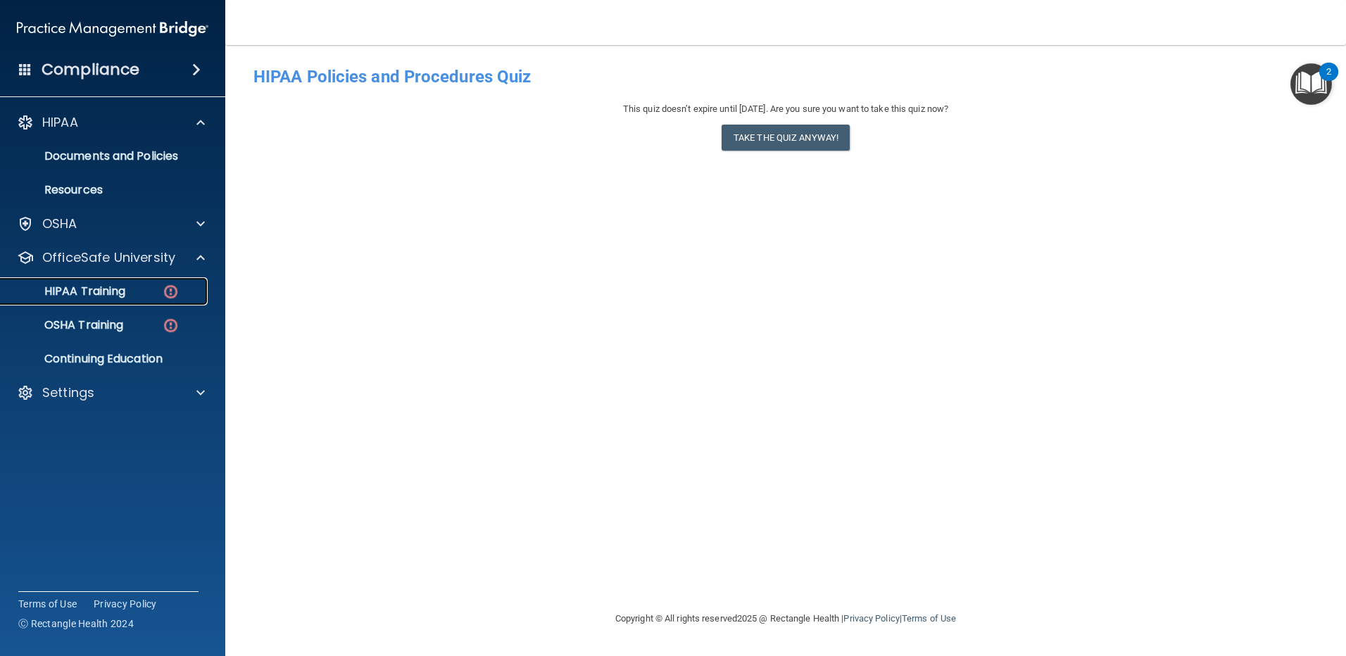
click at [75, 293] on p "HIPAA Training" at bounding box center [67, 291] width 116 height 14
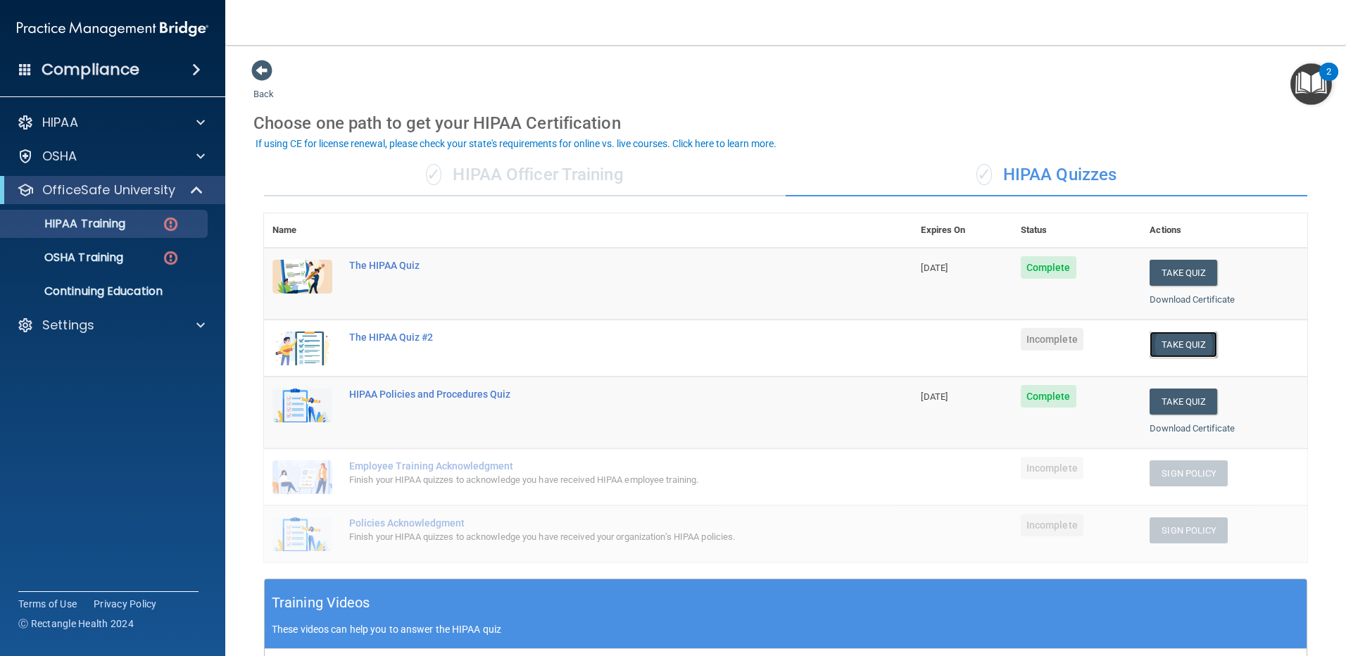
click at [1166, 340] on button "Take Quiz" at bounding box center [1183, 345] width 68 height 26
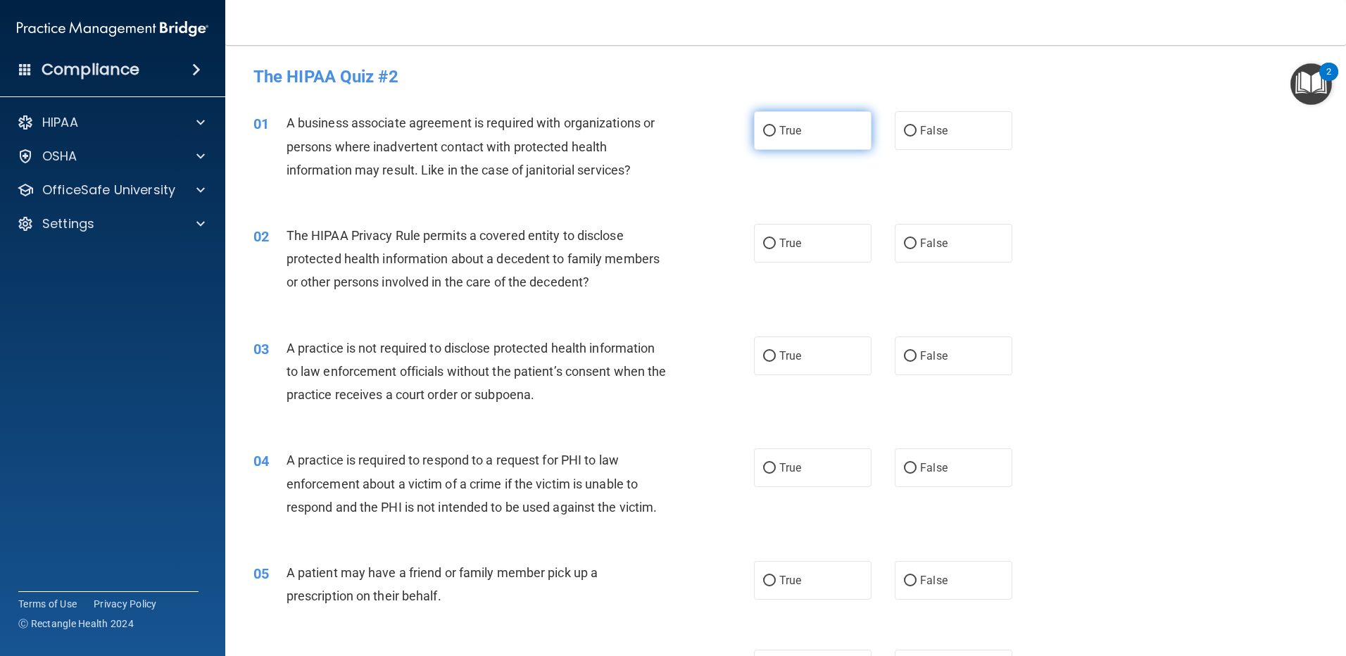
click at [767, 132] on input "True" at bounding box center [769, 131] width 13 height 11
radio input "true"
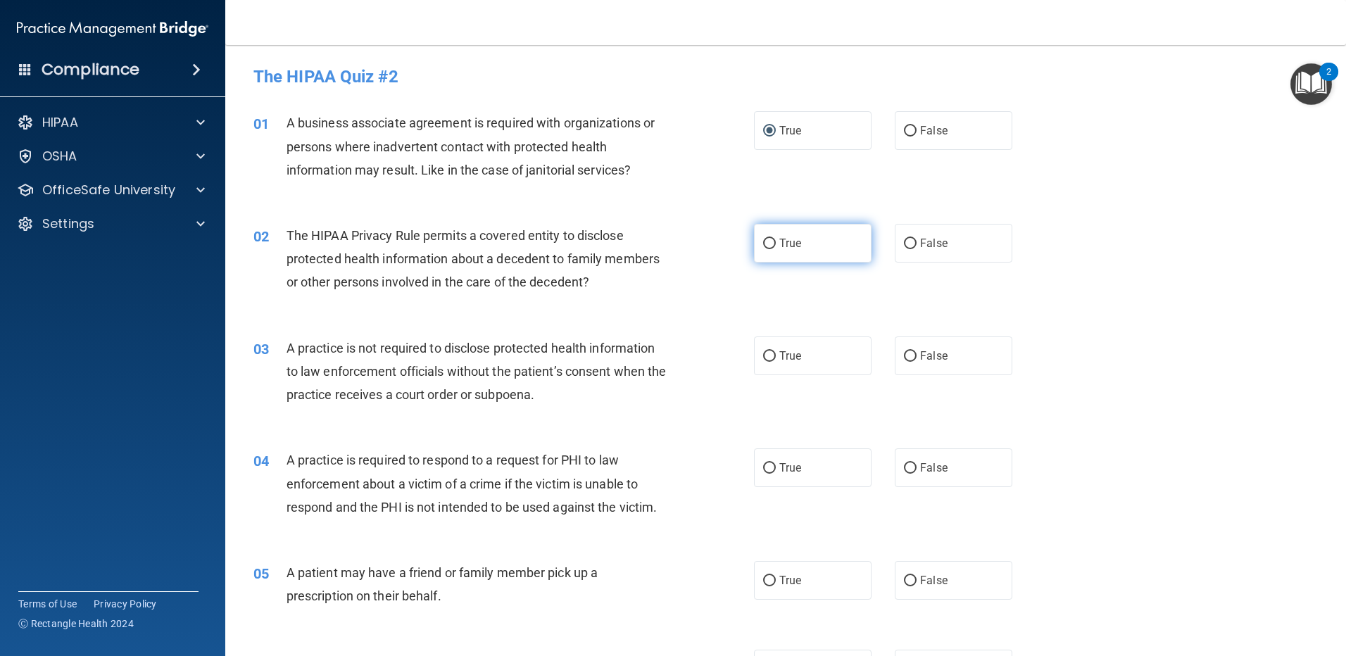
click at [763, 249] on input "True" at bounding box center [769, 244] width 13 height 11
radio input "true"
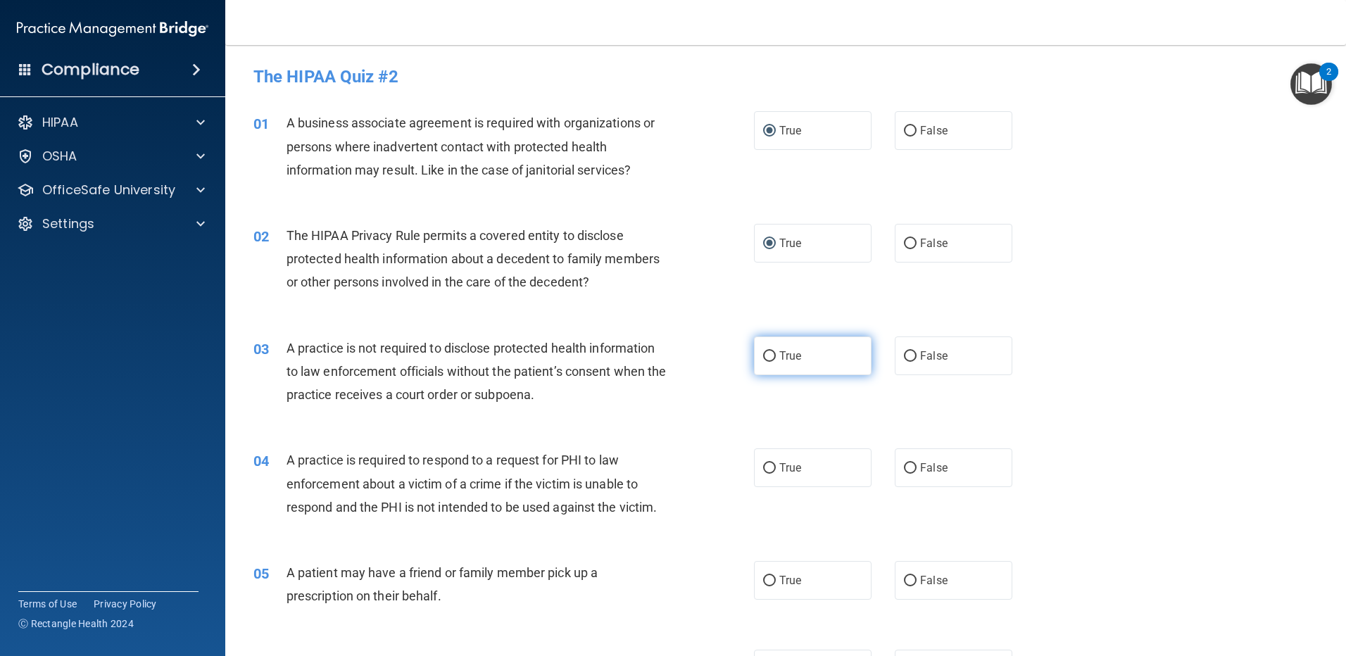
click at [774, 358] on label "True" at bounding box center [813, 355] width 118 height 39
click at [774, 358] on input "True" at bounding box center [769, 356] width 13 height 11
radio input "true"
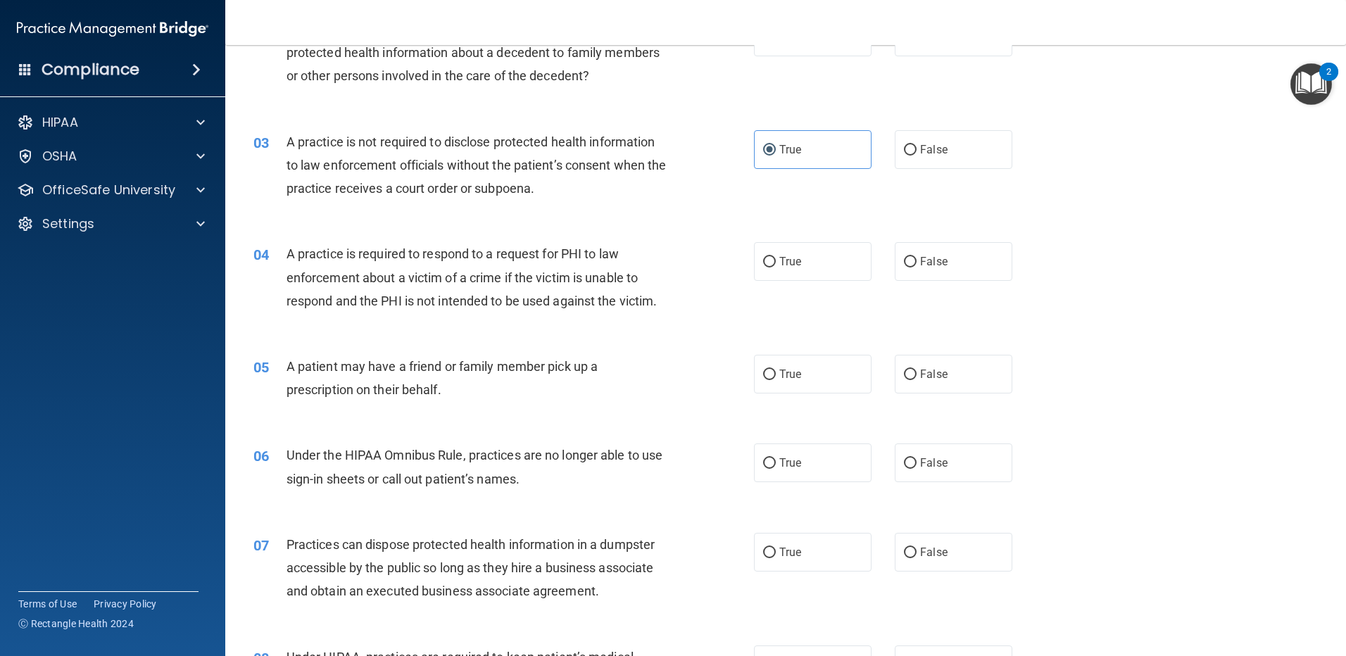
scroll to position [234, 0]
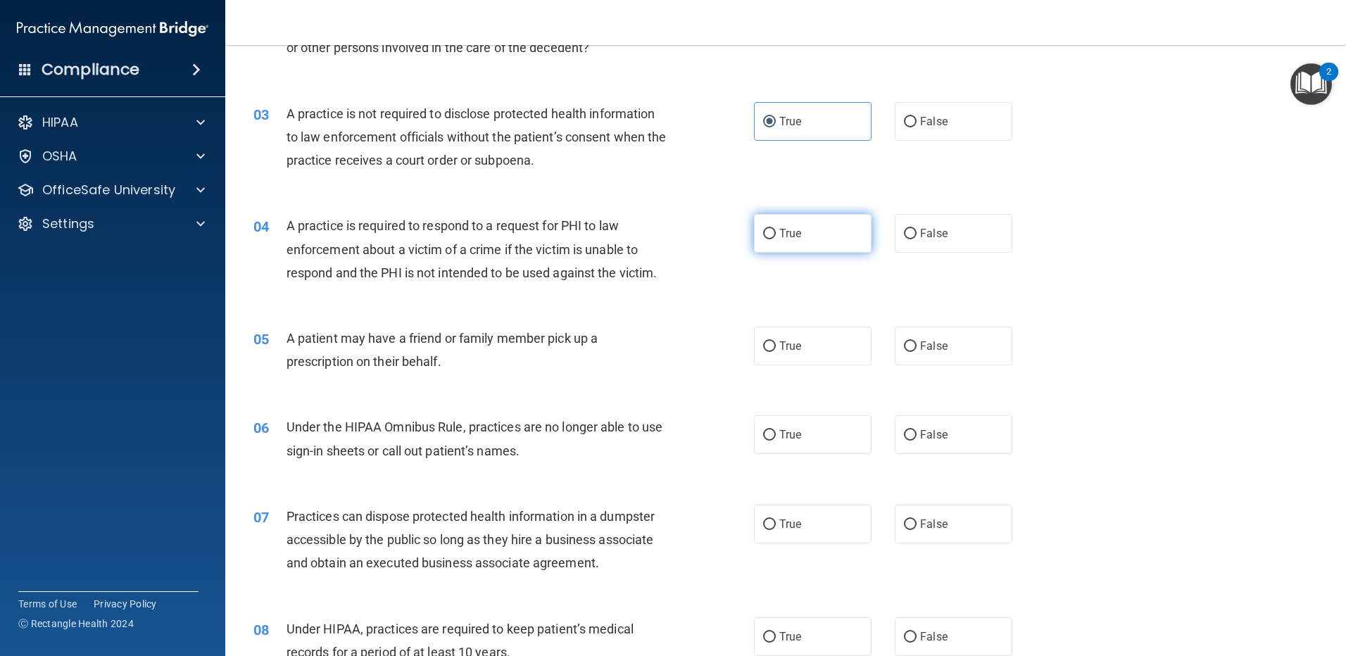
click at [786, 236] on span "True" at bounding box center [790, 233] width 22 height 13
click at [776, 236] on input "True" at bounding box center [769, 234] width 13 height 11
radio input "true"
click at [781, 346] on span "True" at bounding box center [790, 345] width 22 height 13
click at [776, 346] on input "True" at bounding box center [769, 346] width 13 height 11
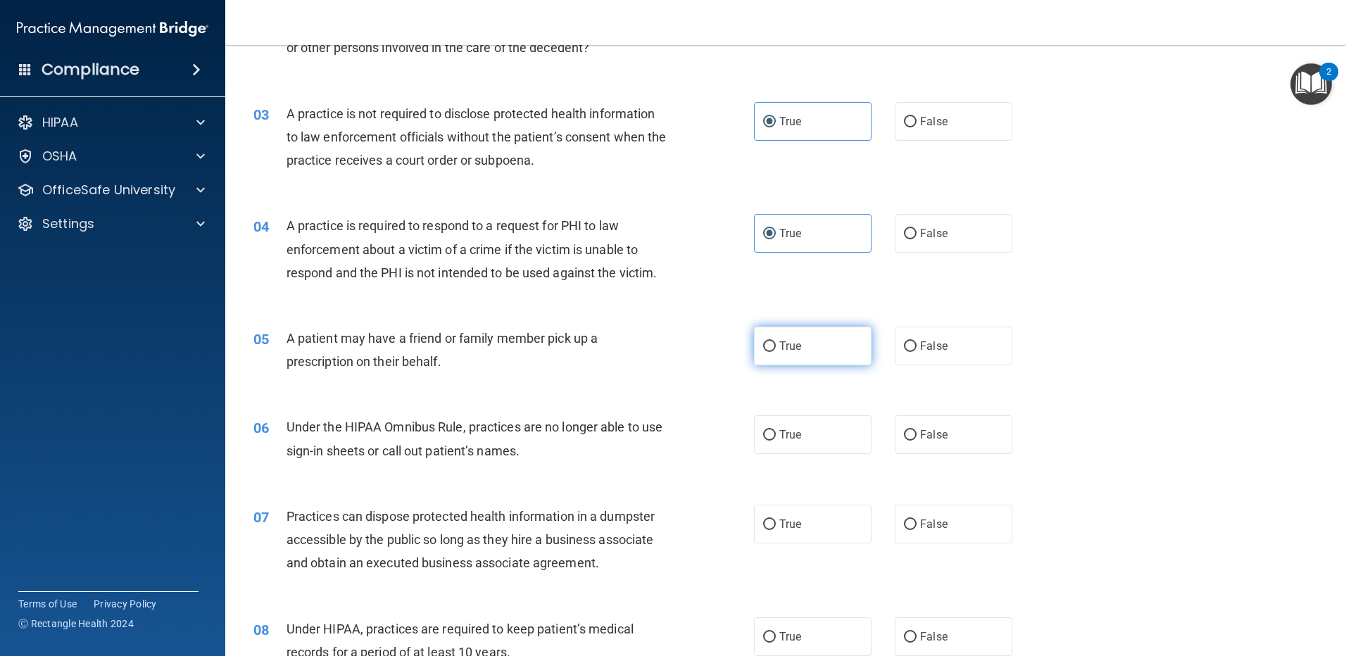
radio input "true"
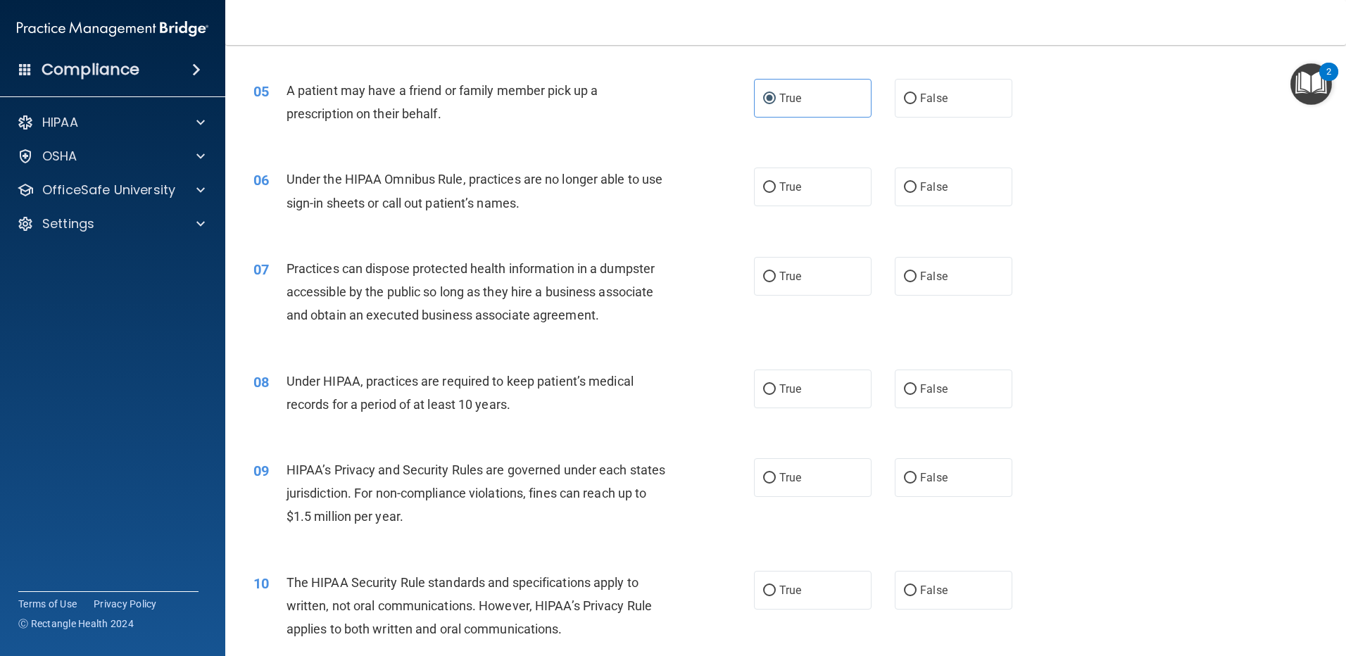
scroll to position [469, 0]
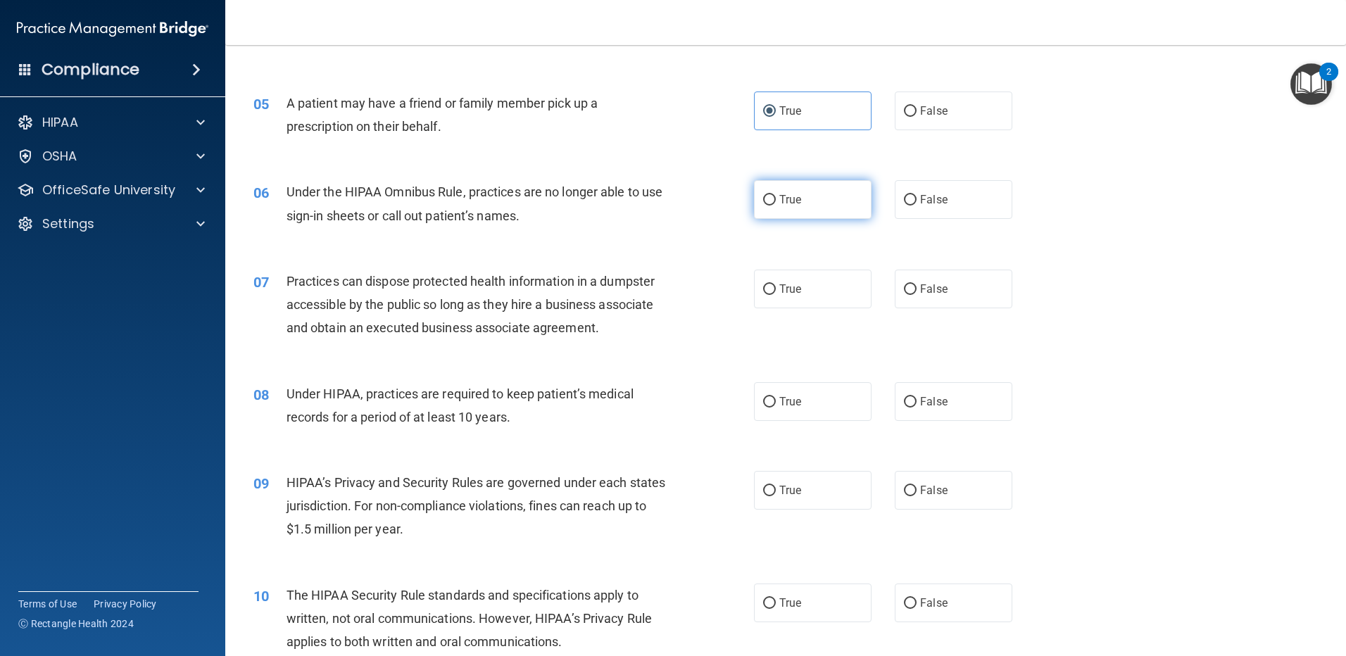
click at [774, 195] on label "True" at bounding box center [813, 199] width 118 height 39
click at [774, 195] on input "True" at bounding box center [769, 200] width 13 height 11
radio input "true"
click at [783, 297] on label "True" at bounding box center [813, 289] width 118 height 39
click at [776, 295] on input "True" at bounding box center [769, 289] width 13 height 11
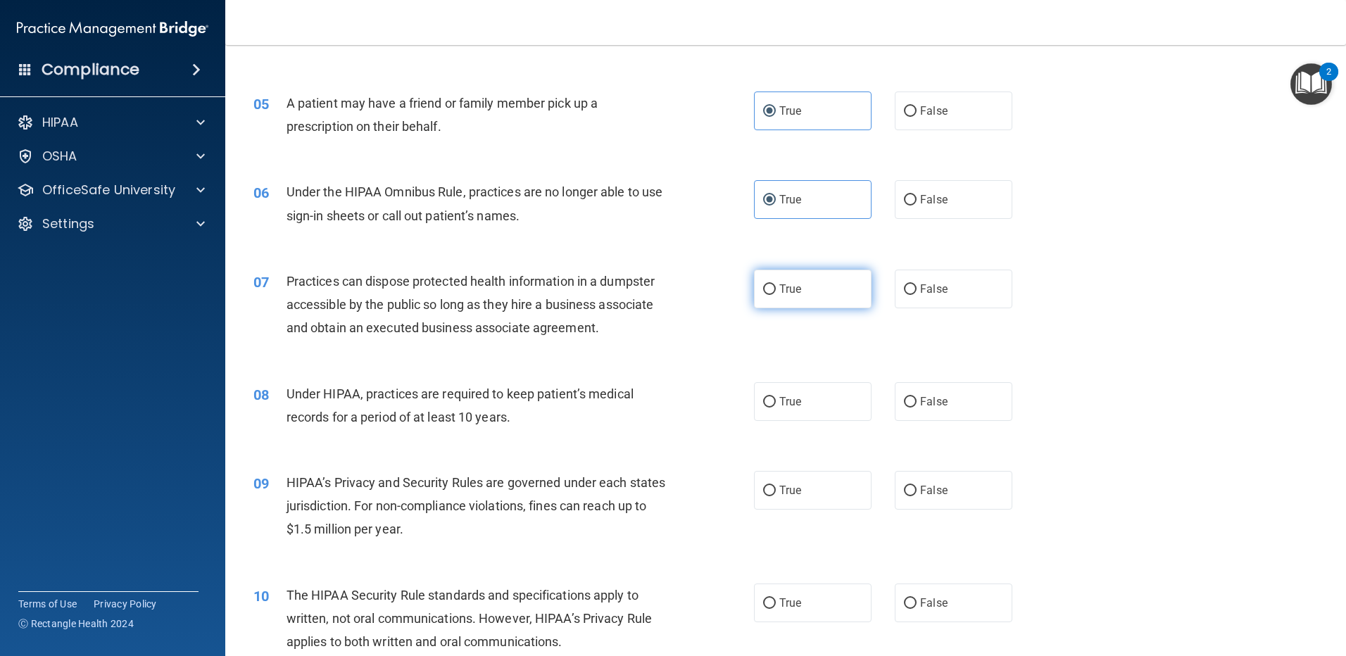
radio input "true"
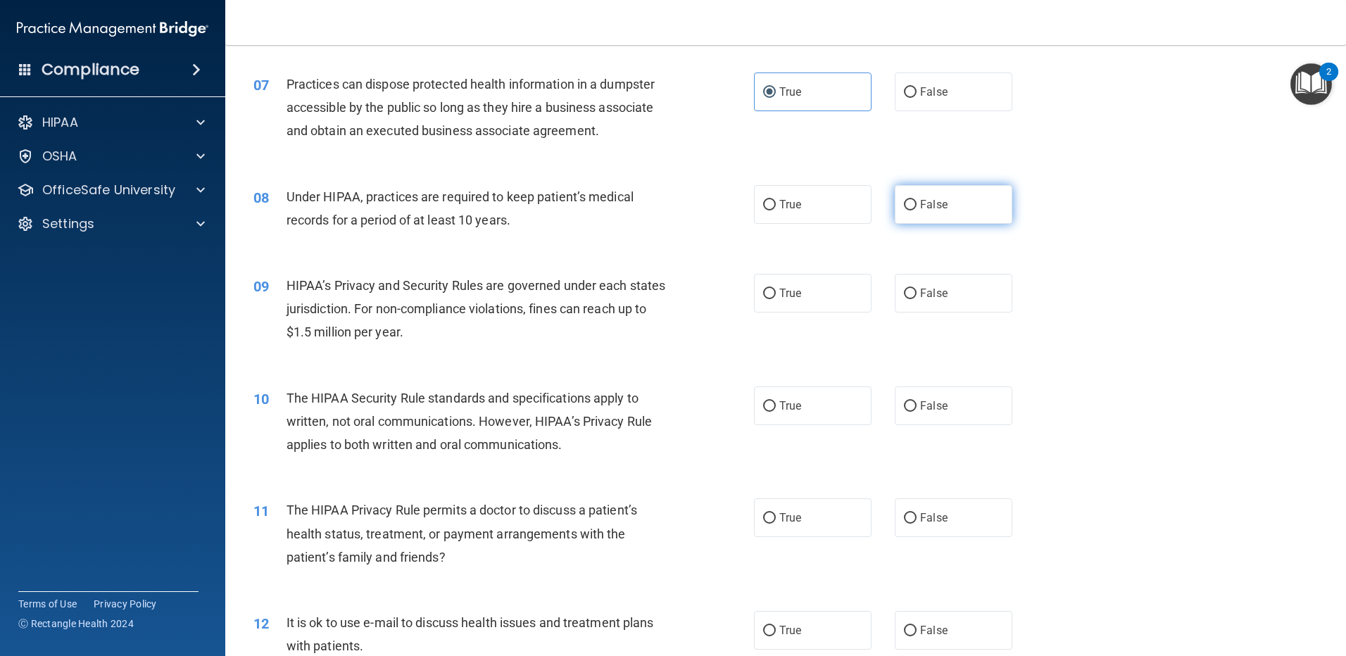
scroll to position [704, 0]
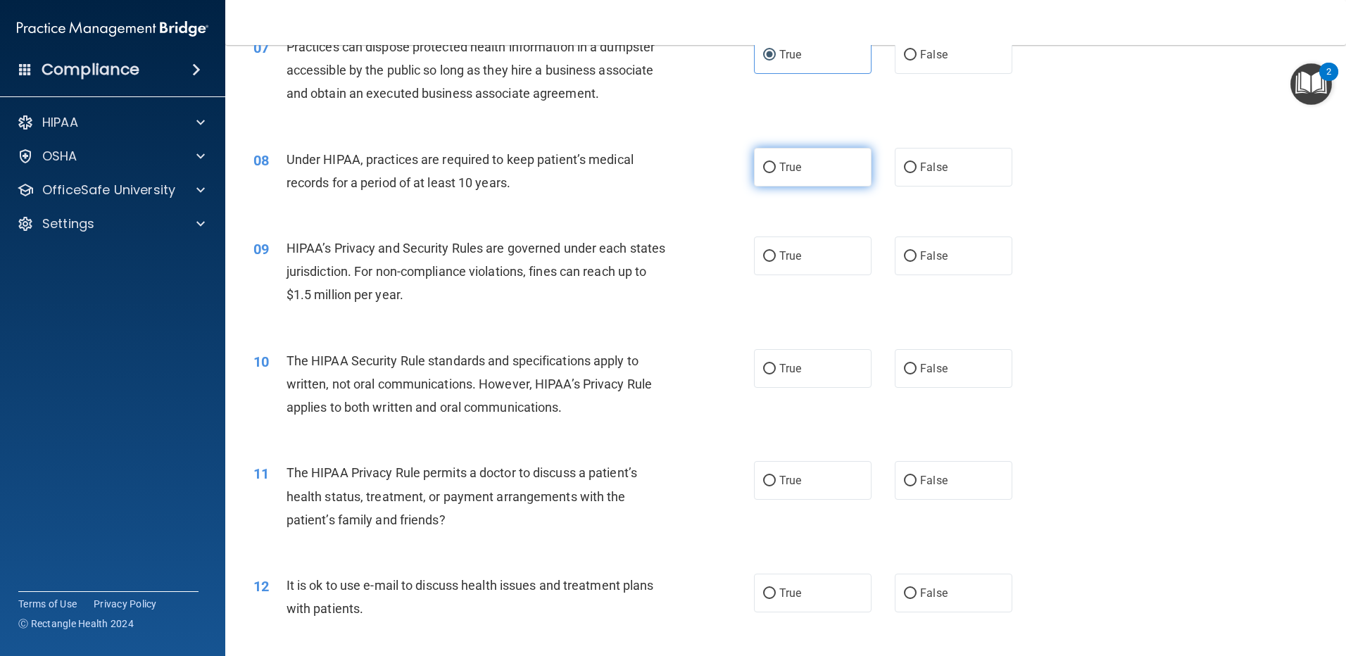
click at [809, 180] on label "True" at bounding box center [813, 167] width 118 height 39
click at [776, 173] on input "True" at bounding box center [769, 168] width 13 height 11
radio input "true"
drag, startPoint x: 793, startPoint y: 257, endPoint x: 792, endPoint y: 273, distance: 16.2
click at [792, 257] on span "True" at bounding box center [790, 255] width 22 height 13
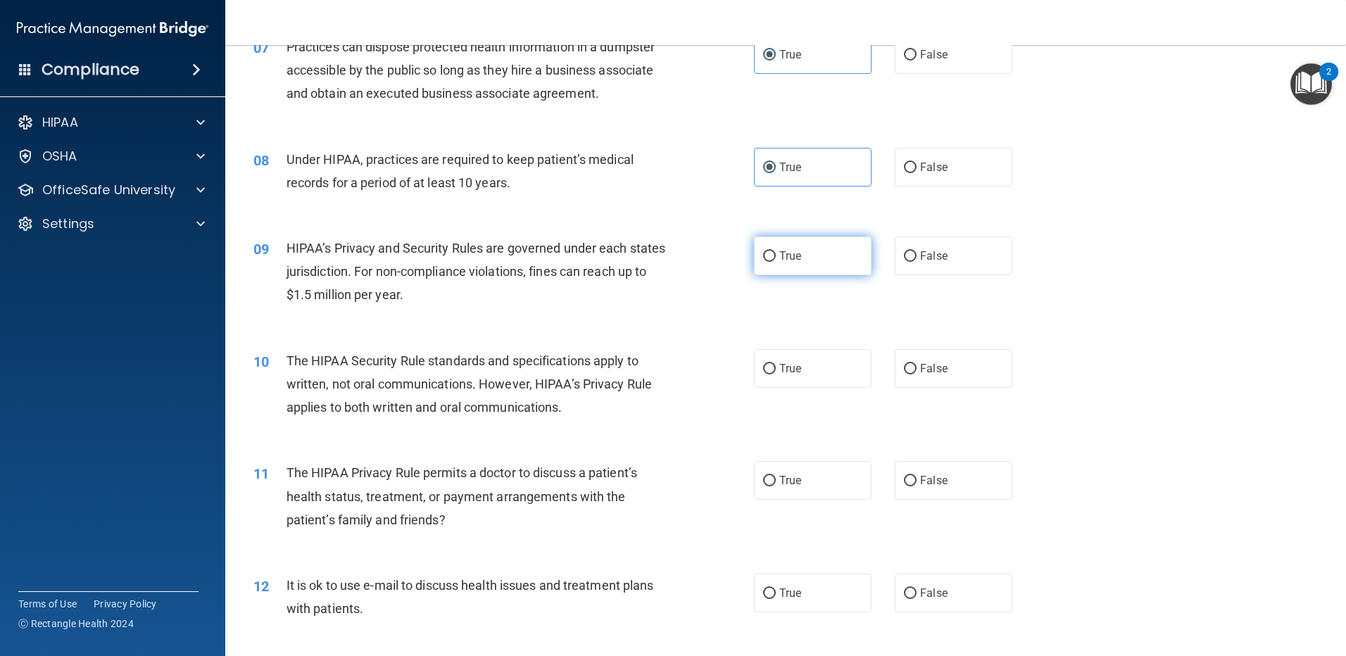
click at [776, 257] on input "True" at bounding box center [769, 256] width 13 height 11
radio input "true"
click at [780, 359] on label "True" at bounding box center [813, 368] width 118 height 39
click at [776, 364] on input "True" at bounding box center [769, 369] width 13 height 11
radio input "true"
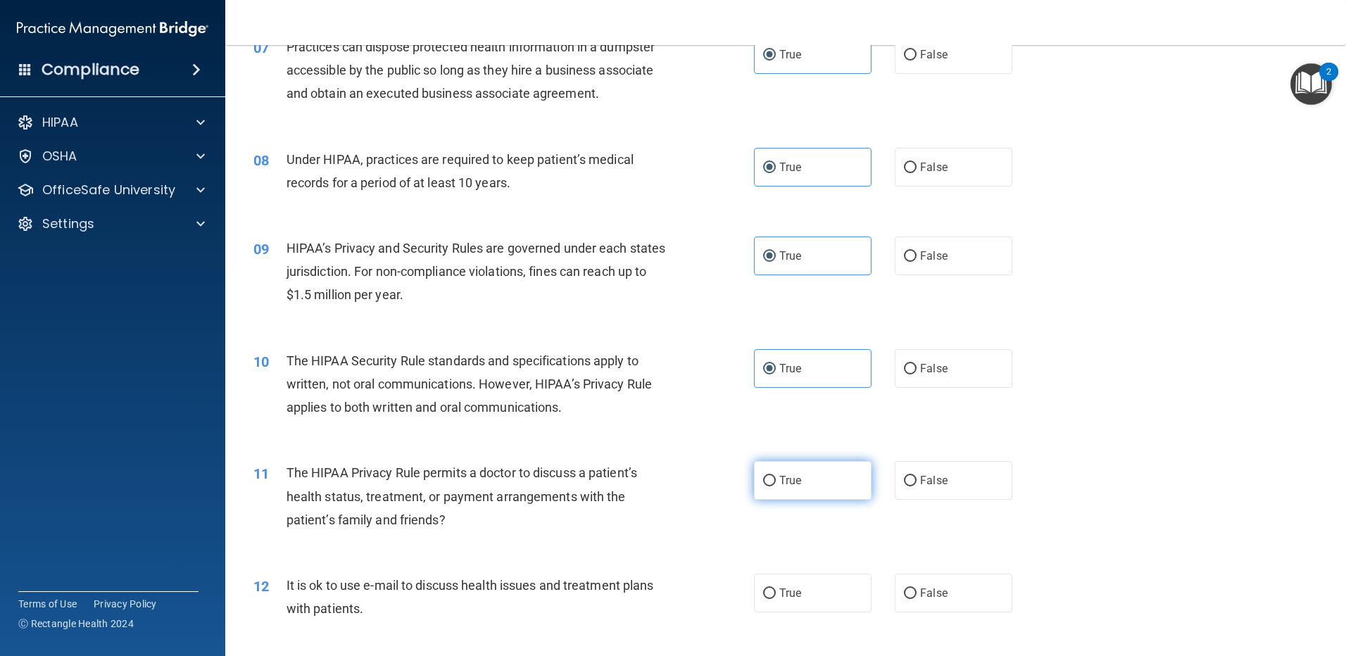
click at [785, 479] on span "True" at bounding box center [790, 480] width 22 height 13
click at [776, 479] on input "True" at bounding box center [769, 481] width 13 height 11
radio input "true"
click at [790, 587] on span "True" at bounding box center [790, 592] width 22 height 13
click at [776, 588] on input "True" at bounding box center [769, 593] width 13 height 11
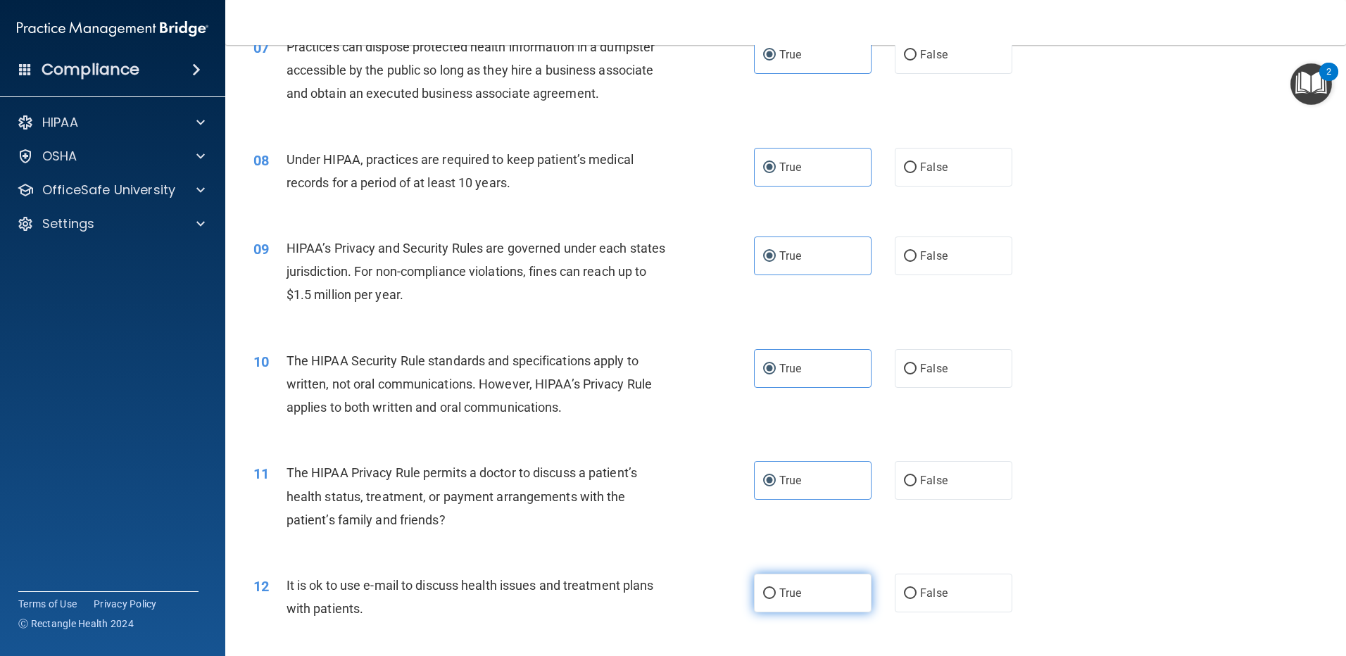
radio input "true"
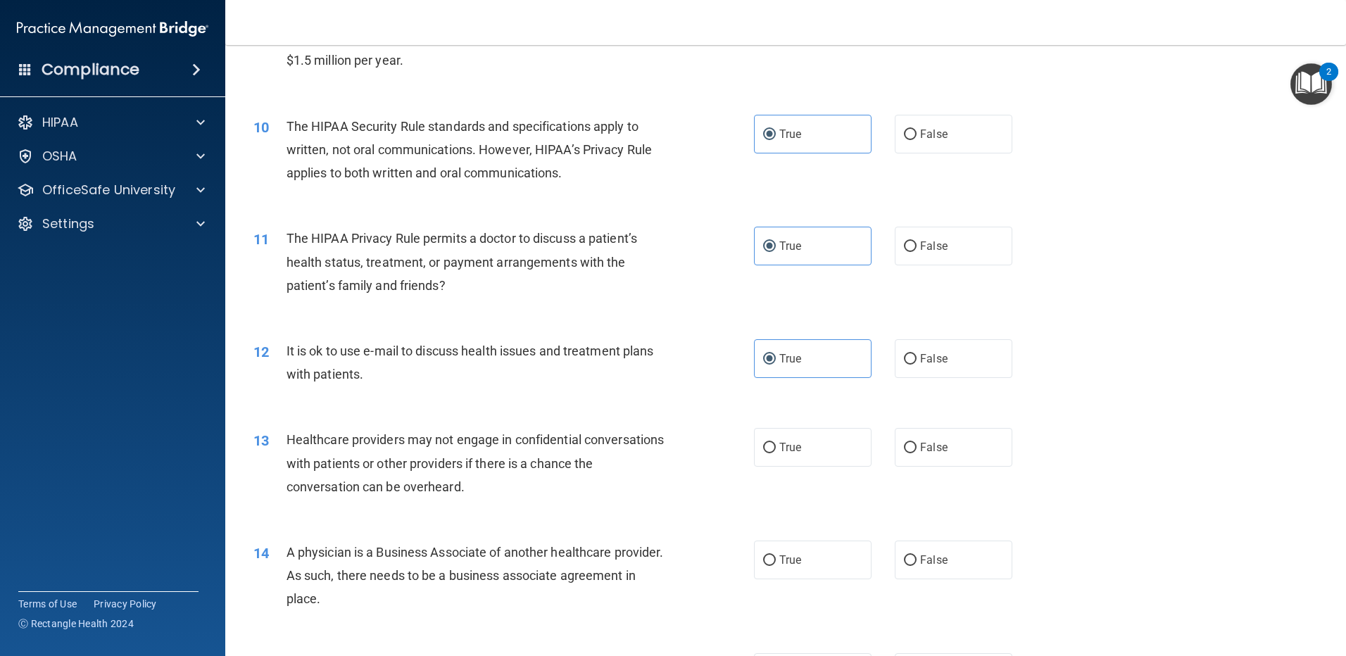
click at [816, 469] on div "13 Healthcare providers may not engage in confidential conversations with patie…" at bounding box center [785, 466] width 1085 height 113
click at [821, 455] on label "True" at bounding box center [813, 447] width 118 height 39
click at [776, 453] on input "True" at bounding box center [769, 448] width 13 height 11
radio input "true"
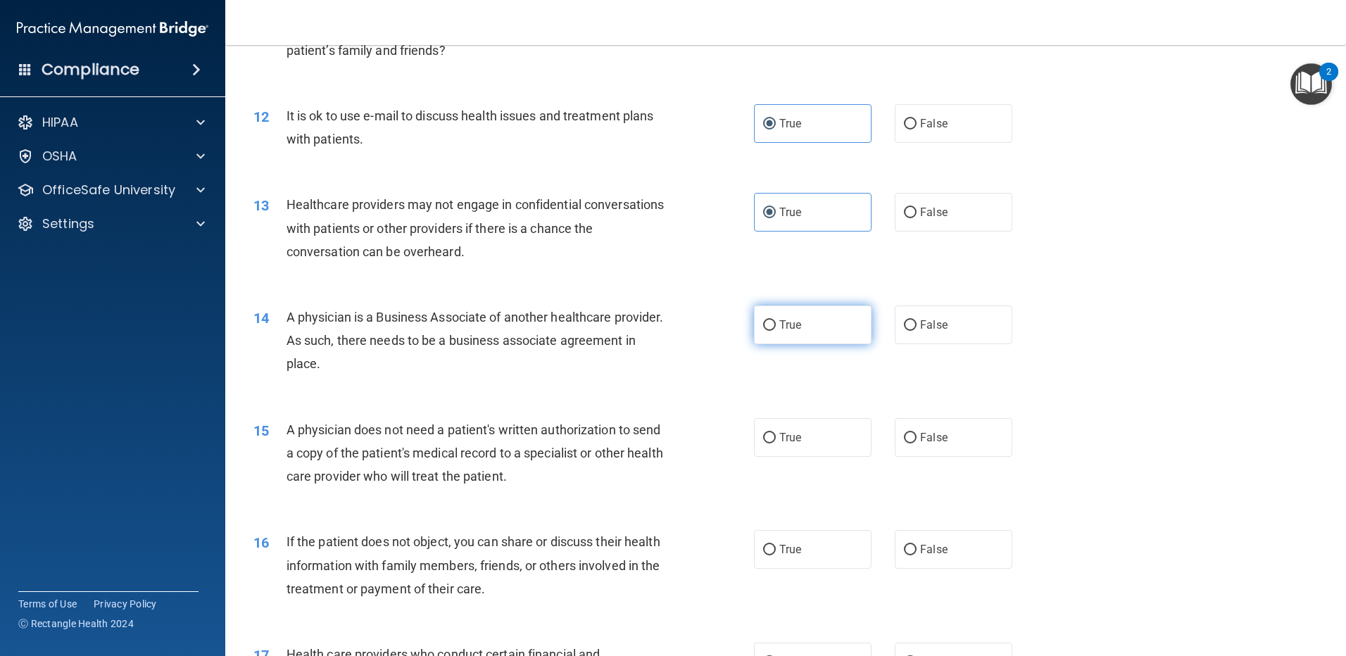
click at [827, 318] on label "True" at bounding box center [813, 324] width 118 height 39
click at [776, 320] on input "True" at bounding box center [769, 325] width 13 height 11
radio input "true"
click at [806, 437] on label "True" at bounding box center [813, 437] width 118 height 39
click at [776, 437] on input "True" at bounding box center [769, 438] width 13 height 11
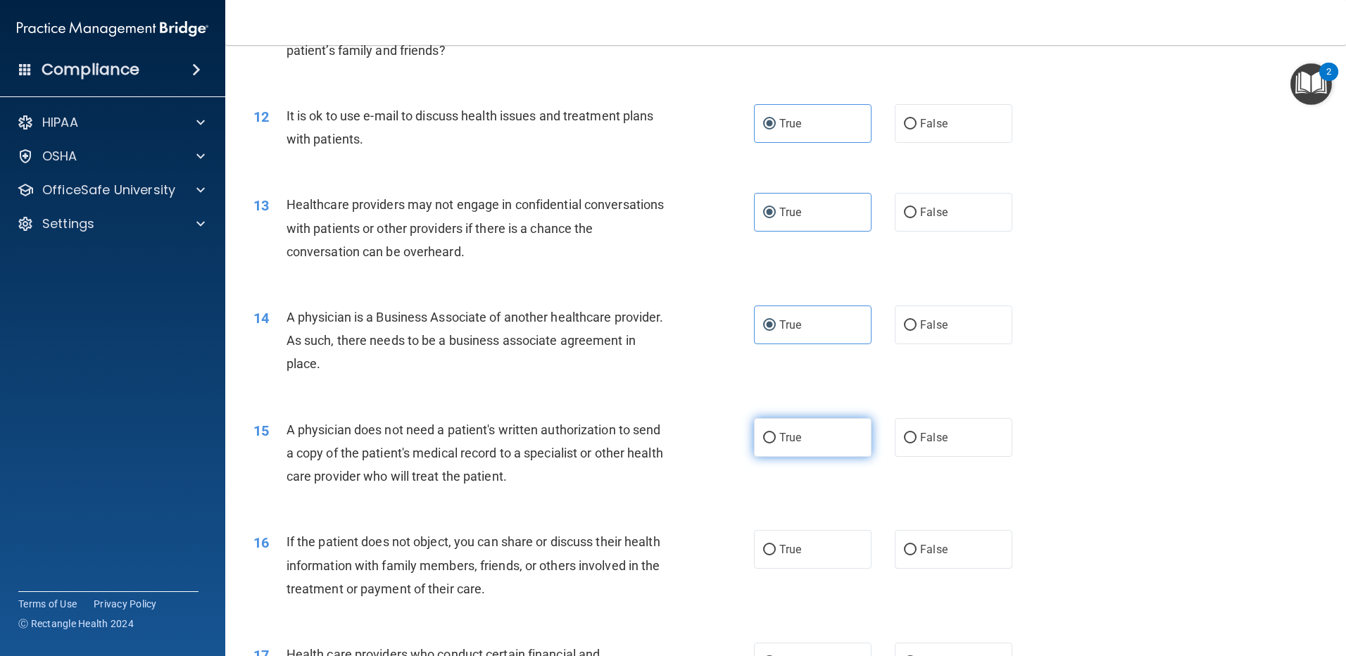
radio input "true"
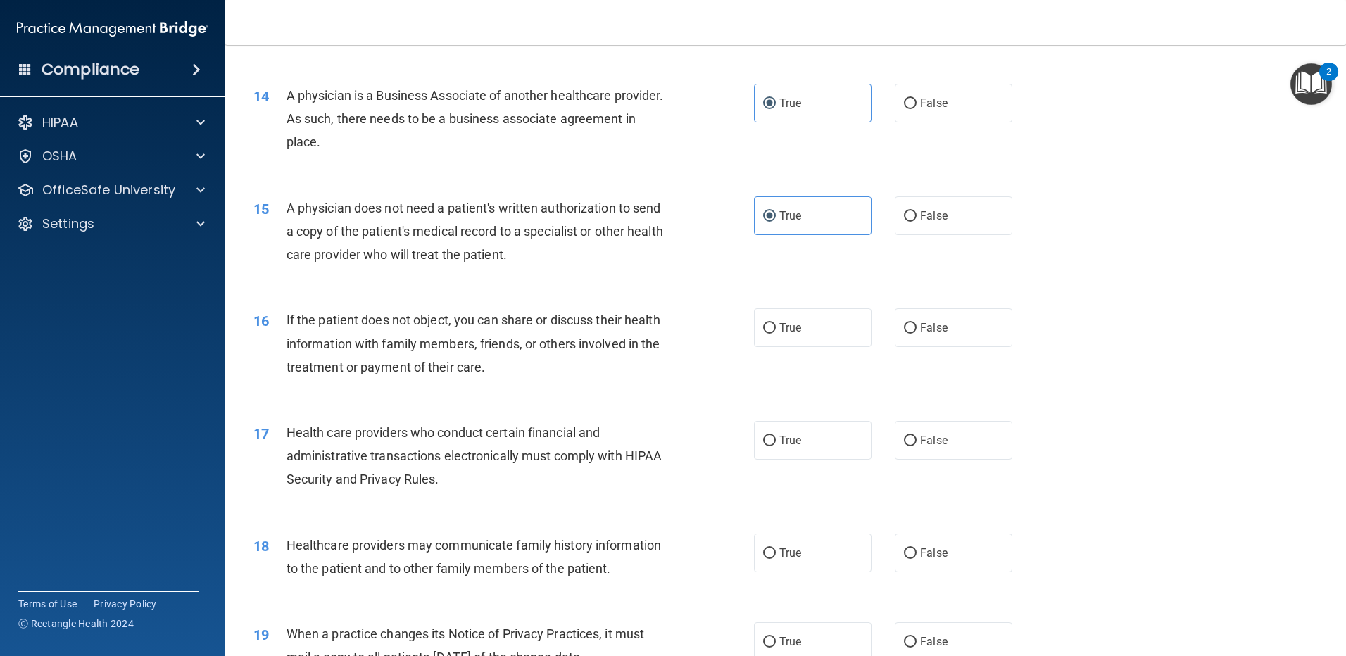
scroll to position [1408, 0]
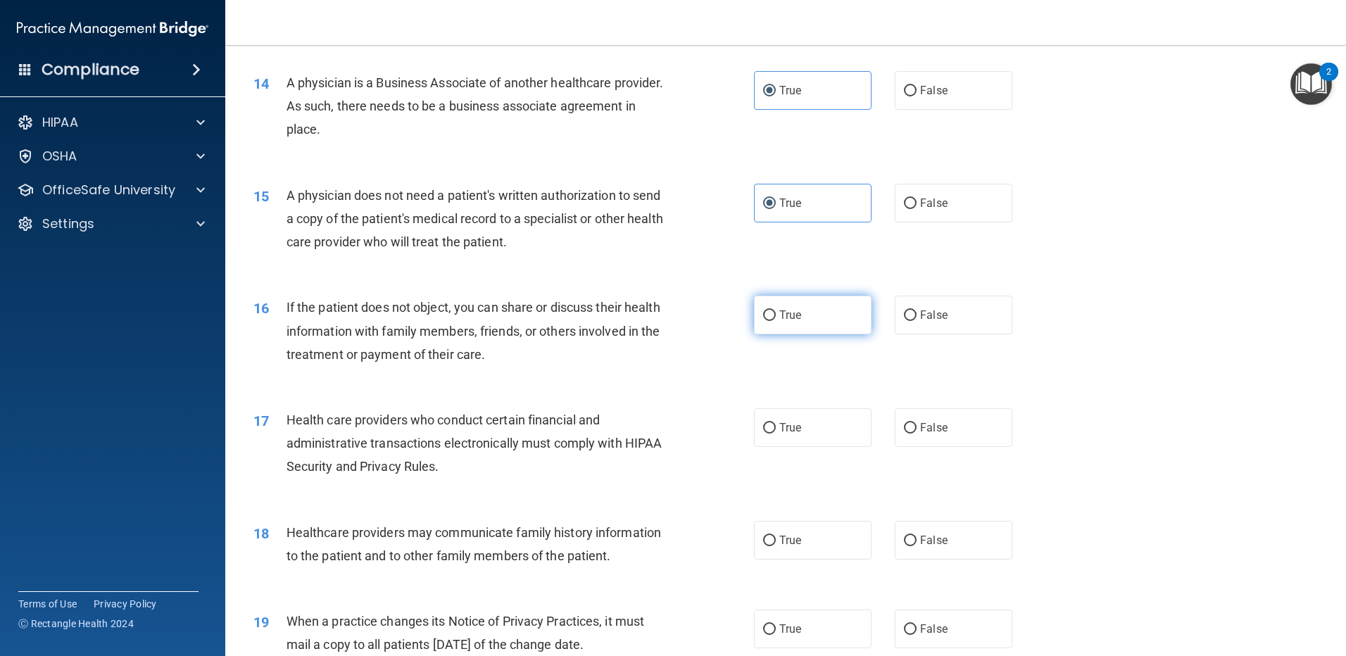
click at [831, 320] on label "True" at bounding box center [813, 315] width 118 height 39
click at [776, 320] on input "True" at bounding box center [769, 315] width 13 height 11
radio input "true"
drag, startPoint x: 821, startPoint y: 424, endPoint x: 861, endPoint y: 405, distance: 44.7
click at [821, 424] on label "True" at bounding box center [813, 427] width 118 height 39
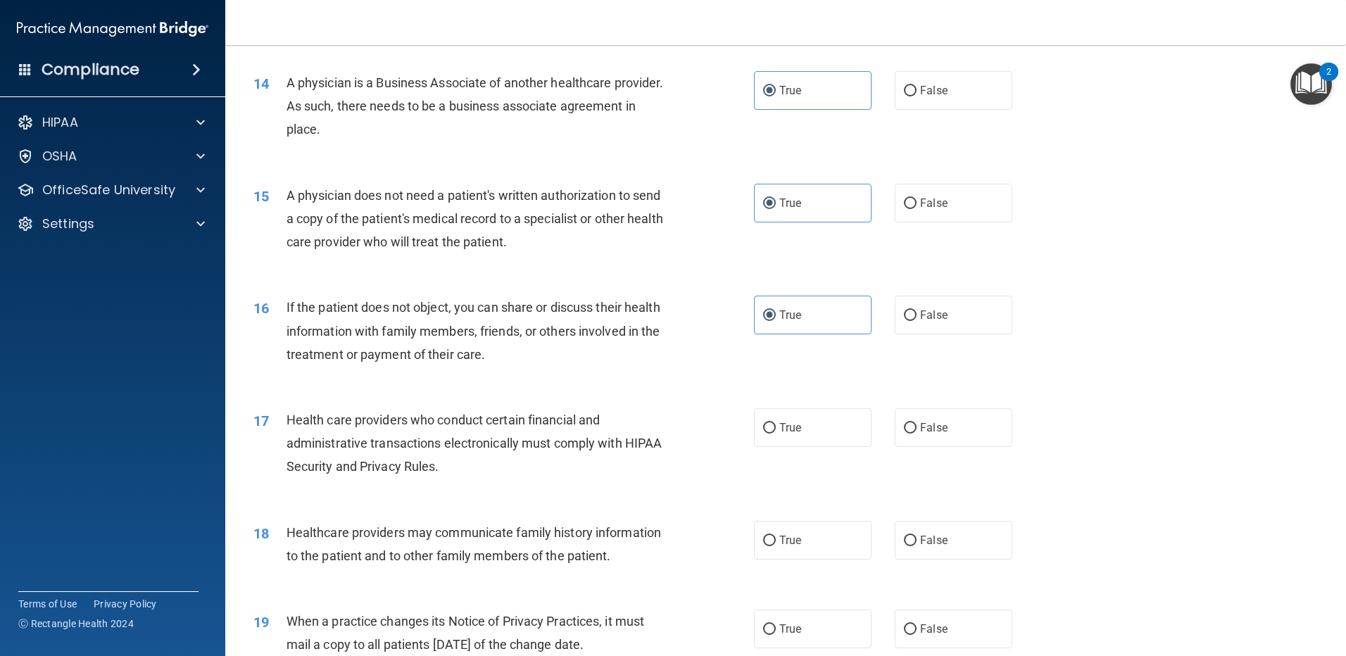
click at [776, 424] on input "True" at bounding box center [769, 428] width 13 height 11
radio input "true"
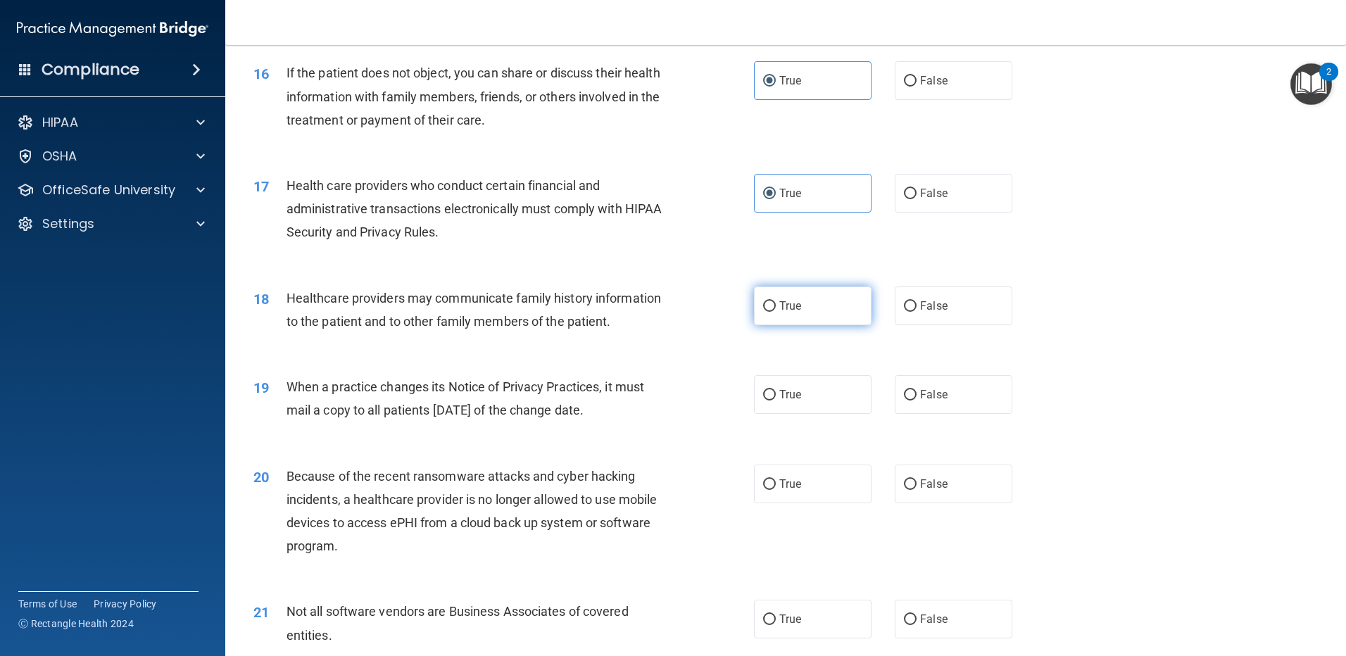
click at [830, 311] on label "True" at bounding box center [813, 305] width 118 height 39
click at [776, 311] on input "True" at bounding box center [769, 306] width 13 height 11
radio input "true"
click at [783, 411] on label "True" at bounding box center [813, 394] width 118 height 39
click at [776, 401] on input "True" at bounding box center [769, 395] width 13 height 11
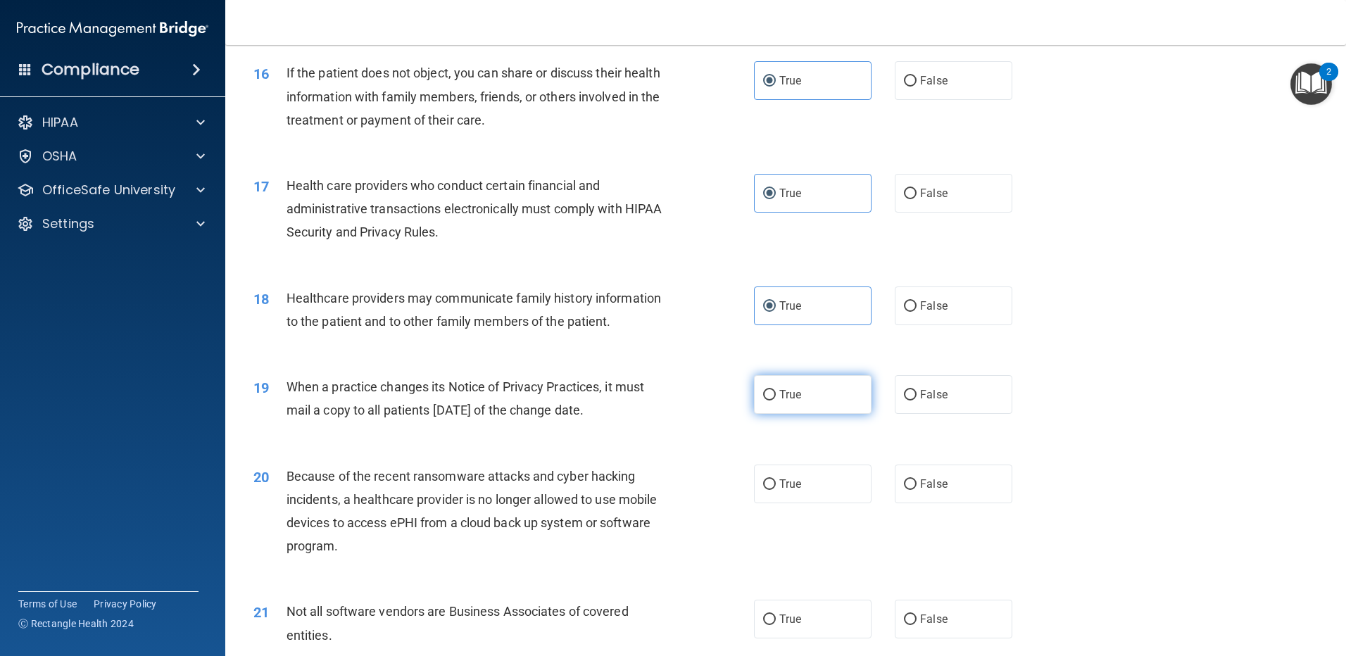
radio input "true"
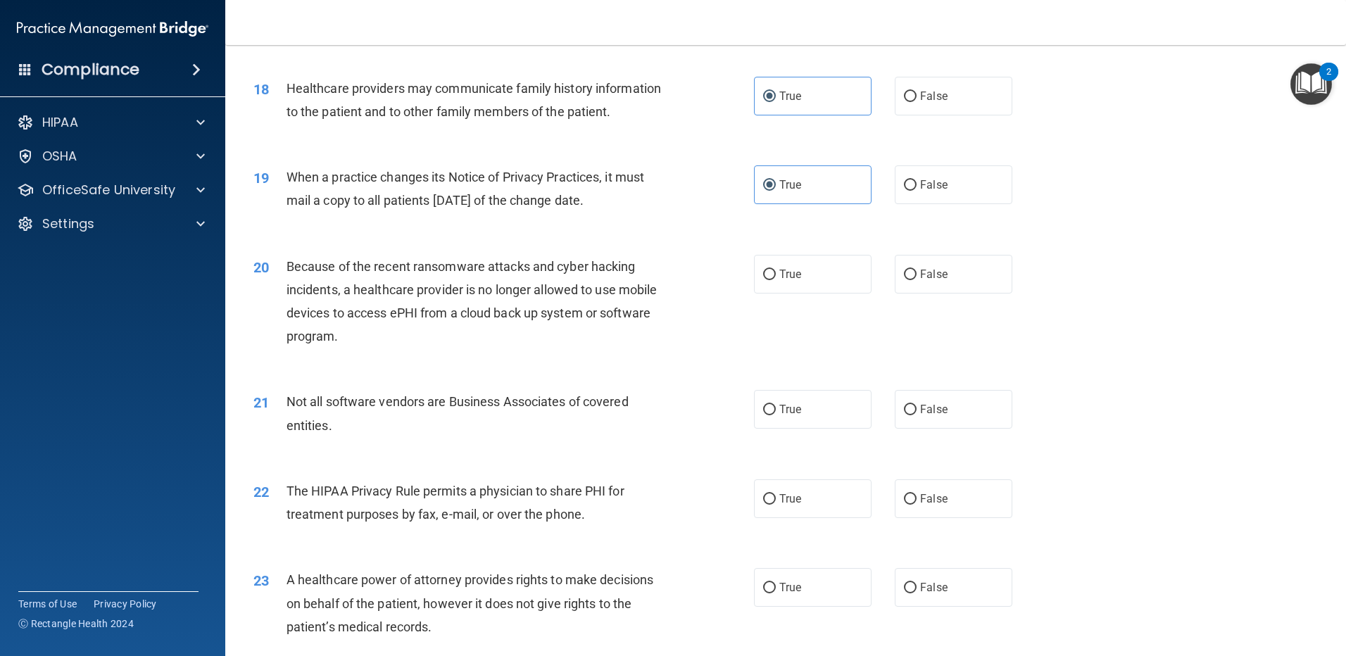
scroll to position [1877, 0]
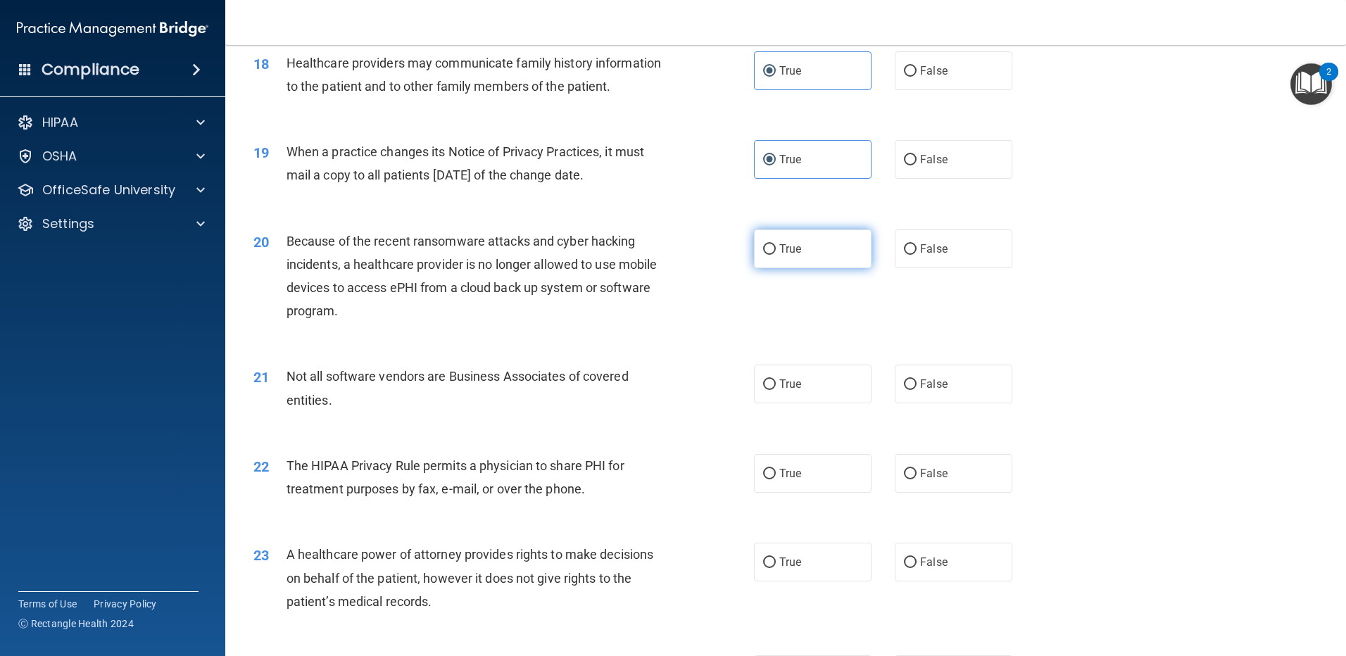
click at [765, 253] on input "True" at bounding box center [769, 249] width 13 height 11
radio input "true"
drag, startPoint x: 806, startPoint y: 400, endPoint x: 792, endPoint y: 435, distance: 37.9
click at [805, 400] on label "True" at bounding box center [813, 384] width 118 height 39
click at [776, 390] on input "True" at bounding box center [769, 384] width 13 height 11
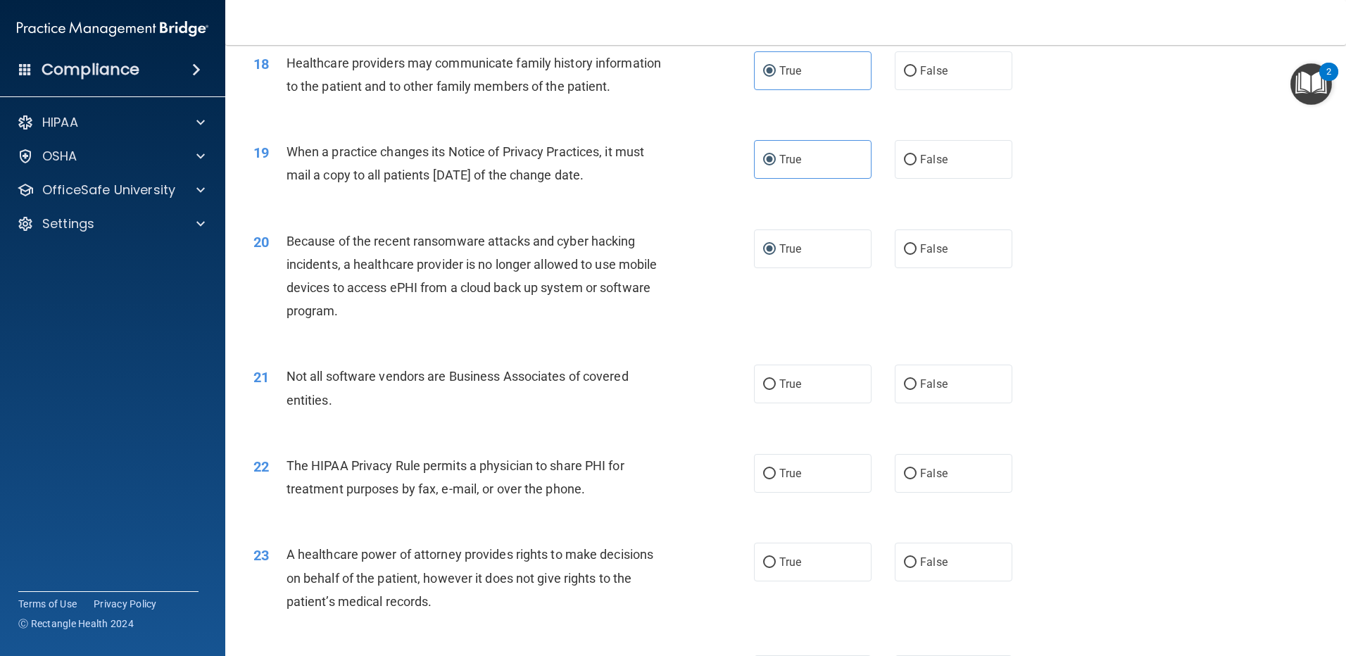
radio input "true"
click at [781, 474] on span "True" at bounding box center [790, 473] width 22 height 13
click at [776, 474] on input "True" at bounding box center [769, 474] width 13 height 11
radio input "true"
click at [807, 555] on label "True" at bounding box center [813, 562] width 118 height 39
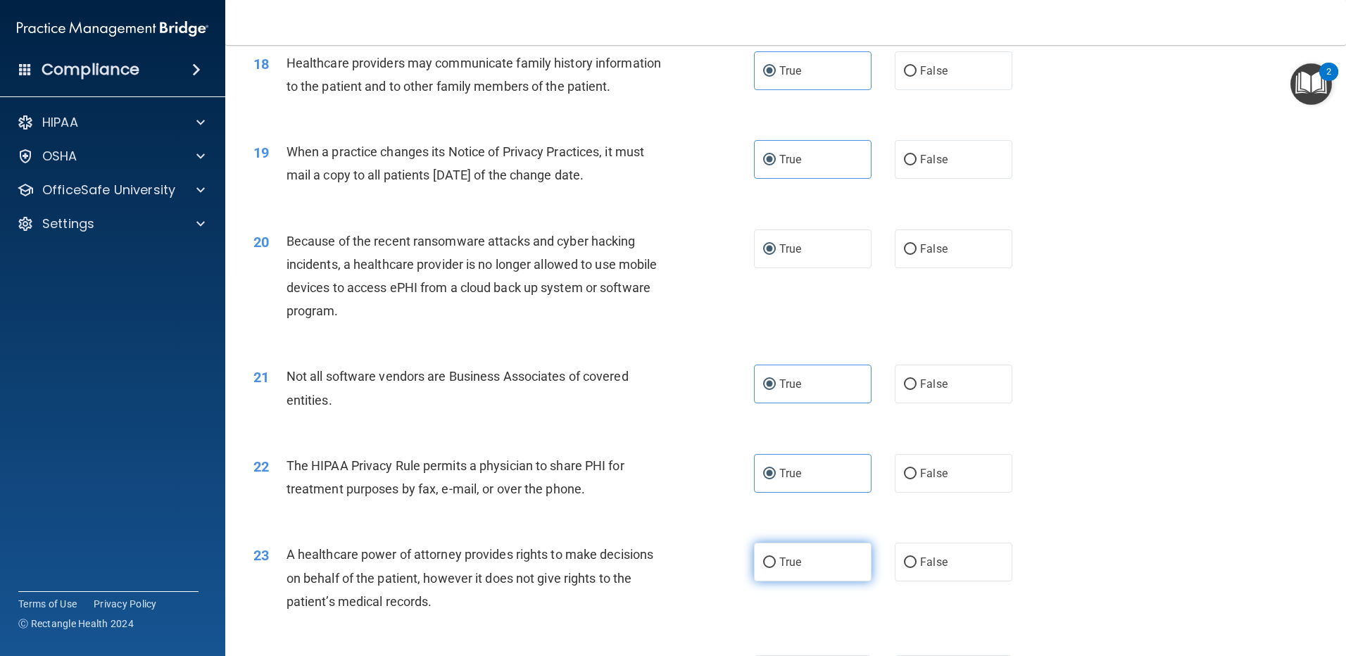
click at [776, 557] on input "True" at bounding box center [769, 562] width 13 height 11
radio input "true"
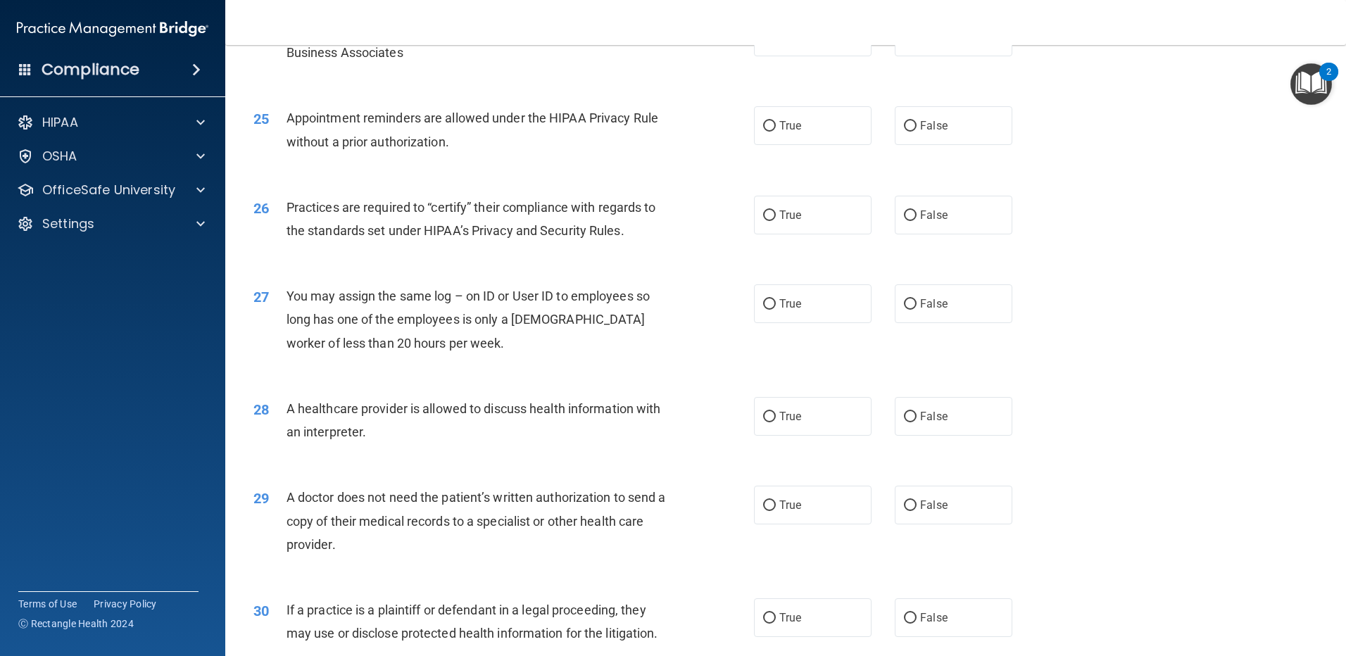
scroll to position [2621, 0]
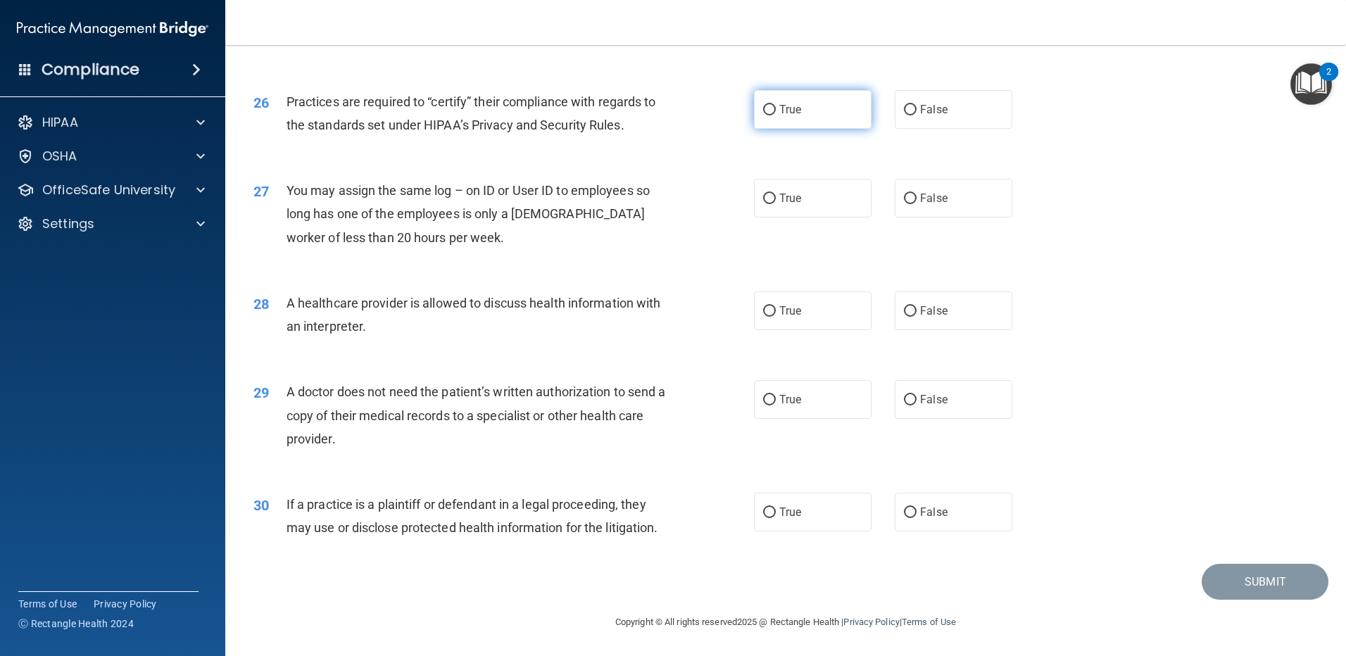
click at [791, 118] on label "True" at bounding box center [813, 109] width 118 height 39
click at [776, 115] on input "True" at bounding box center [769, 110] width 13 height 11
radio input "true"
click at [793, 184] on label "True" at bounding box center [813, 198] width 118 height 39
drag, startPoint x: 793, startPoint y: 184, endPoint x: 783, endPoint y: 315, distance: 131.3
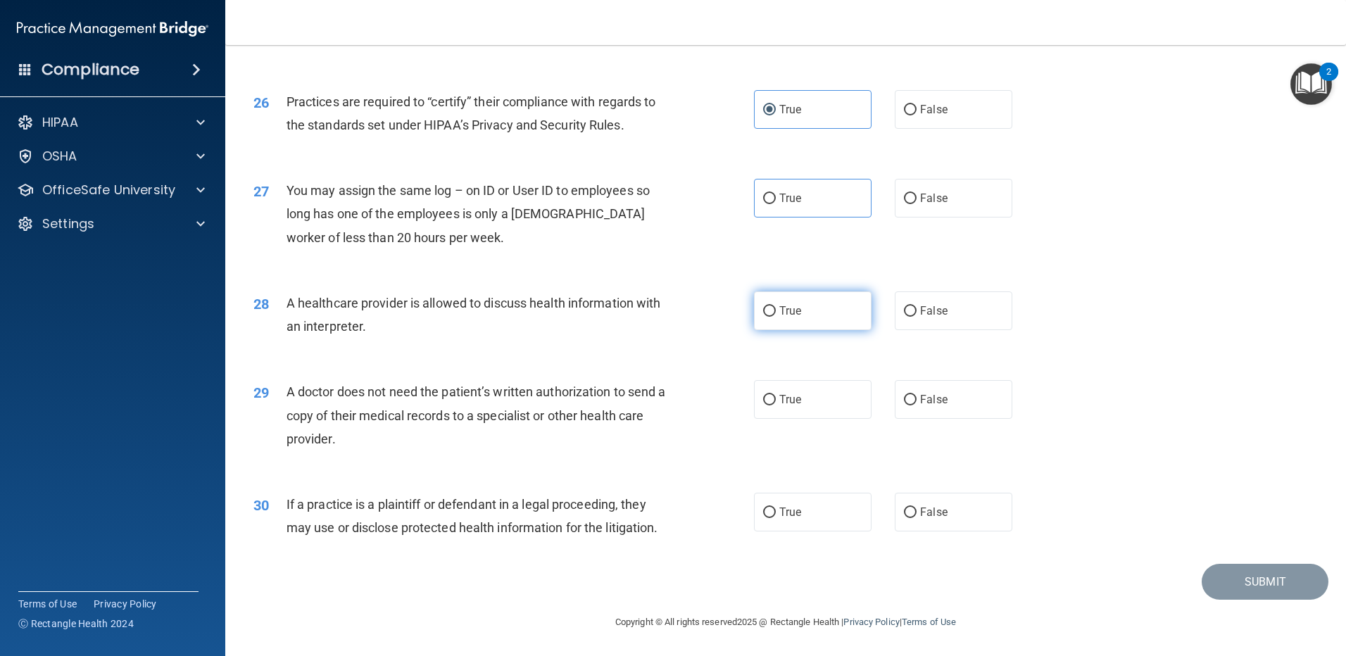
click at [783, 315] on span "True" at bounding box center [790, 310] width 22 height 13
click at [776, 315] on input "True" at bounding box center [769, 311] width 13 height 11
radio input "true"
click at [774, 405] on label "True" at bounding box center [813, 399] width 118 height 39
click at [774, 405] on input "True" at bounding box center [769, 400] width 13 height 11
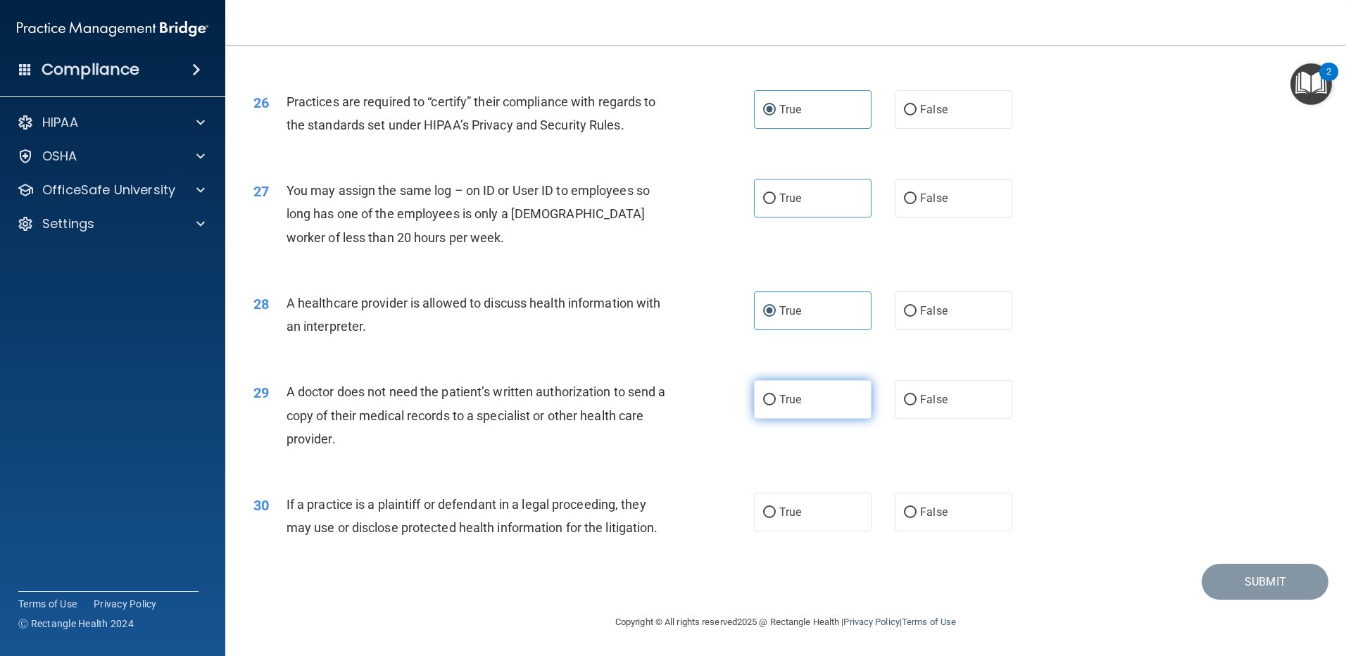
radio input "true"
click at [821, 509] on label "True" at bounding box center [813, 512] width 118 height 39
click at [776, 509] on input "True" at bounding box center [769, 512] width 13 height 11
radio input "true"
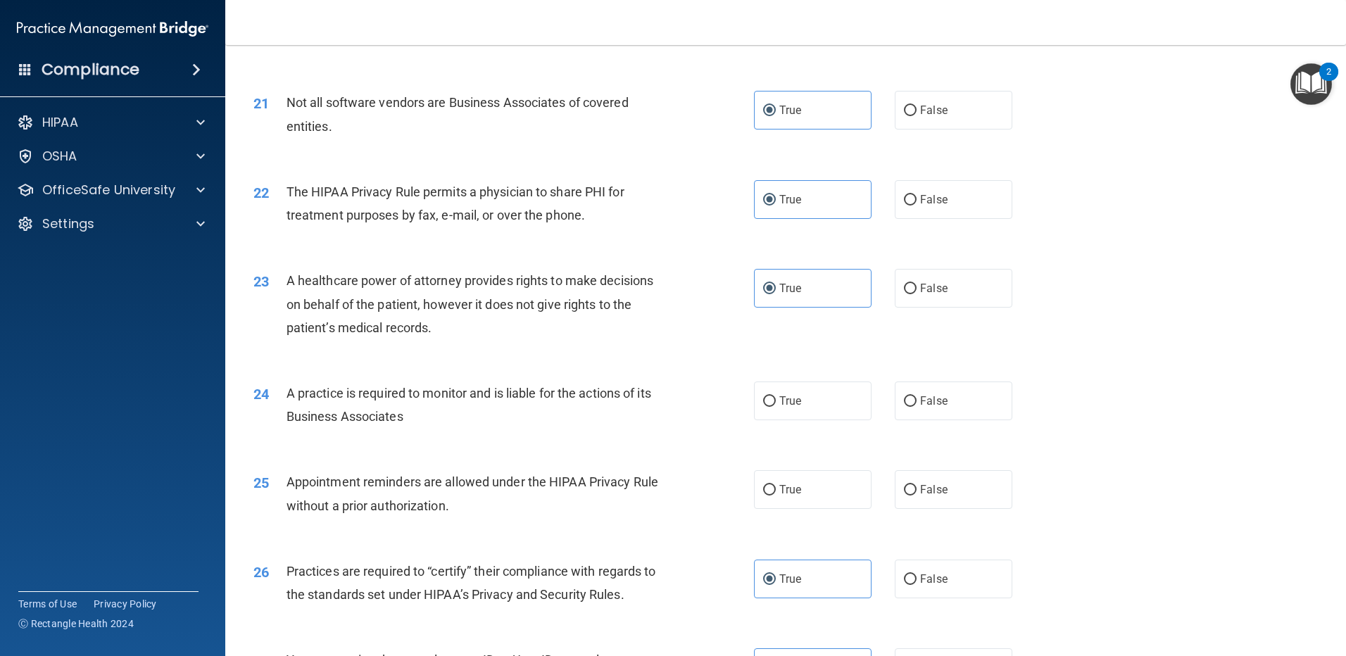
scroll to position [2386, 0]
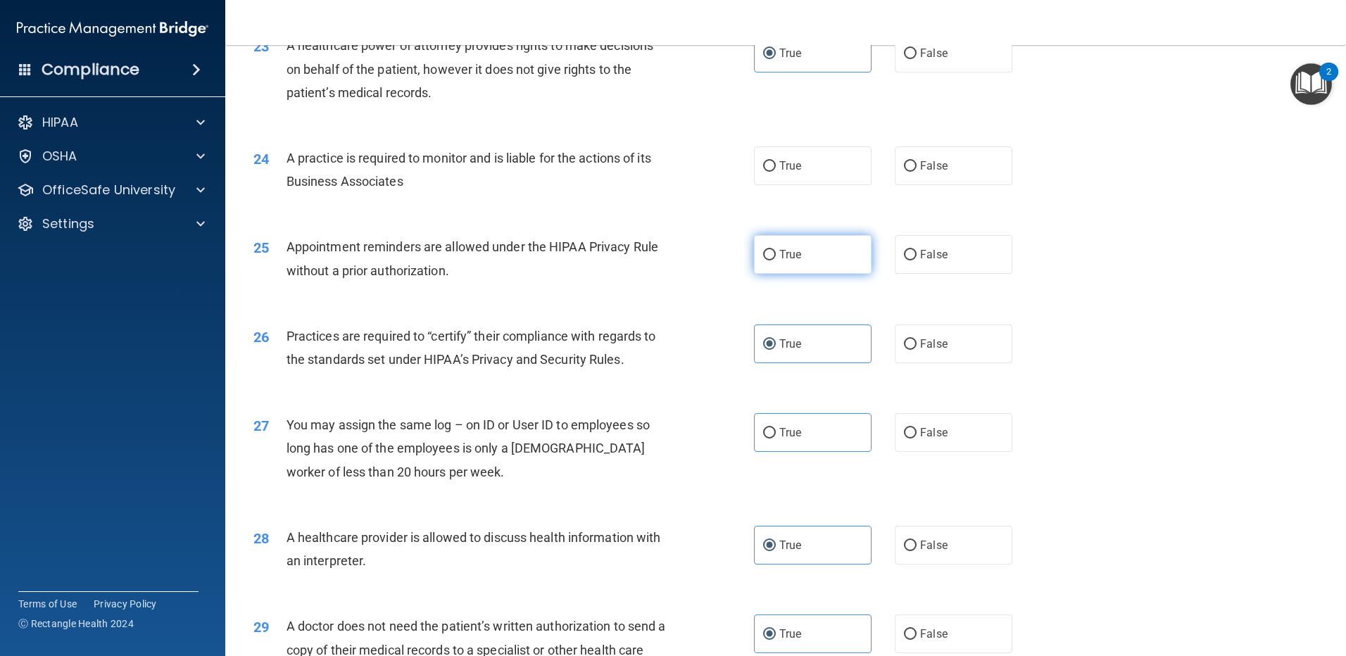
drag, startPoint x: 788, startPoint y: 247, endPoint x: 846, endPoint y: 247, distance: 58.4
click at [788, 247] on label "True" at bounding box center [813, 254] width 118 height 39
click at [776, 250] on input "True" at bounding box center [769, 255] width 13 height 11
radio input "true"
click at [805, 158] on label "True" at bounding box center [813, 165] width 118 height 39
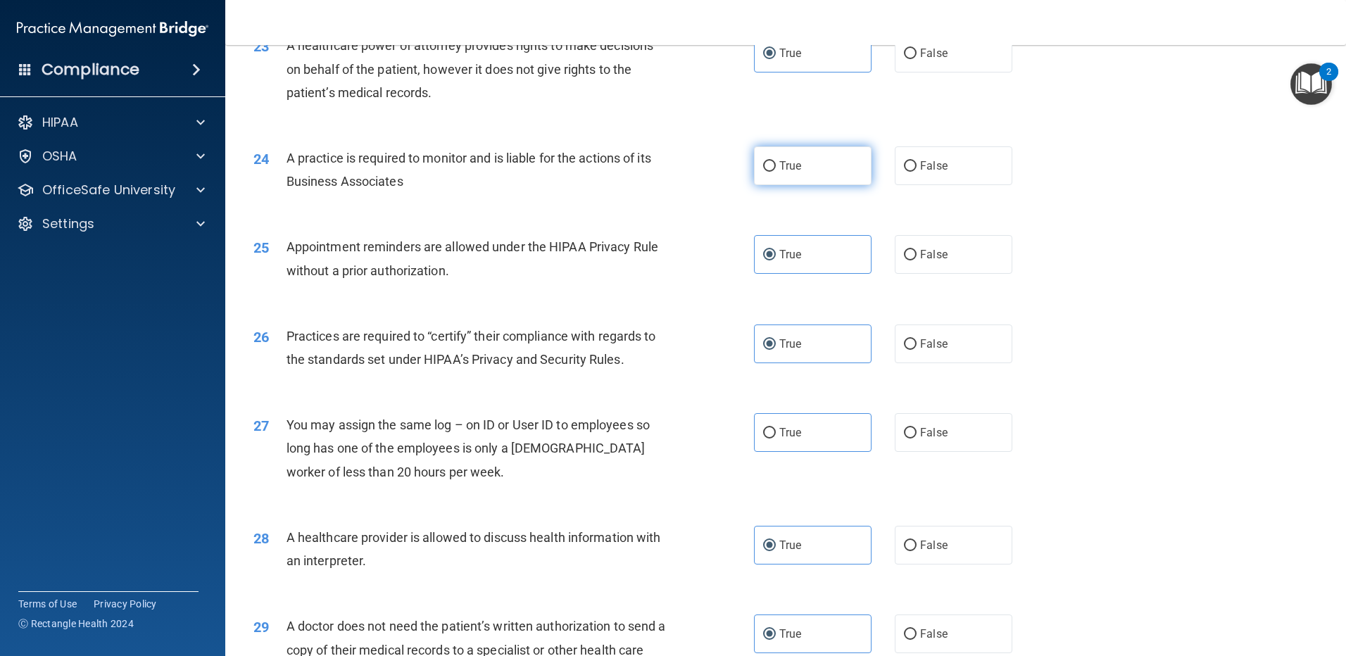
click at [776, 161] on input "True" at bounding box center [769, 166] width 13 height 11
radio input "true"
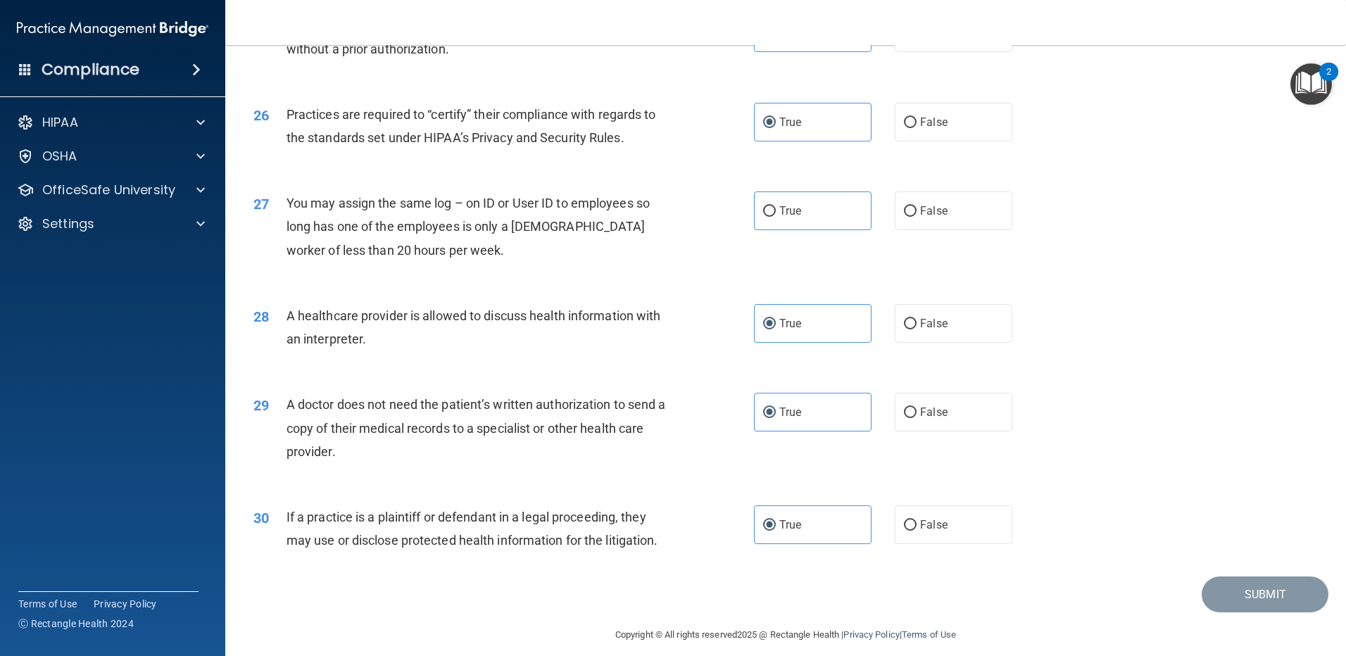
scroll to position [2621, 0]
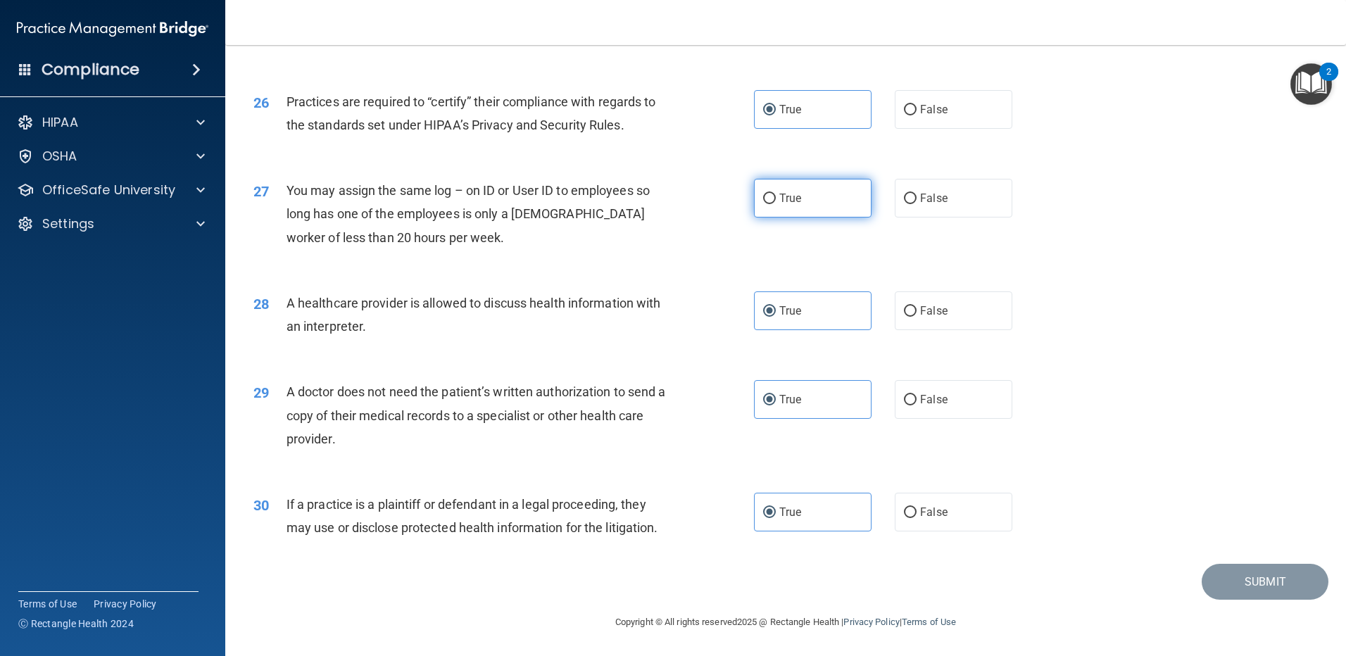
click at [821, 188] on label "True" at bounding box center [813, 198] width 118 height 39
click at [776, 194] on input "True" at bounding box center [769, 199] width 13 height 11
radio input "true"
click at [1231, 585] on button "Submit" at bounding box center [1265, 582] width 127 height 36
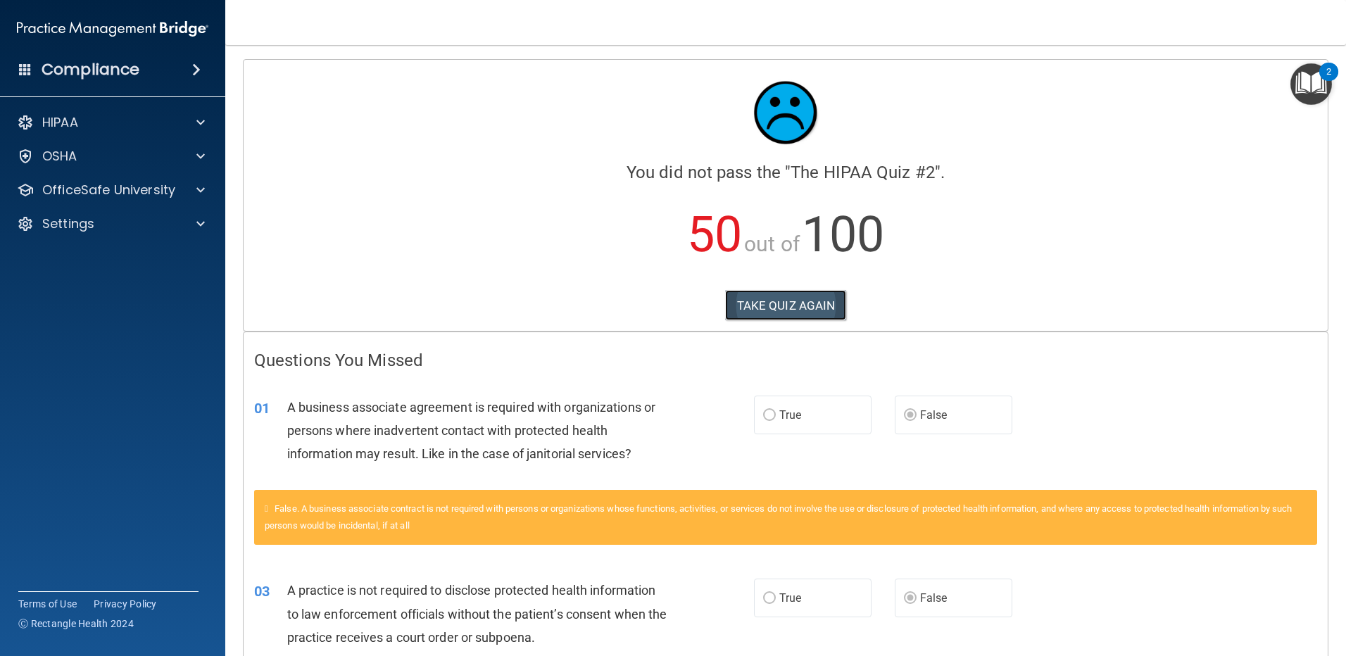
click at [780, 306] on button "TAKE QUIZ AGAIN" at bounding box center [786, 305] width 122 height 31
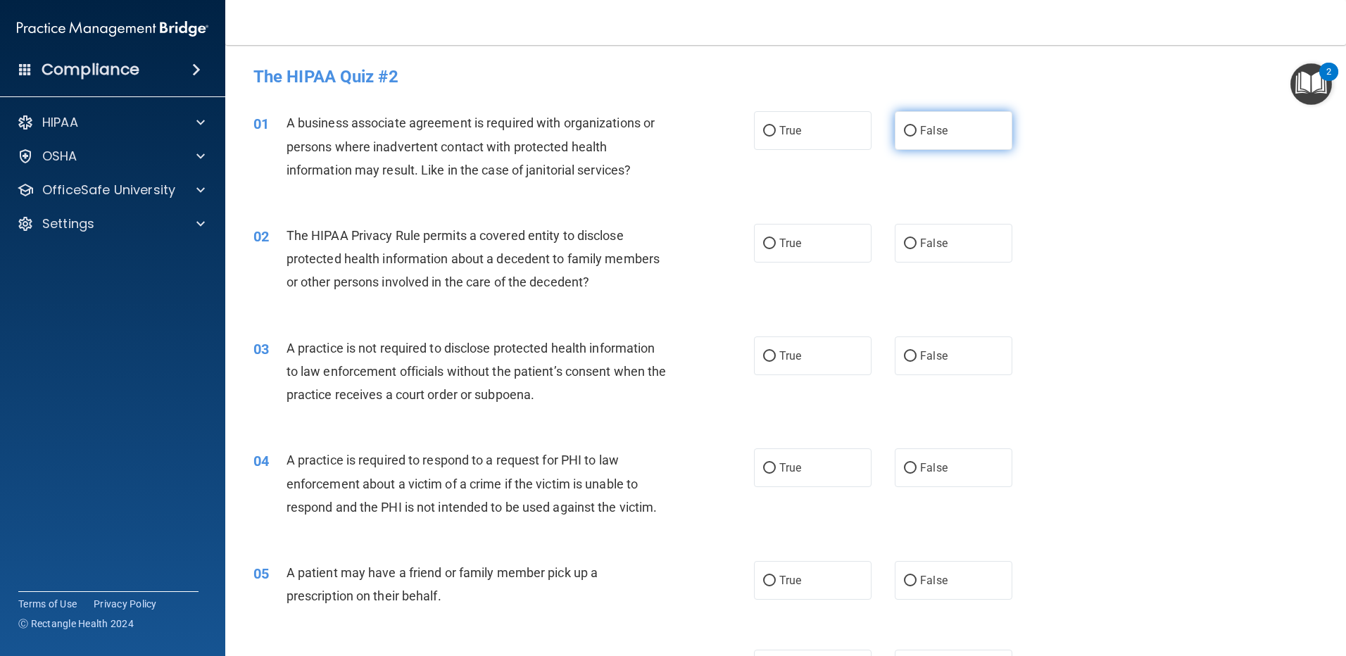
click at [920, 135] on span "False" at bounding box center [933, 130] width 27 height 13
click at [915, 135] on input "False" at bounding box center [910, 131] width 13 height 11
radio input "true"
click at [788, 251] on label "True" at bounding box center [813, 243] width 118 height 39
click at [776, 249] on input "True" at bounding box center [769, 244] width 13 height 11
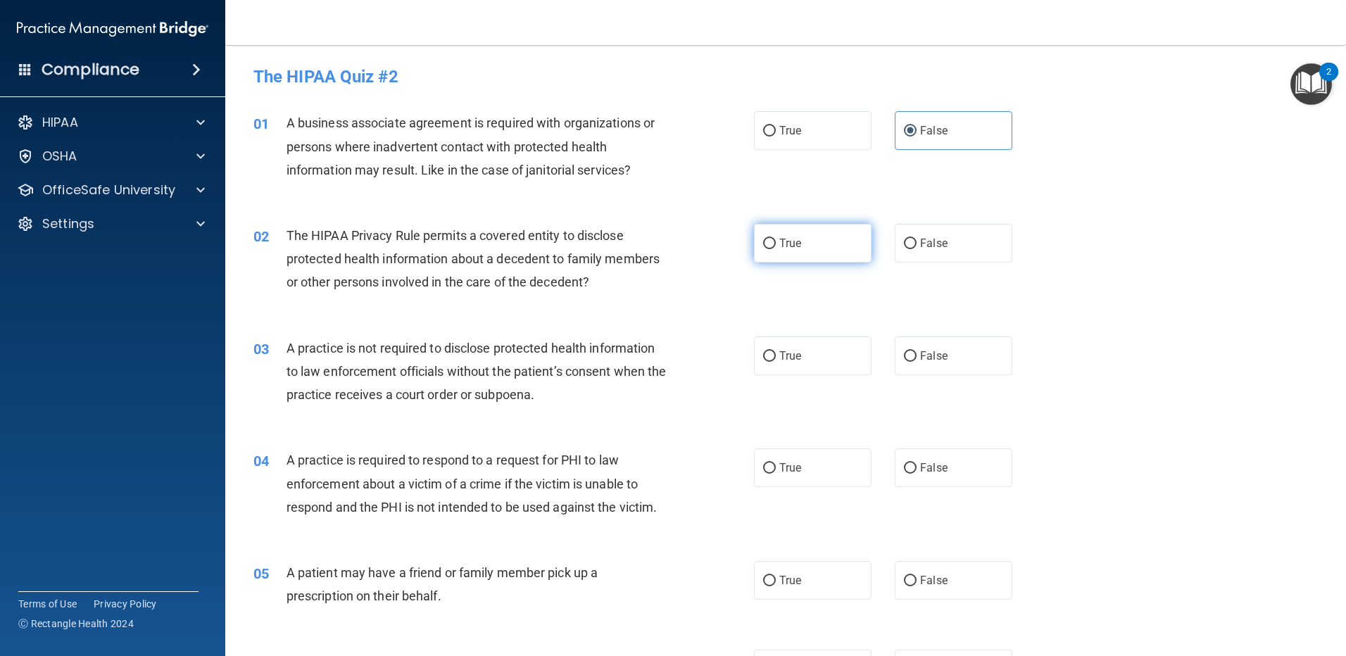
radio input "true"
click at [924, 358] on span "False" at bounding box center [933, 355] width 27 height 13
click at [916, 358] on input "False" at bounding box center [910, 356] width 13 height 11
radio input "true"
click at [808, 472] on label "True" at bounding box center [813, 467] width 118 height 39
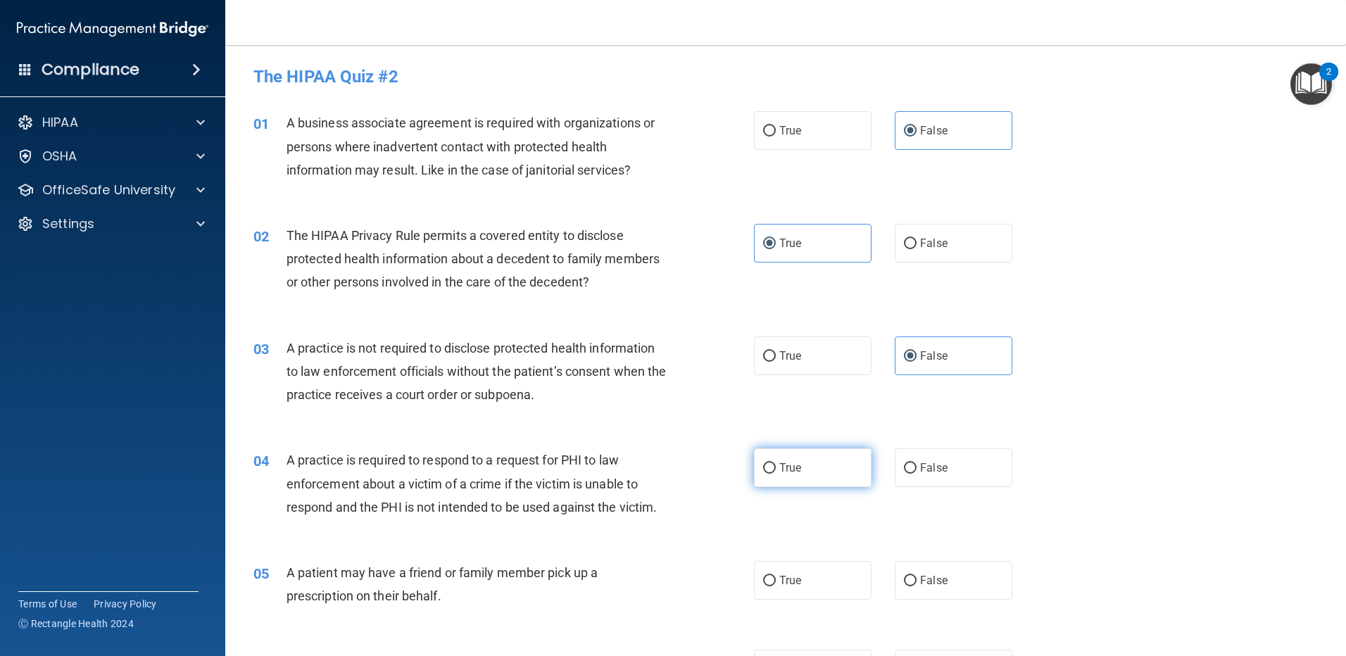
click at [776, 472] on input "True" at bounding box center [769, 468] width 13 height 11
radio input "true"
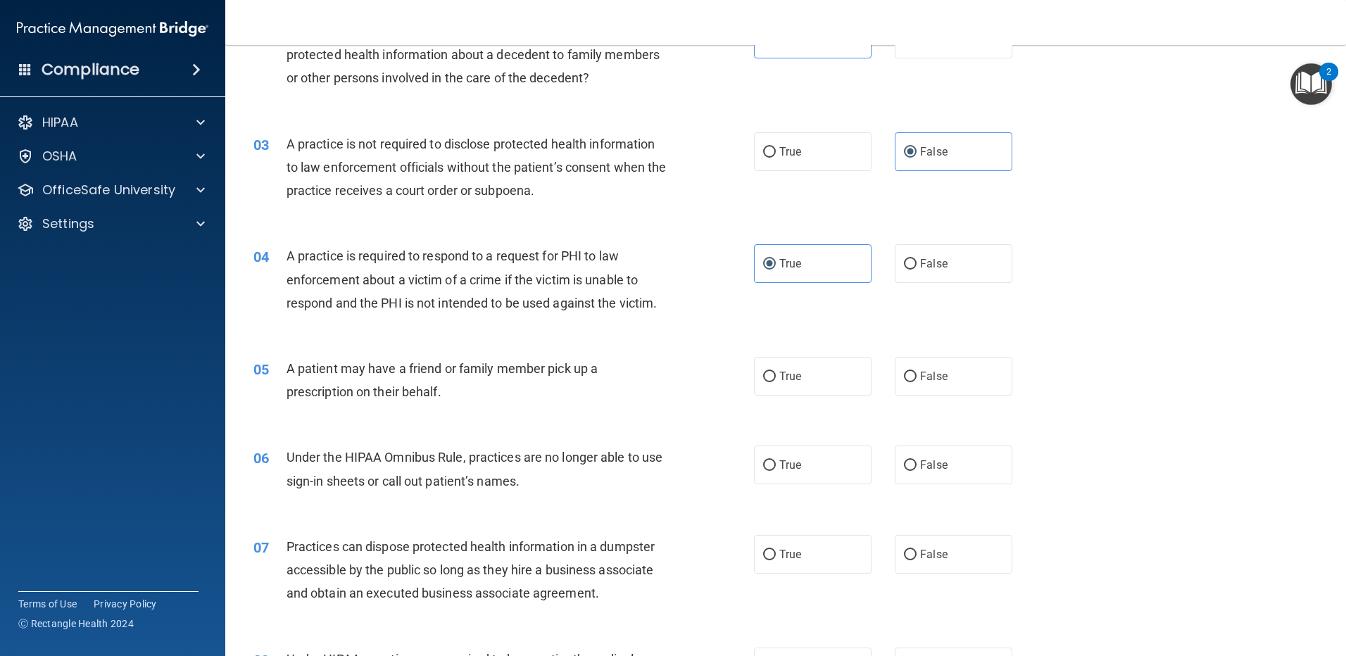
scroll to position [234, 0]
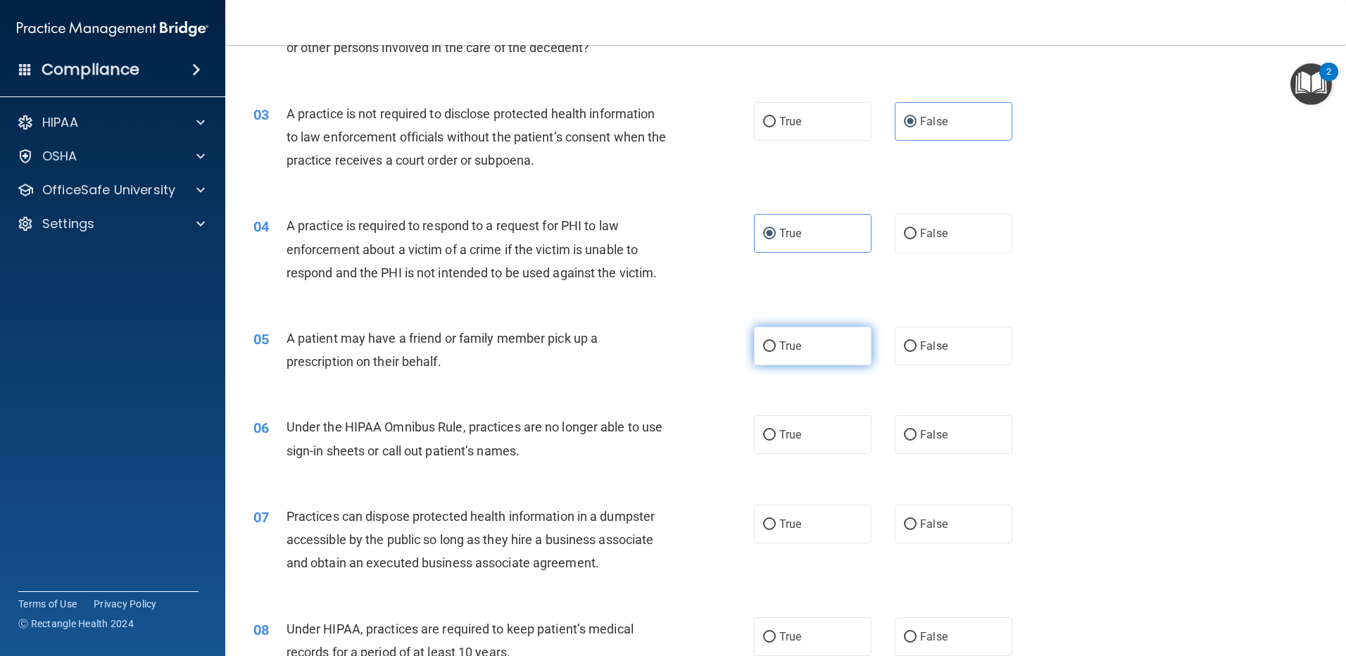
click at [799, 358] on label "True" at bounding box center [813, 346] width 118 height 39
click at [776, 352] on input "True" at bounding box center [769, 346] width 13 height 11
radio input "true"
click at [804, 420] on label "True" at bounding box center [813, 434] width 118 height 39
click at [776, 430] on input "True" at bounding box center [769, 435] width 13 height 11
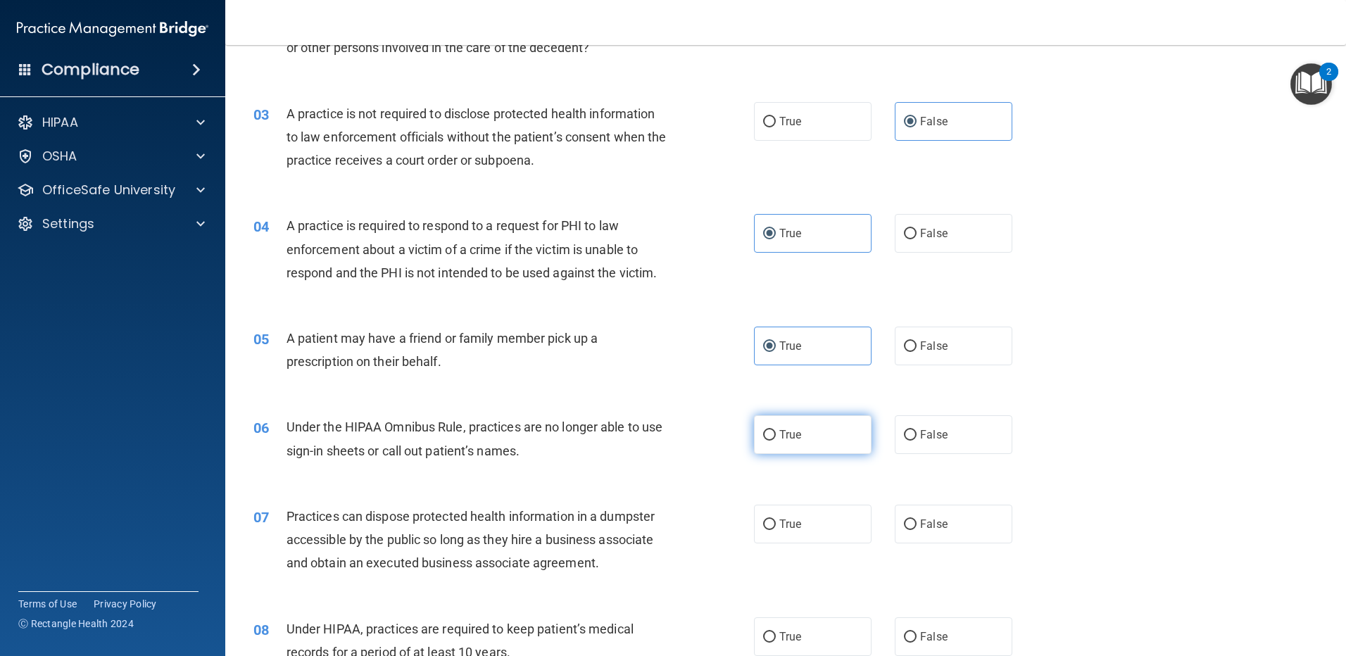
radio input "true"
click at [925, 436] on span "False" at bounding box center [933, 434] width 27 height 13
click at [916, 436] on input "False" at bounding box center [910, 435] width 13 height 11
radio input "true"
radio input "false"
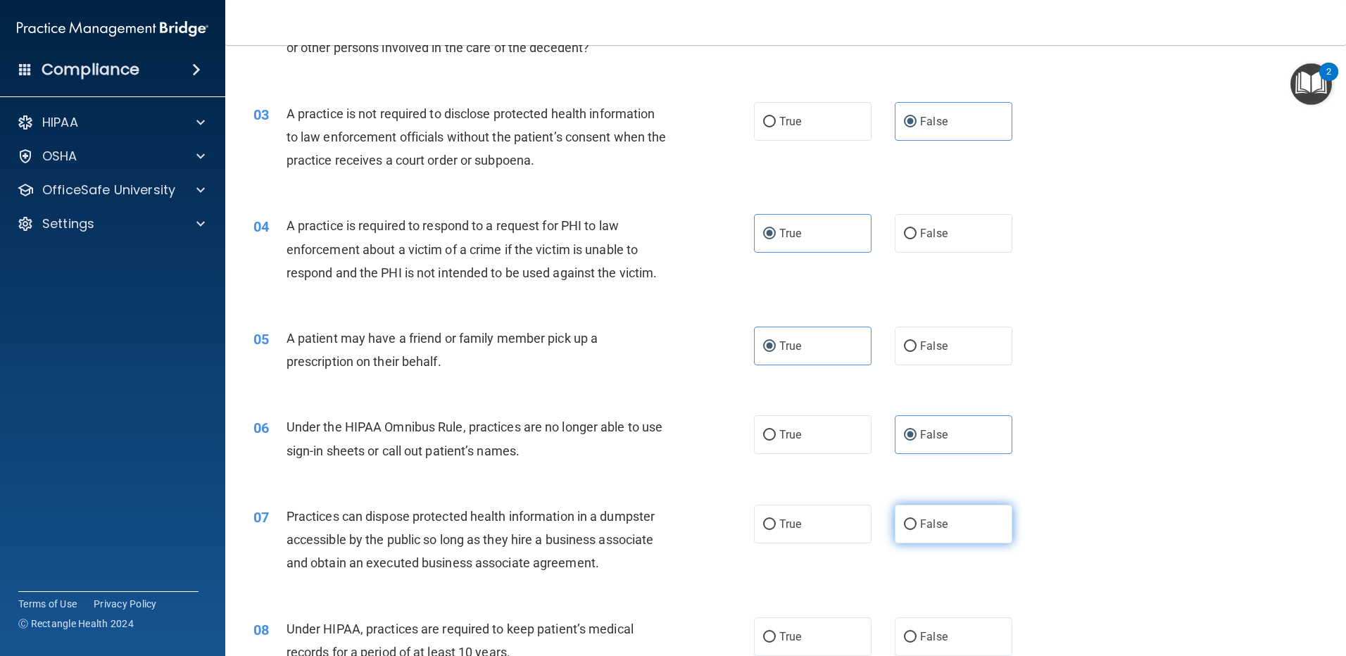
click at [943, 536] on label "False" at bounding box center [954, 524] width 118 height 39
click at [916, 530] on input "False" at bounding box center [910, 524] width 13 height 11
radio input "true"
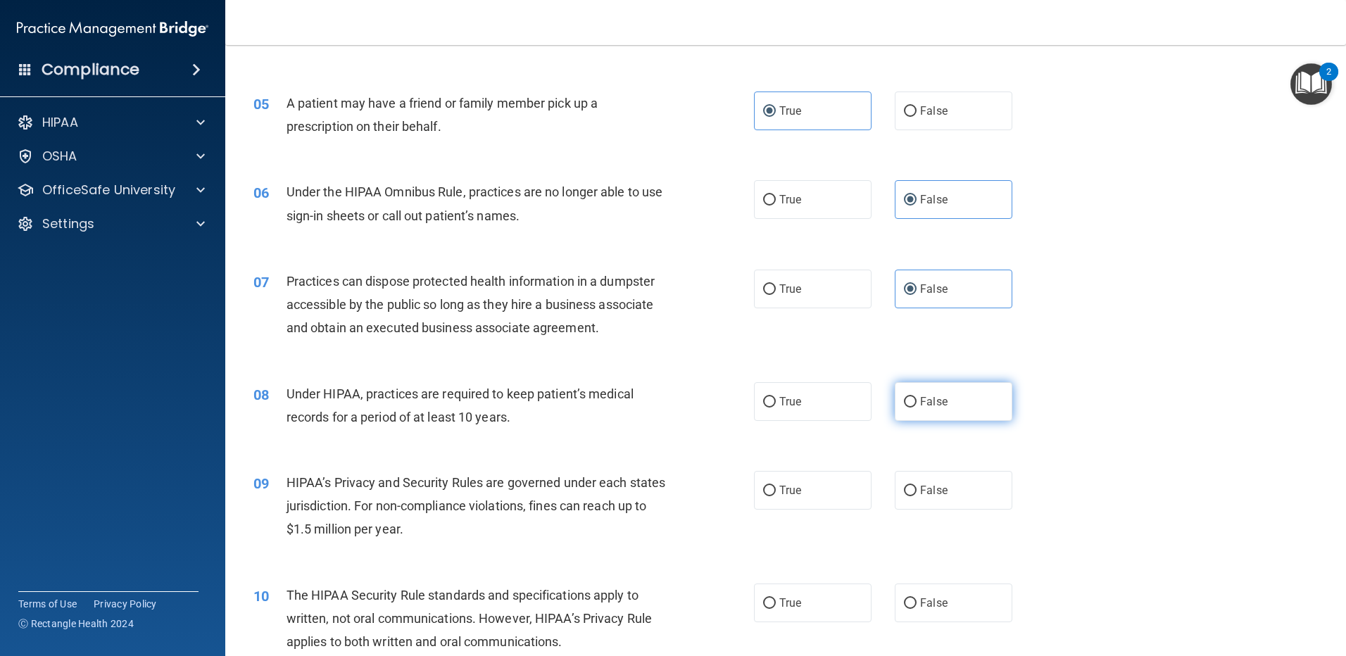
click at [942, 411] on label "False" at bounding box center [954, 401] width 118 height 39
click at [916, 408] on input "False" at bounding box center [910, 402] width 13 height 11
radio input "true"
click at [952, 508] on label "False" at bounding box center [954, 490] width 118 height 39
click at [916, 496] on input "False" at bounding box center [910, 491] width 13 height 11
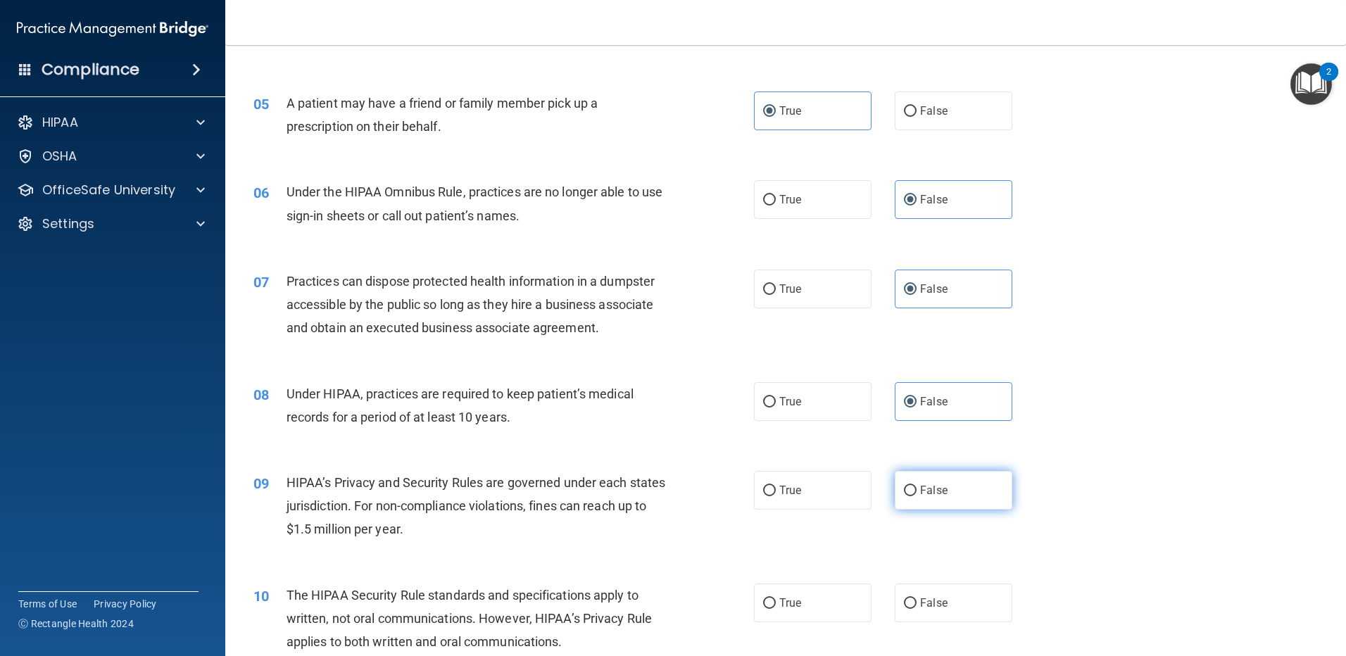
radio input "true"
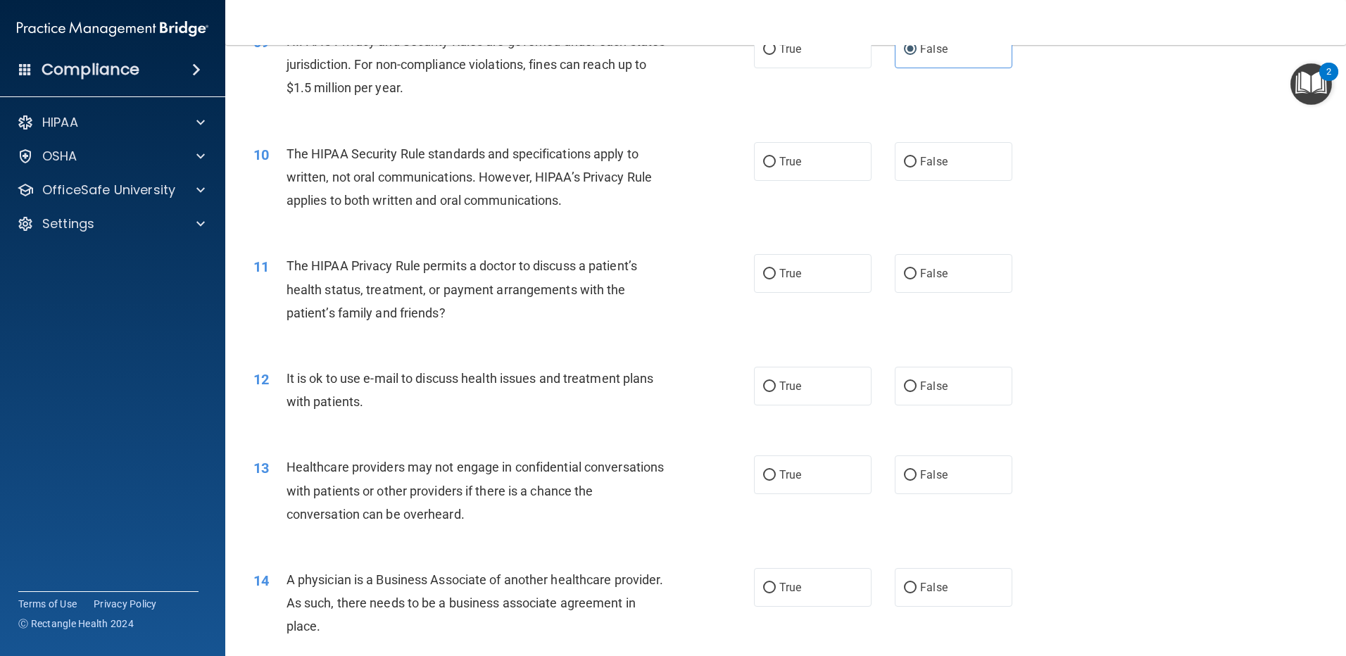
scroll to position [938, 0]
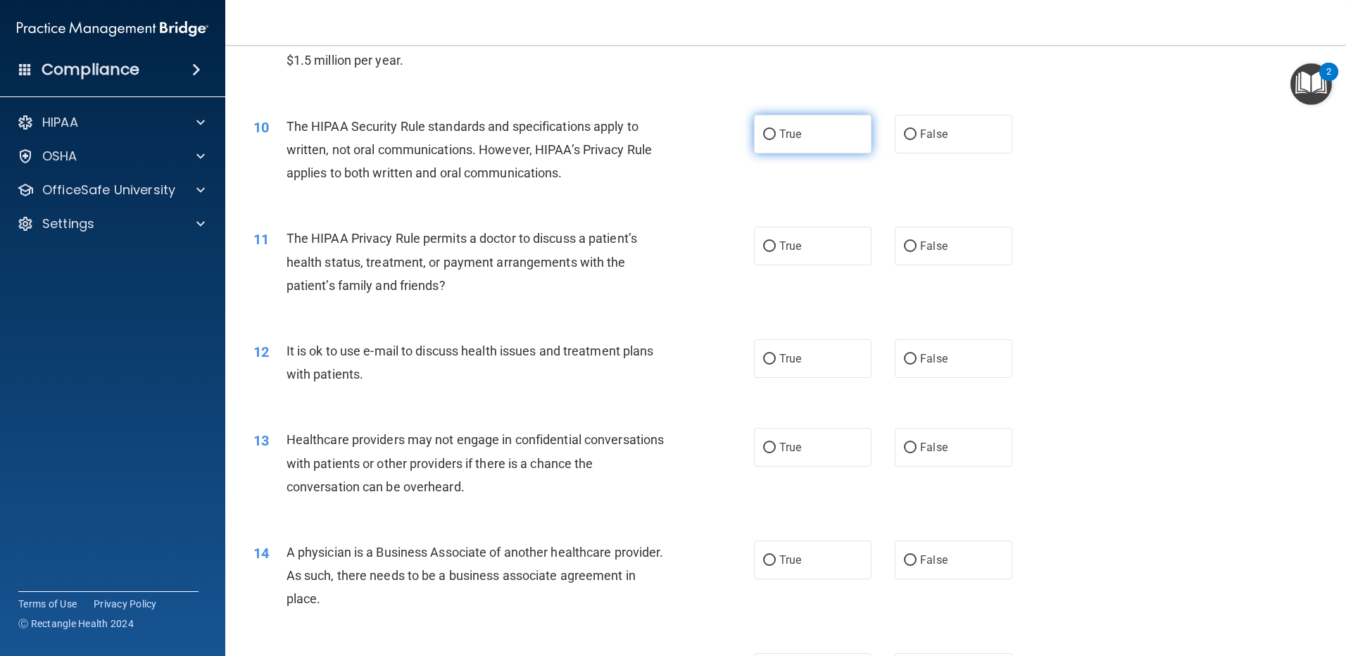
click at [826, 139] on label "True" at bounding box center [813, 134] width 118 height 39
click at [776, 139] on input "True" at bounding box center [769, 135] width 13 height 11
radio input "true"
click at [816, 241] on label "True" at bounding box center [813, 246] width 118 height 39
click at [776, 241] on input "True" at bounding box center [769, 246] width 13 height 11
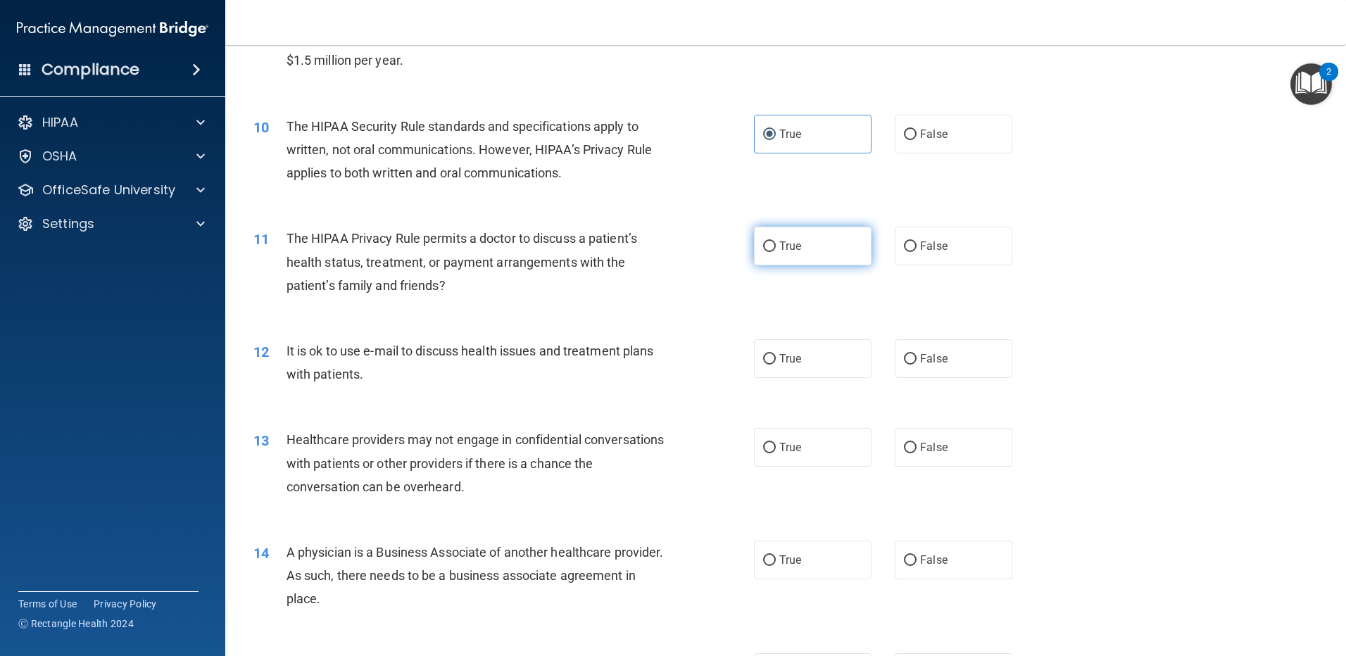
radio input "true"
click at [796, 360] on span "True" at bounding box center [790, 358] width 22 height 13
click at [776, 360] on input "True" at bounding box center [769, 359] width 13 height 11
radio input "true"
click at [947, 432] on label "False" at bounding box center [954, 447] width 118 height 39
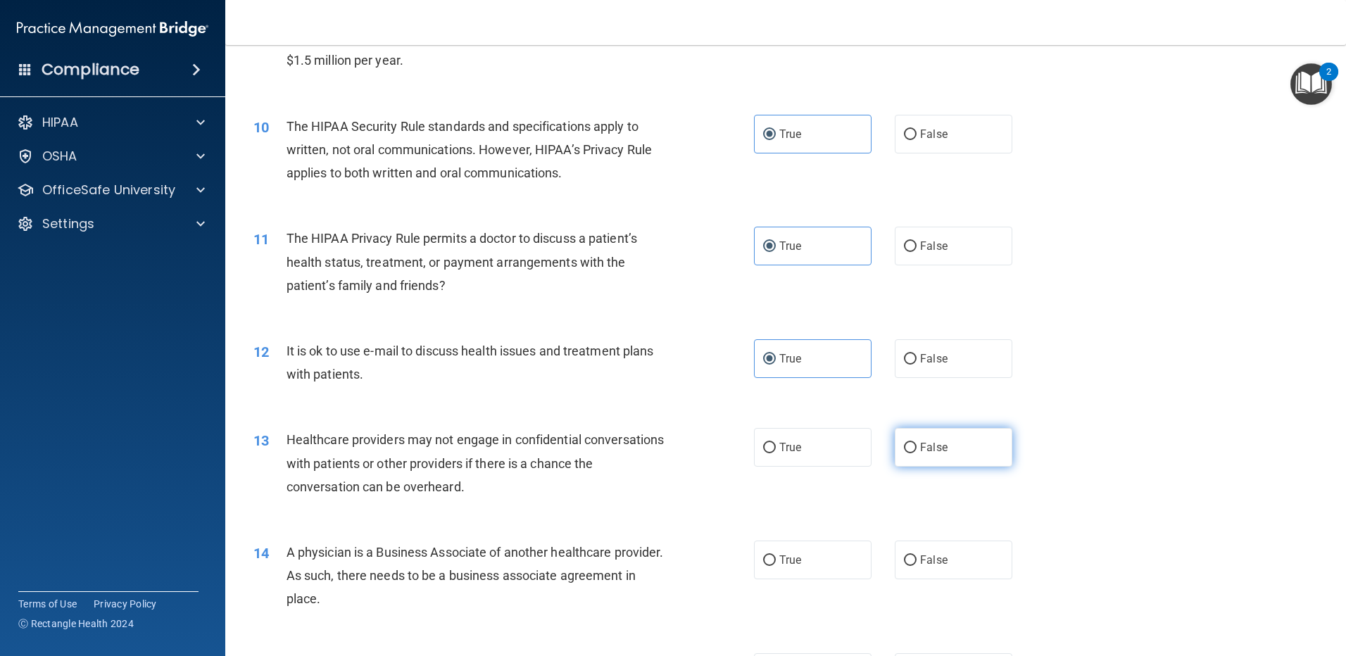
click at [916, 443] on input "False" at bounding box center [910, 448] width 13 height 11
radio input "true"
click at [963, 565] on label "False" at bounding box center [954, 560] width 118 height 39
click at [916, 565] on input "False" at bounding box center [910, 560] width 13 height 11
radio input "true"
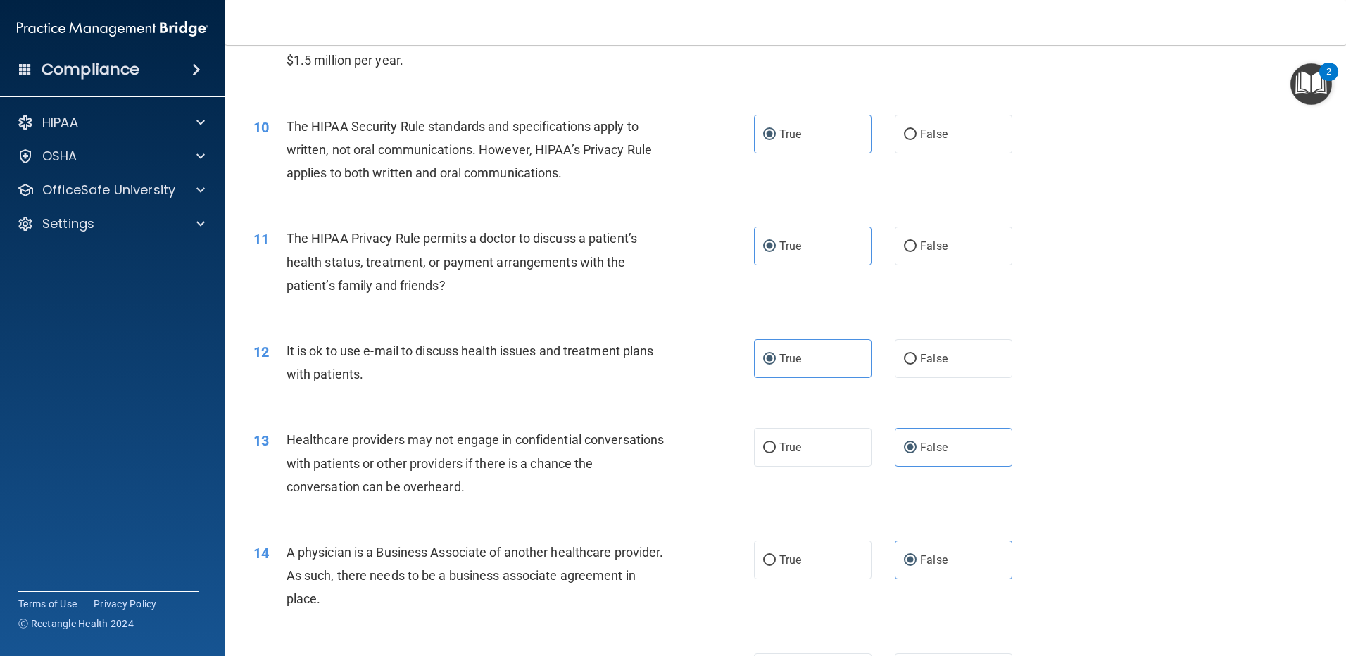
scroll to position [1173, 0]
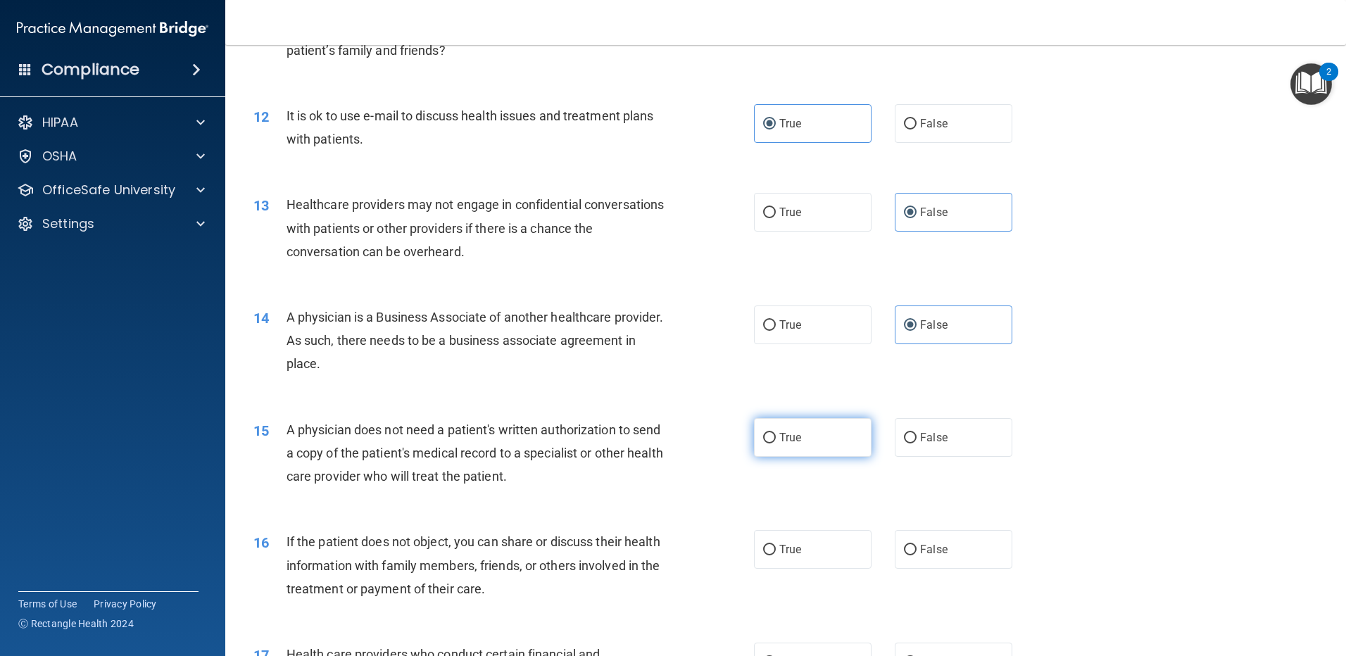
click at [794, 427] on label "True" at bounding box center [813, 437] width 118 height 39
click at [776, 433] on input "True" at bounding box center [769, 438] width 13 height 11
radio input "true"
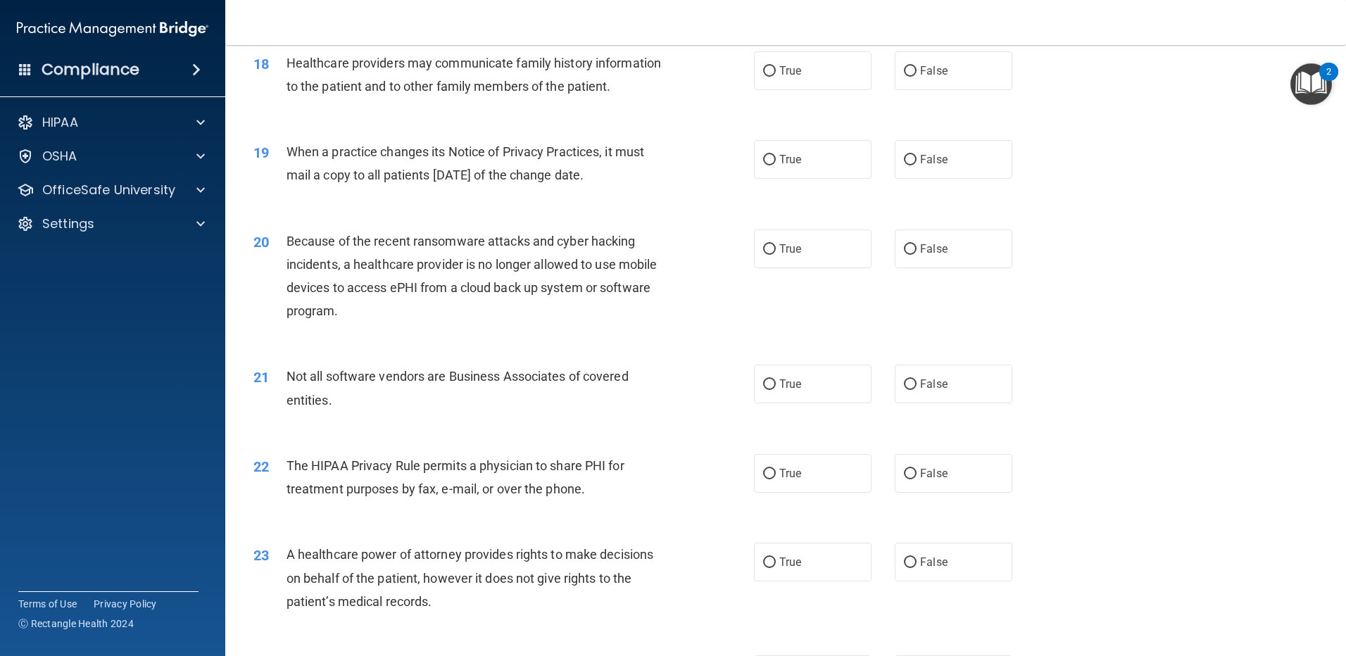
scroll to position [1642, 0]
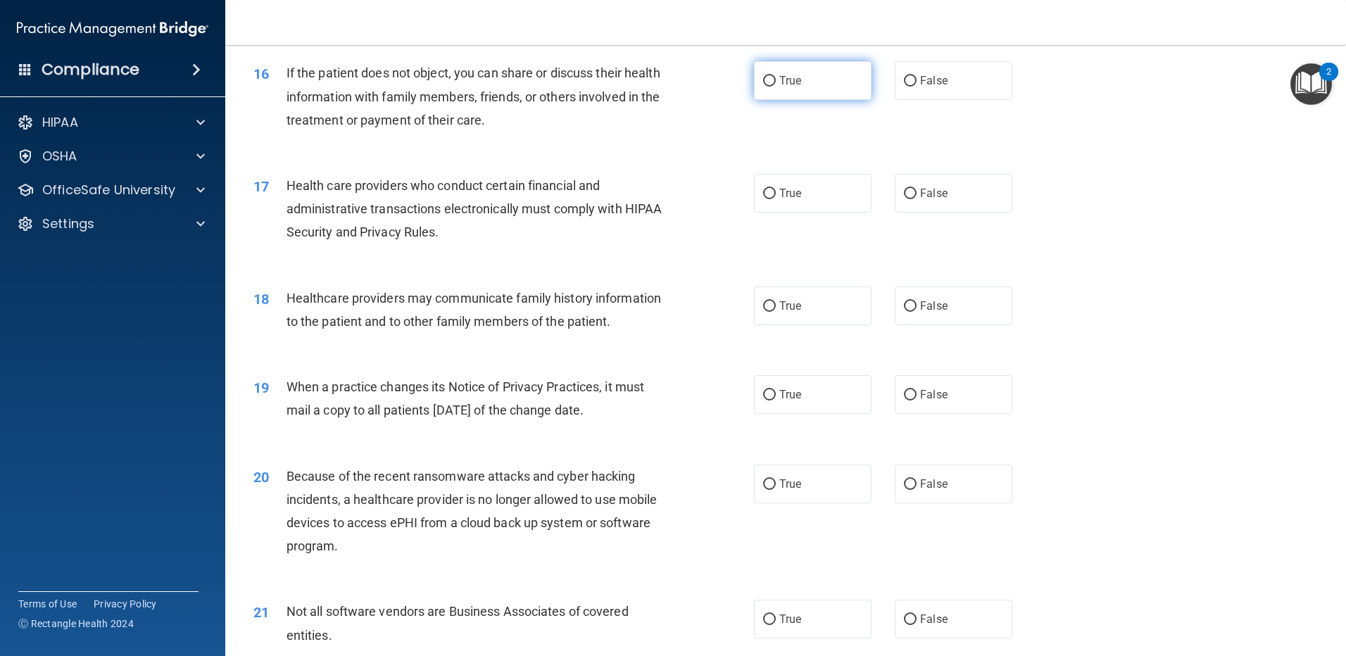
click at [830, 82] on label "True" at bounding box center [813, 80] width 118 height 39
click at [776, 82] on input "True" at bounding box center [769, 81] width 13 height 11
radio input "true"
click at [805, 181] on label "True" at bounding box center [813, 193] width 118 height 39
click at [776, 189] on input "True" at bounding box center [769, 194] width 13 height 11
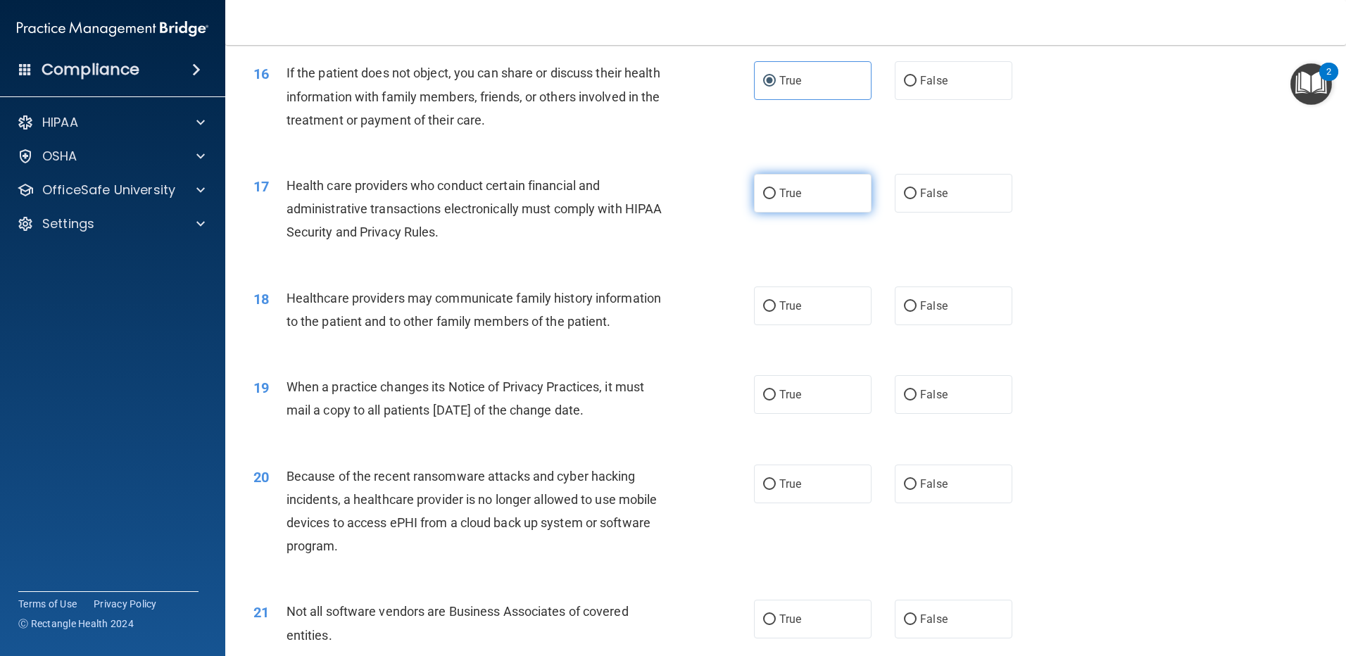
radio input "true"
click at [957, 304] on label "False" at bounding box center [954, 305] width 118 height 39
click at [916, 304] on input "False" at bounding box center [910, 306] width 13 height 11
radio input "true"
click at [953, 386] on label "False" at bounding box center [954, 394] width 118 height 39
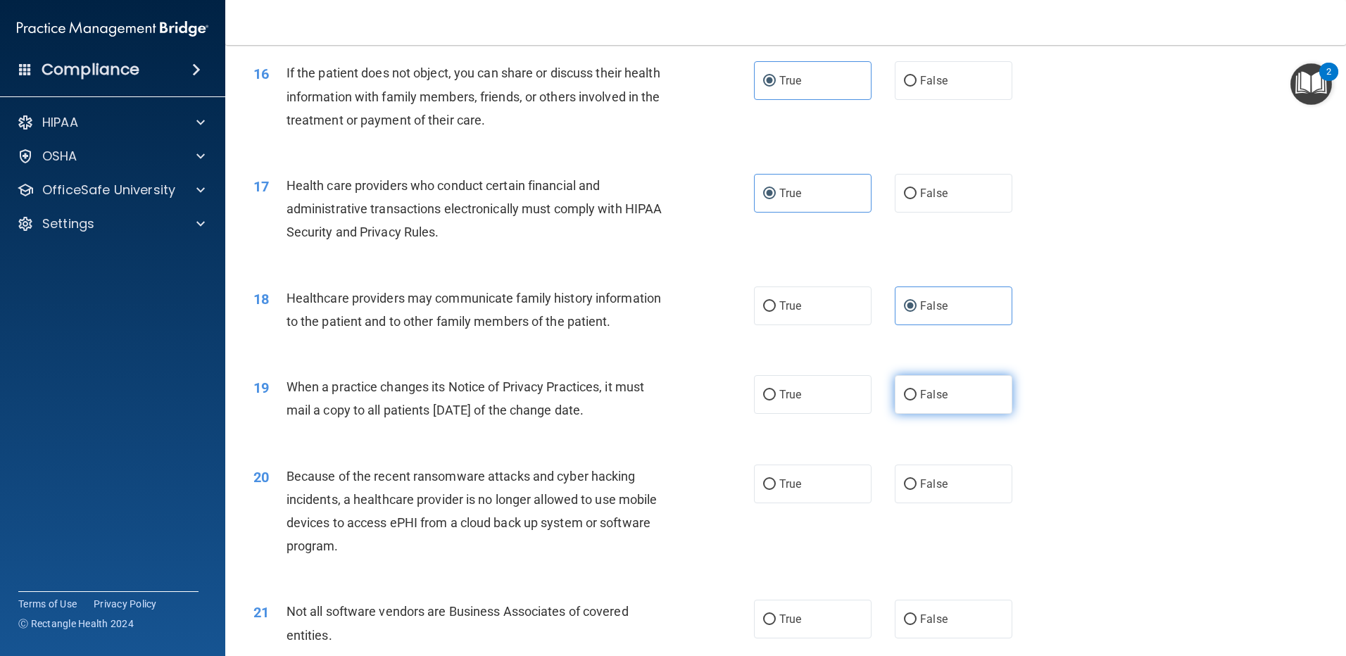
click at [916, 390] on input "False" at bounding box center [910, 395] width 13 height 11
radio input "true"
click at [945, 484] on label "False" at bounding box center [954, 484] width 118 height 39
click at [916, 484] on input "False" at bounding box center [910, 484] width 13 height 11
radio input "true"
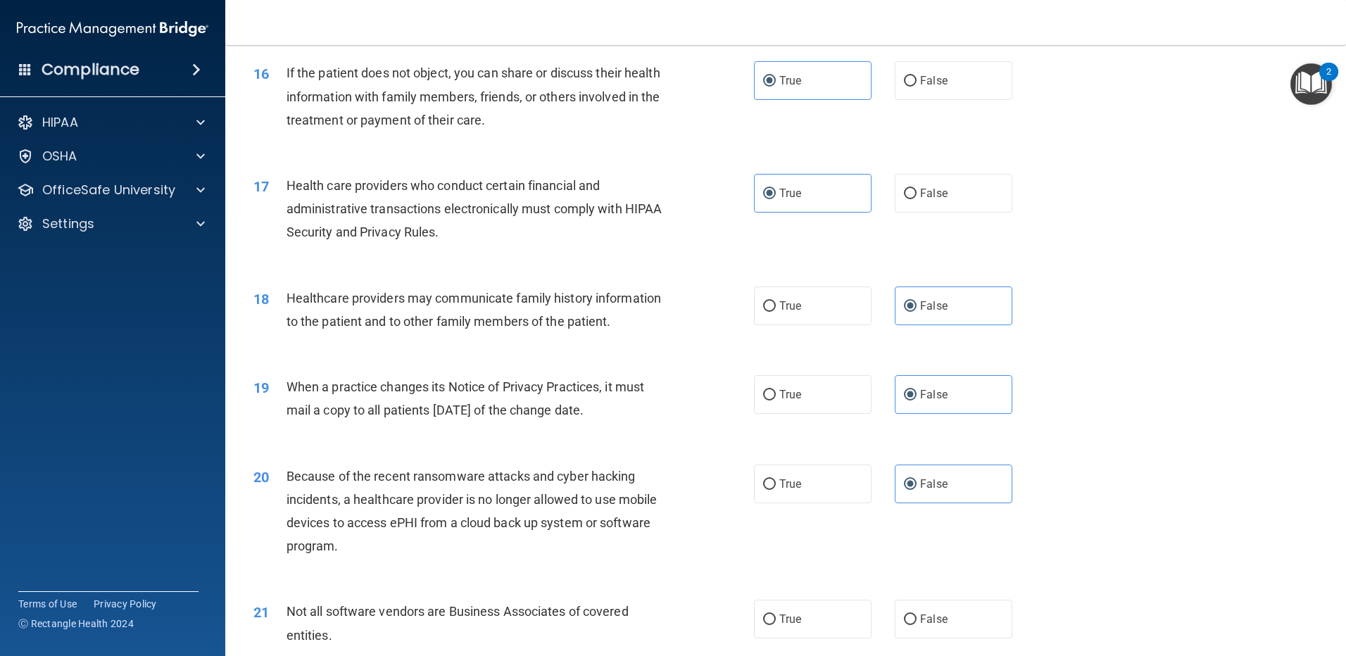
scroll to position [1877, 0]
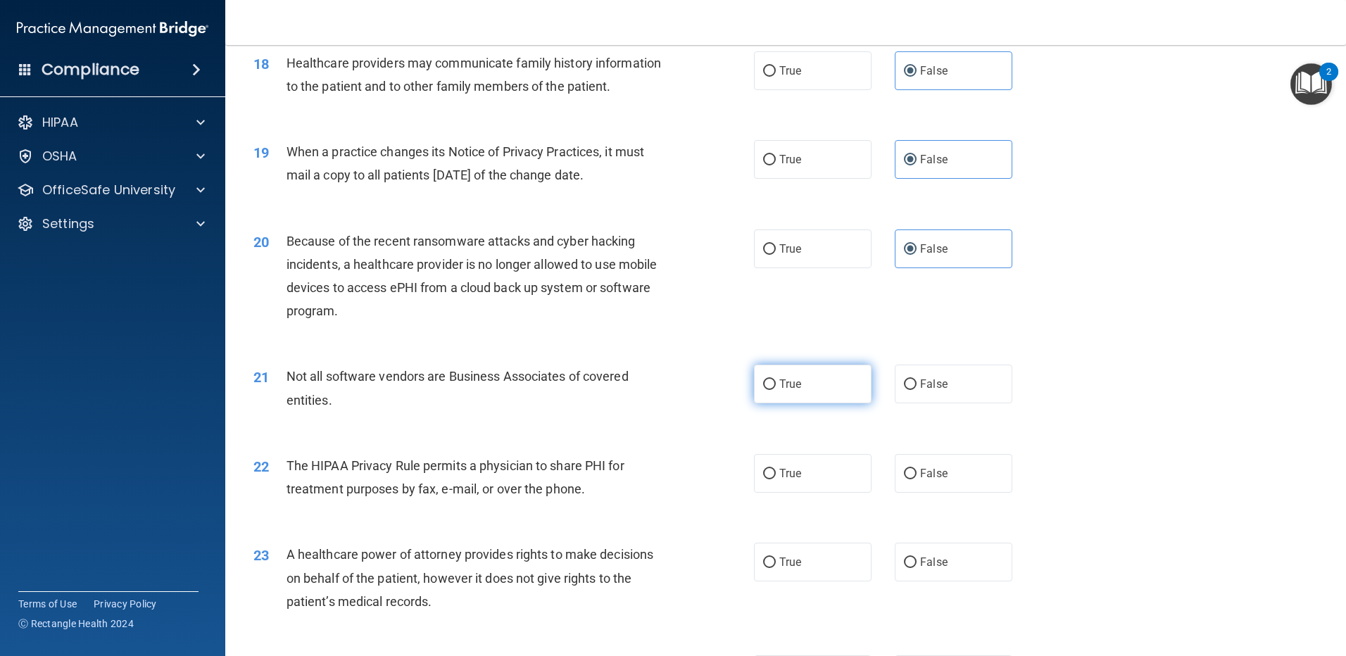
click at [811, 382] on label "True" at bounding box center [813, 384] width 118 height 39
click at [776, 382] on input "True" at bounding box center [769, 384] width 13 height 11
radio input "true"
click at [823, 475] on label "True" at bounding box center [813, 473] width 118 height 39
click at [776, 475] on input "True" at bounding box center [769, 474] width 13 height 11
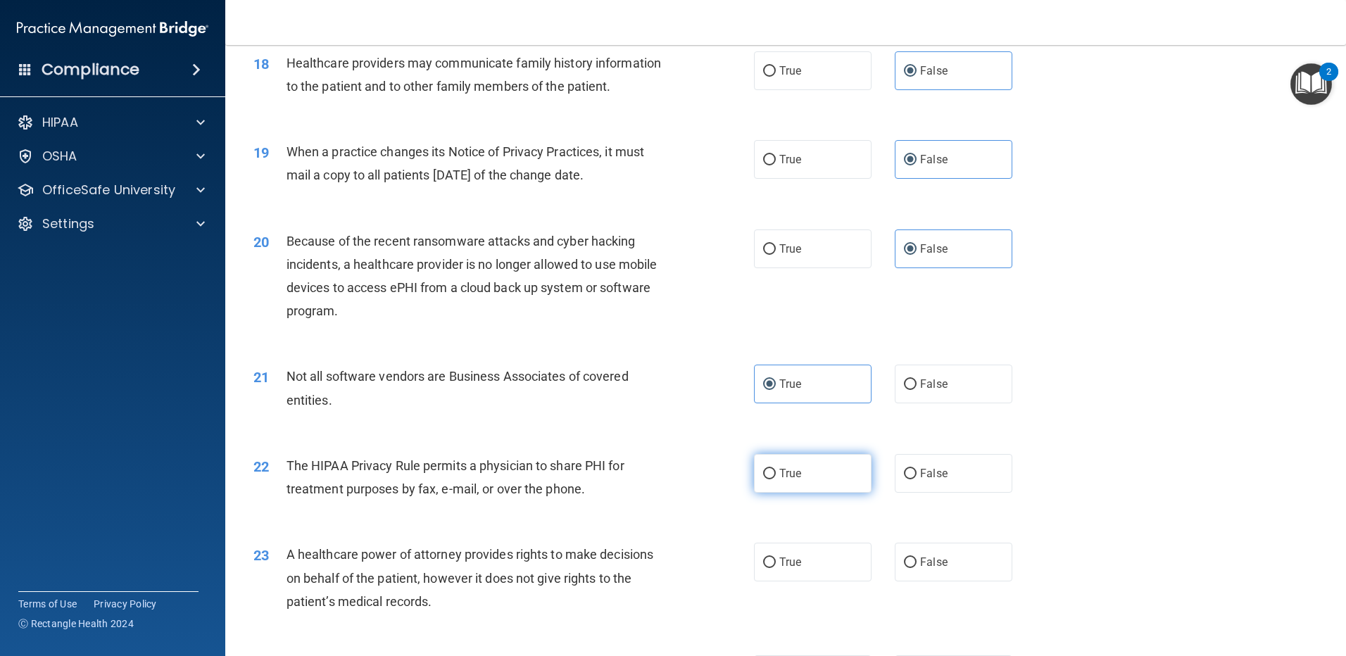
radio input "true"
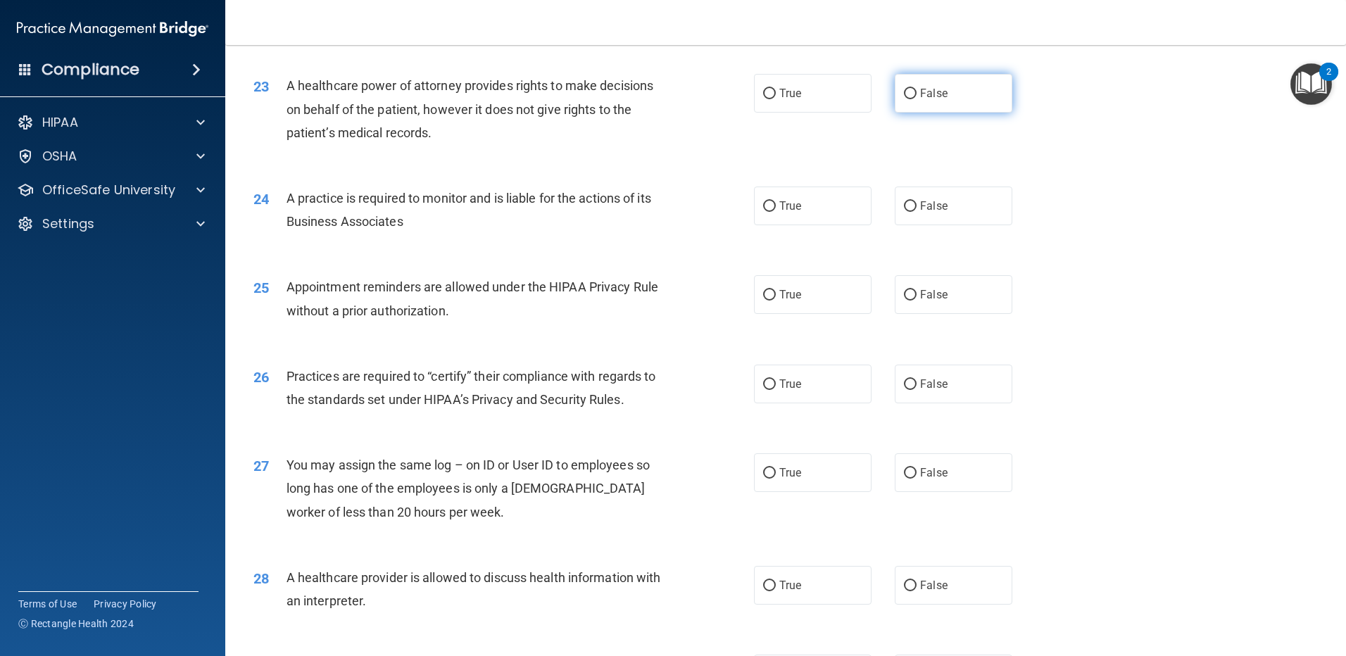
click at [935, 97] on span "False" at bounding box center [933, 93] width 27 height 13
click at [916, 97] on input "False" at bounding box center [910, 94] width 13 height 11
radio input "true"
click at [953, 207] on label "False" at bounding box center [954, 206] width 118 height 39
click at [916, 207] on input "False" at bounding box center [910, 206] width 13 height 11
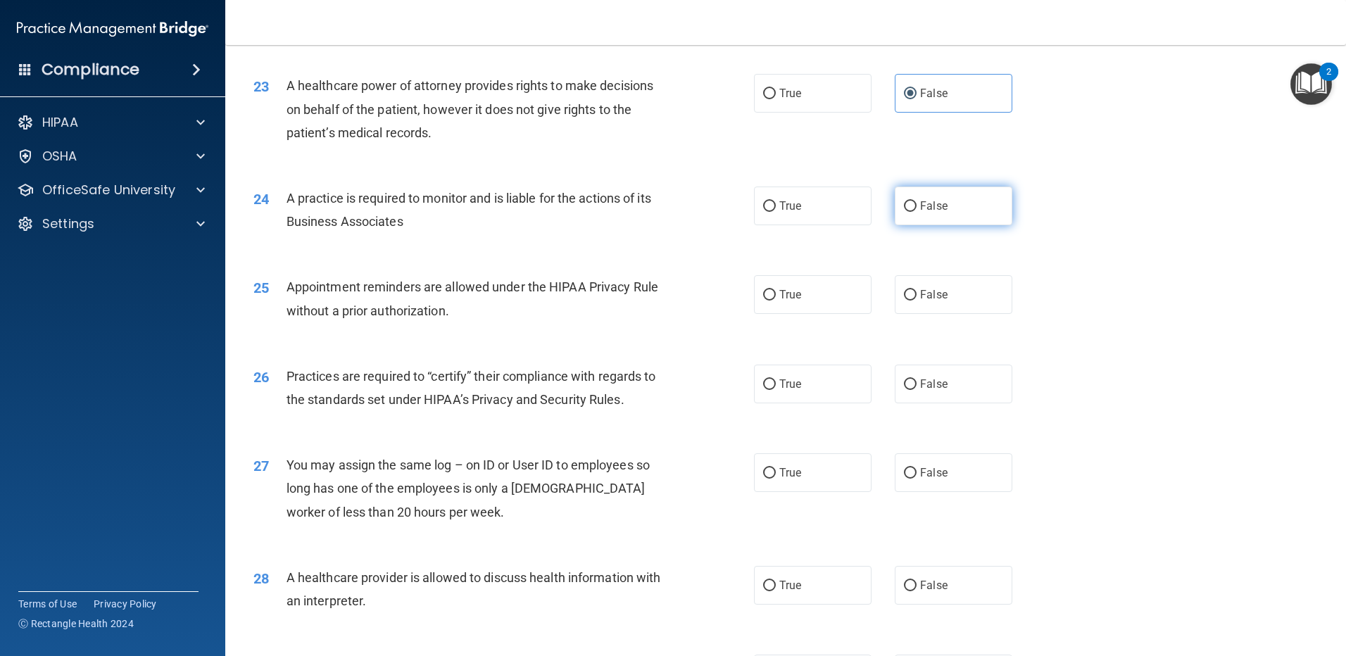
radio input "true"
click at [947, 296] on label "False" at bounding box center [954, 294] width 118 height 39
click at [916, 296] on input "False" at bounding box center [910, 295] width 13 height 11
radio input "true"
click at [818, 298] on label "True" at bounding box center [813, 294] width 118 height 39
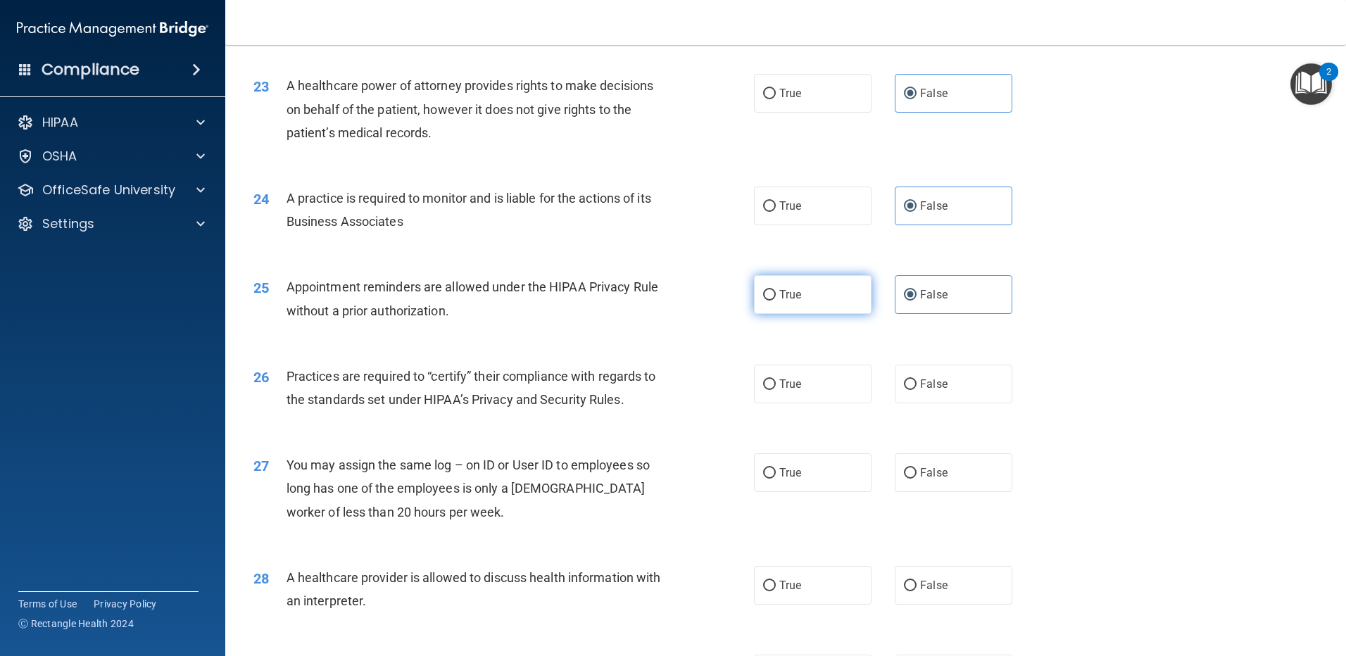
click at [776, 298] on input "True" at bounding box center [769, 295] width 13 height 11
radio input "true"
radio input "false"
click at [938, 391] on label "False" at bounding box center [954, 384] width 118 height 39
click at [916, 390] on input "False" at bounding box center [910, 384] width 13 height 11
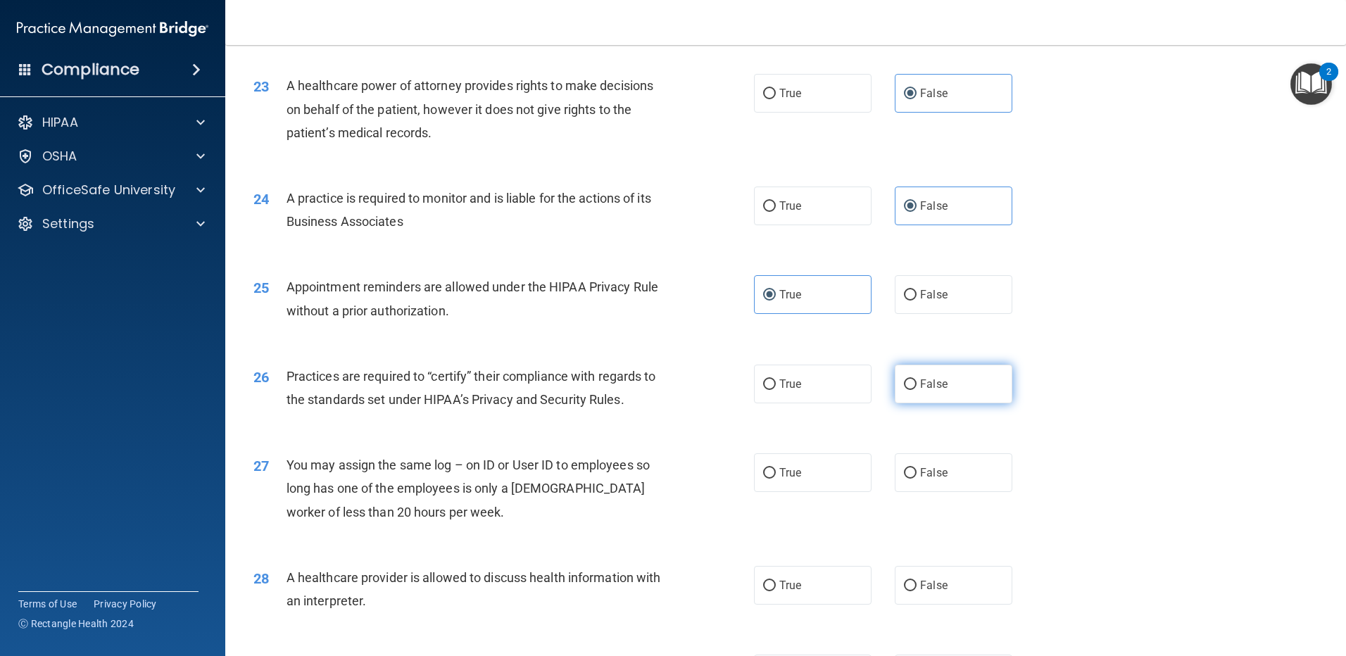
radio input "true"
click at [939, 476] on span "False" at bounding box center [933, 472] width 27 height 13
click at [916, 476] on input "False" at bounding box center [910, 473] width 13 height 11
radio input "true"
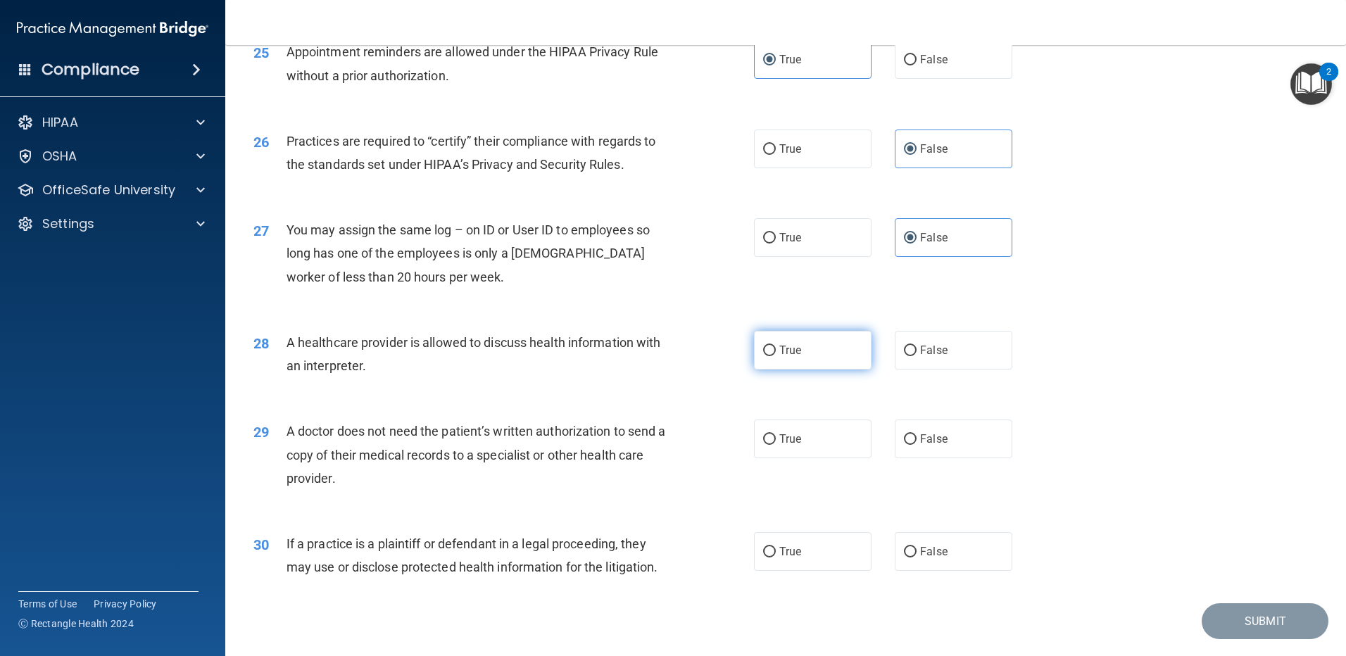
click at [802, 349] on label "True" at bounding box center [813, 350] width 118 height 39
click at [776, 349] on input "True" at bounding box center [769, 351] width 13 height 11
radio input "true"
click at [808, 431] on label "True" at bounding box center [813, 439] width 118 height 39
click at [776, 434] on input "True" at bounding box center [769, 439] width 13 height 11
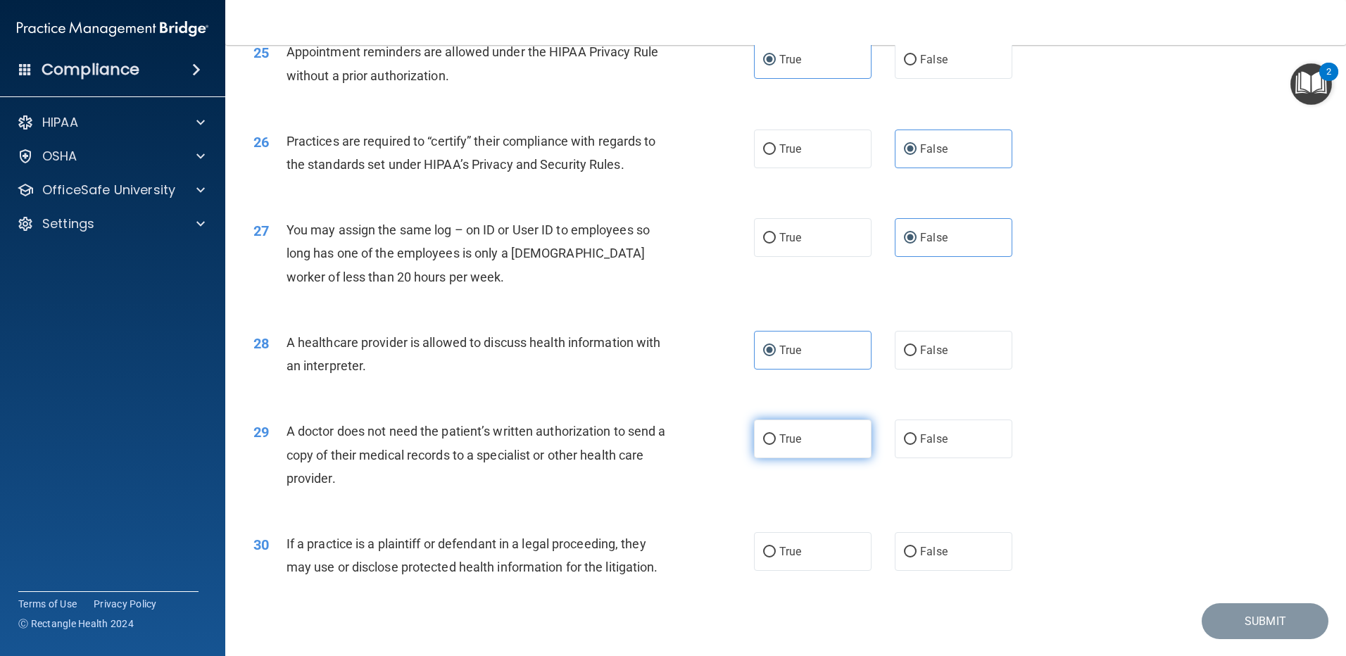
radio input "true"
click at [810, 557] on label "True" at bounding box center [813, 551] width 118 height 39
click at [776, 557] on input "True" at bounding box center [769, 552] width 13 height 11
radio input "true"
click at [1234, 618] on button "Submit" at bounding box center [1265, 621] width 127 height 36
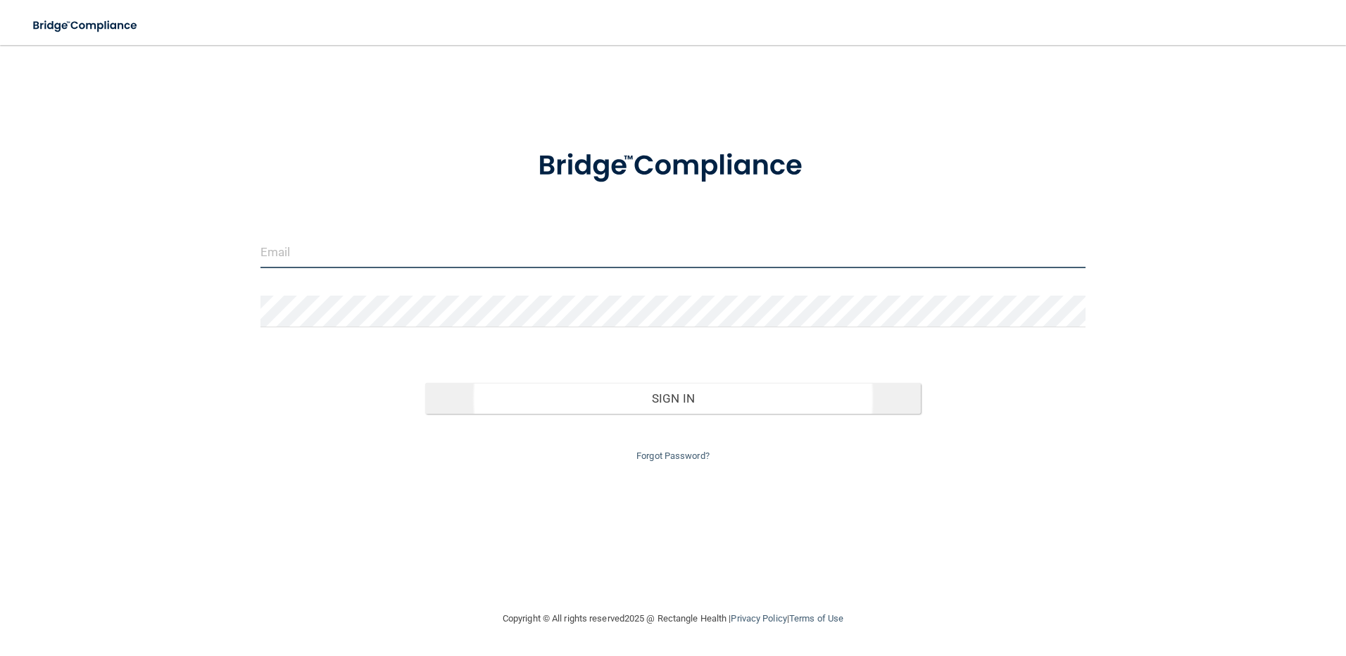
type input "[EMAIL_ADDRESS][DOMAIN_NAME]"
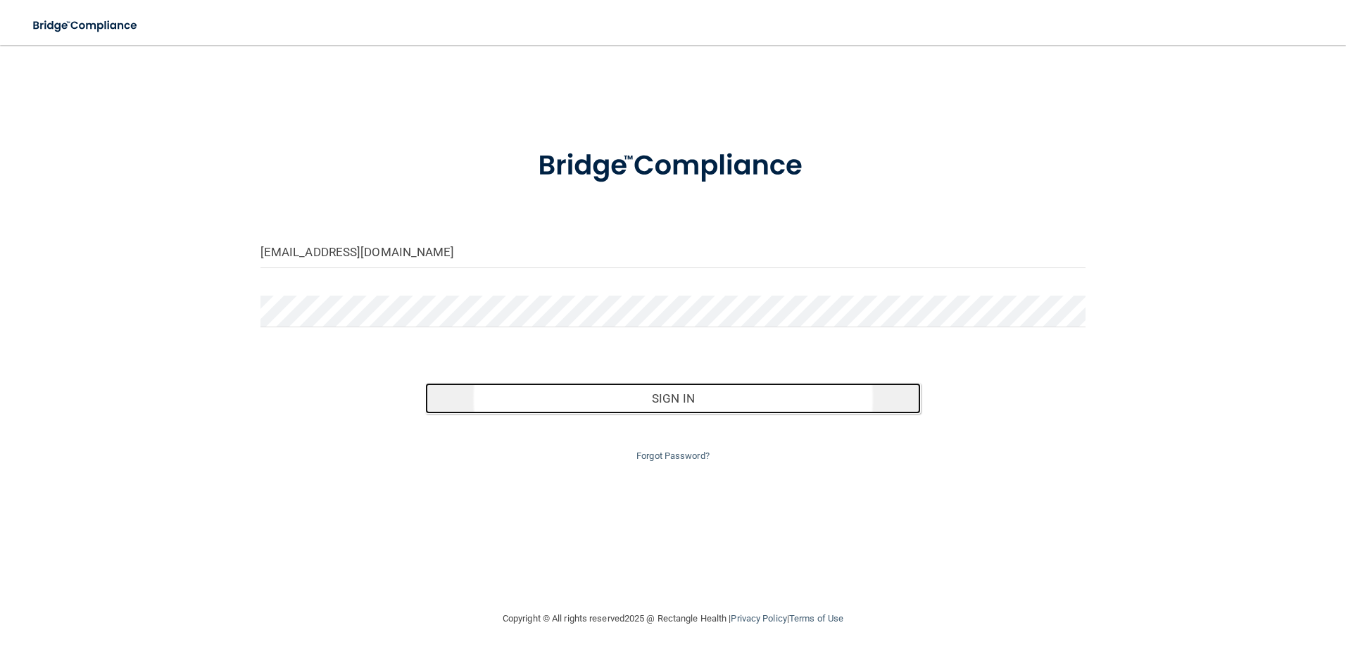
click at [651, 405] on button "Sign In" at bounding box center [673, 398] width 496 height 31
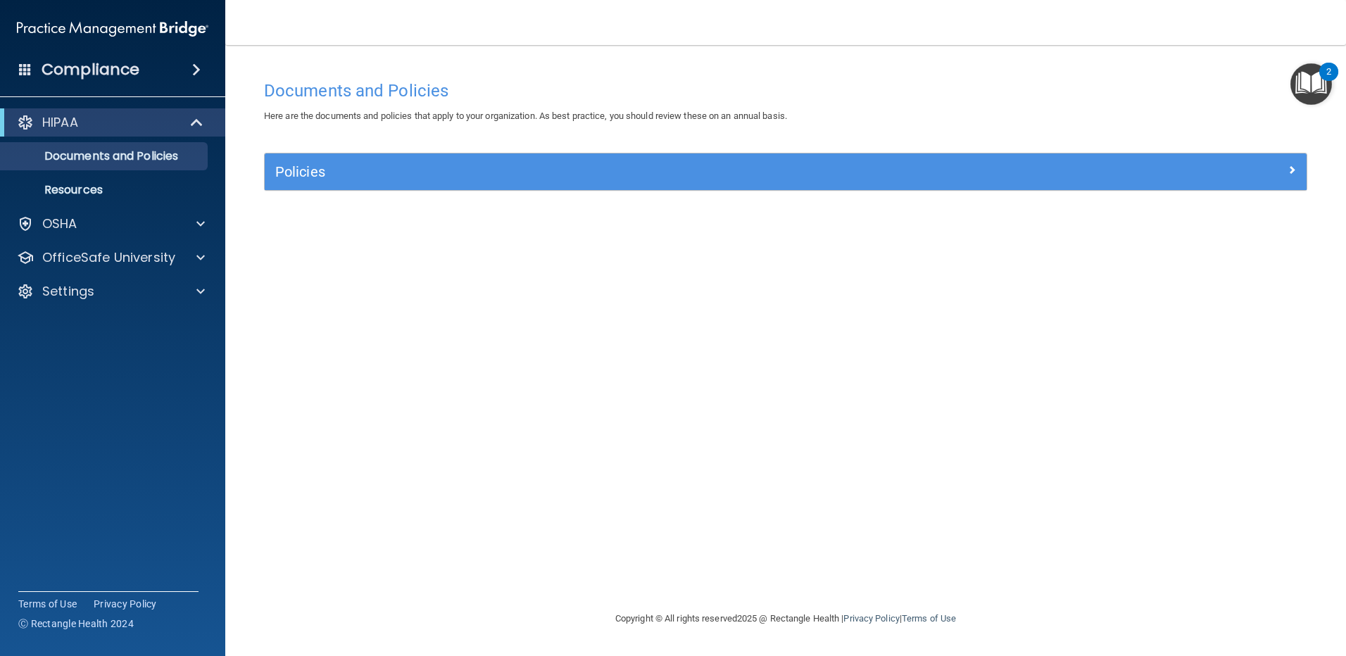
click at [71, 239] on div "HIPAA Documents and Policies Report an Incident Business Associates Emergency P…" at bounding box center [113, 210] width 226 height 214
click at [71, 227] on p "OSHA" at bounding box center [59, 223] width 35 height 17
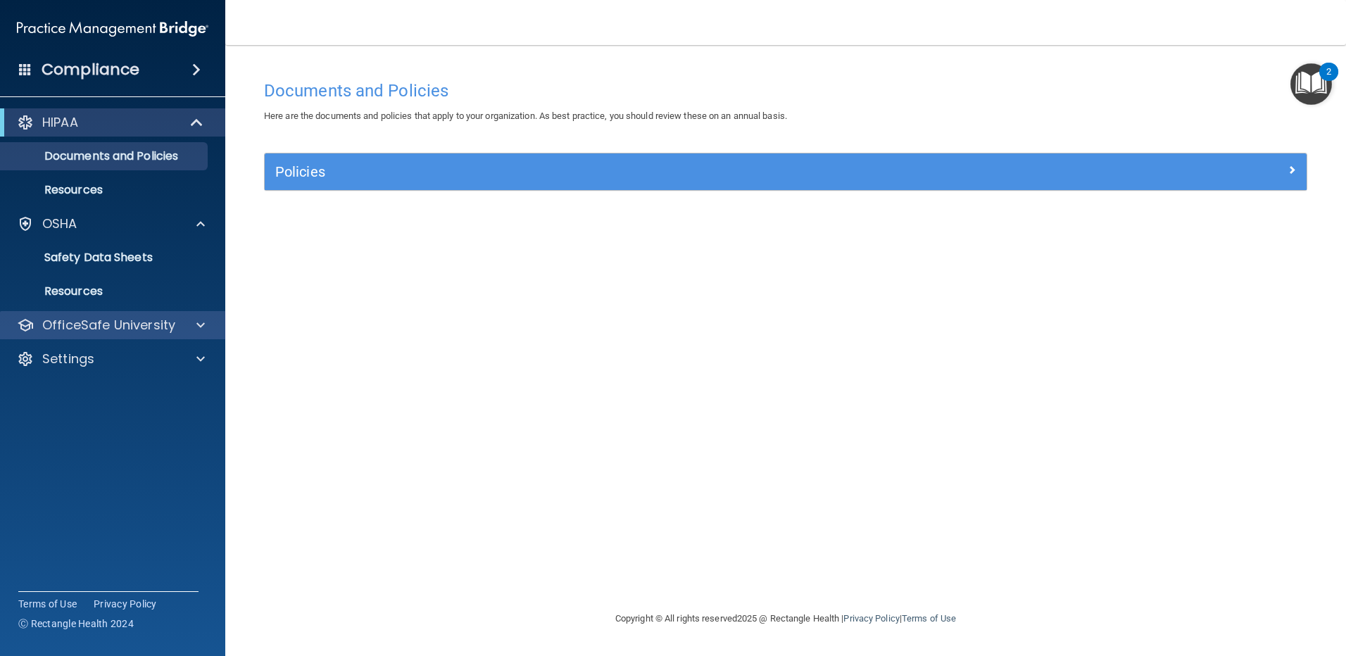
click at [65, 335] on div "OfficeSafe University" at bounding box center [113, 325] width 226 height 28
click at [103, 324] on p "OfficeSafe University" at bounding box center [108, 325] width 133 height 17
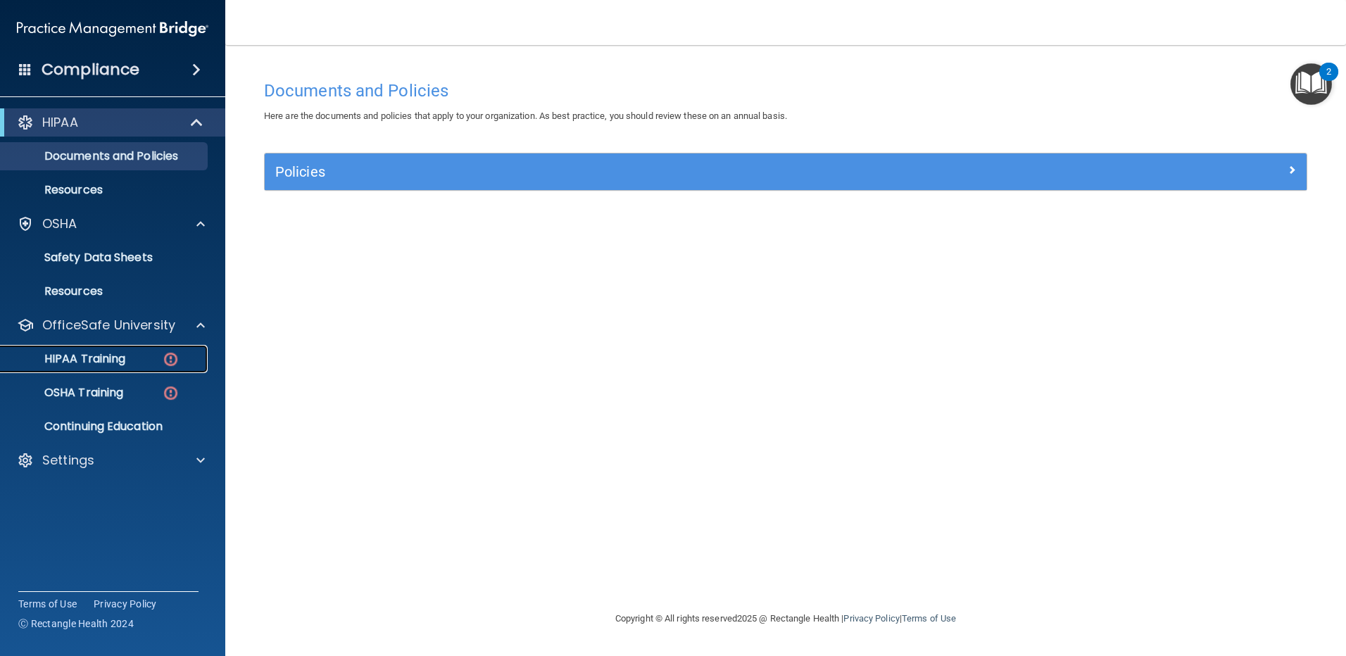
click at [146, 353] on div "HIPAA Training" at bounding box center [105, 359] width 192 height 14
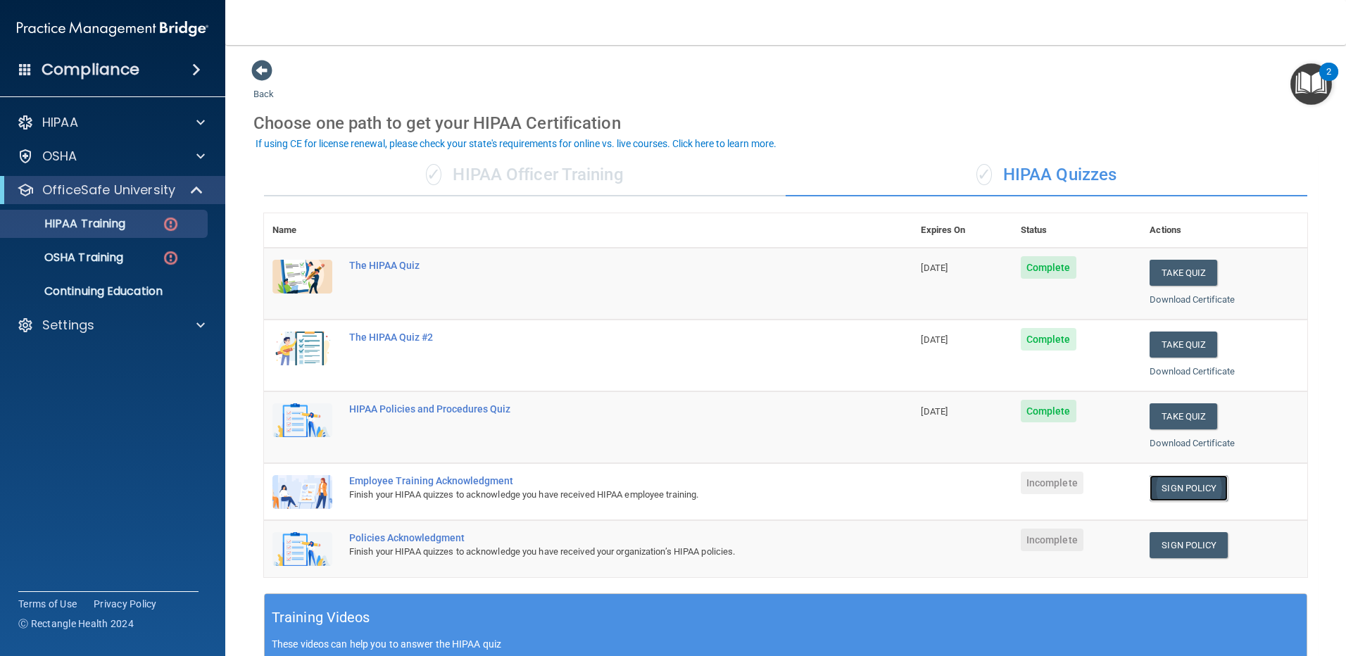
click at [1208, 483] on link "Sign Policy" at bounding box center [1188, 488] width 78 height 26
click at [1199, 543] on link "Sign Policy" at bounding box center [1188, 545] width 78 height 26
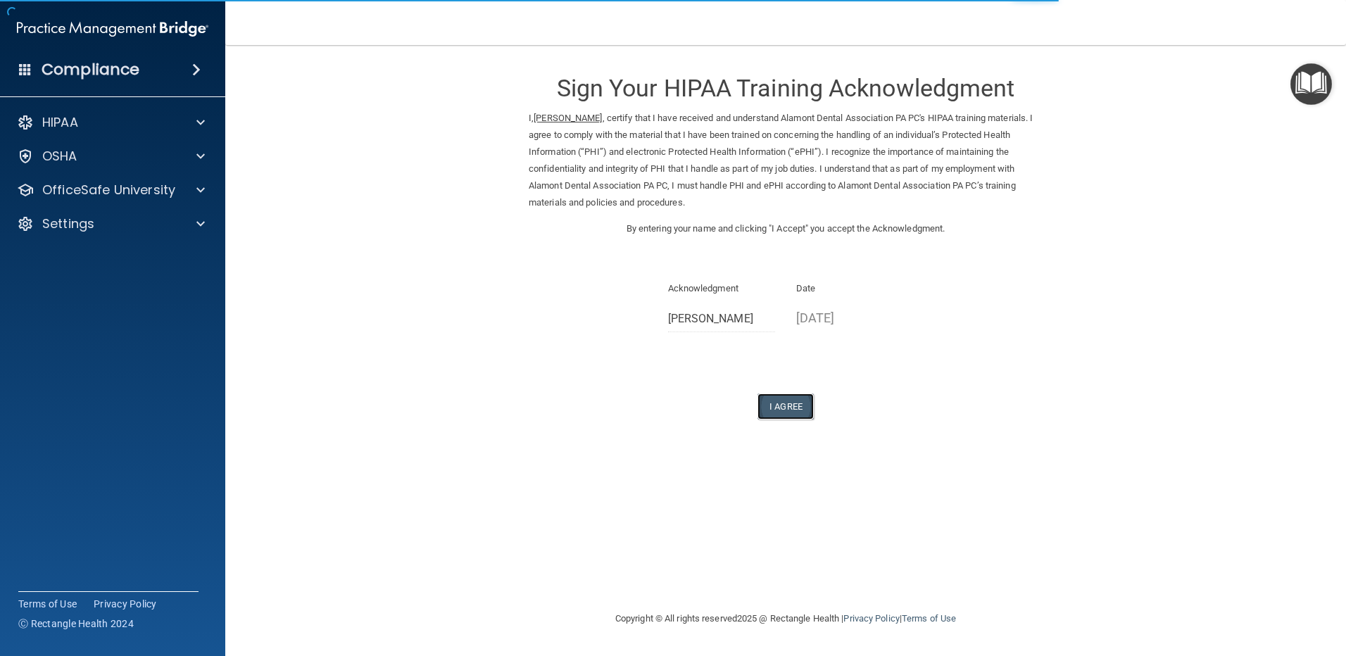
click at [769, 410] on button "I Agree" at bounding box center [785, 406] width 56 height 26
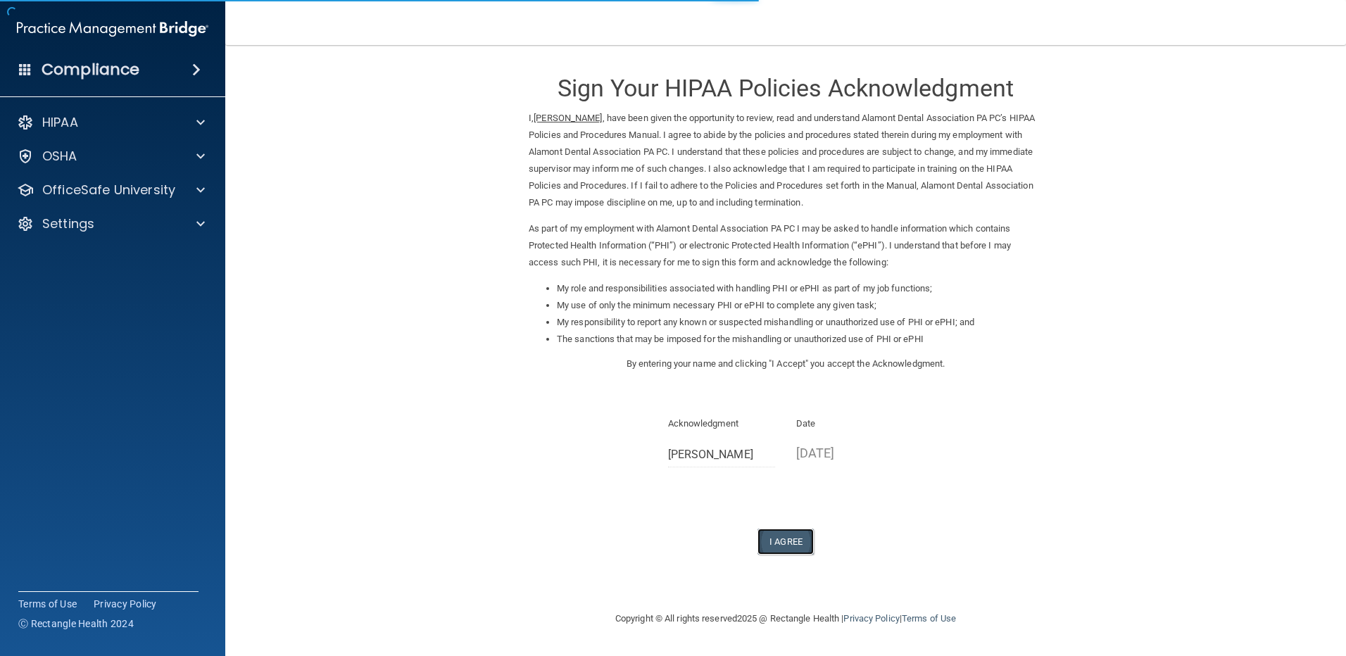
click at [783, 542] on button "I Agree" at bounding box center [785, 542] width 56 height 26
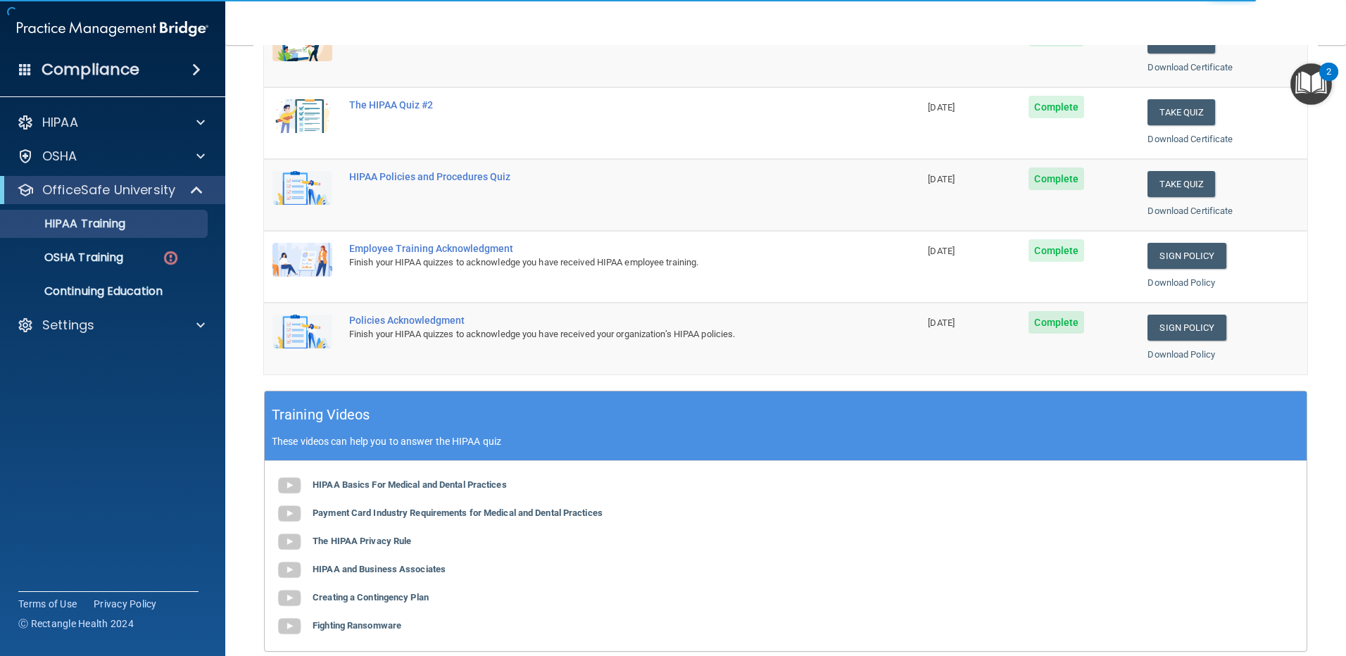
scroll to position [234, 0]
